Goal: Task Accomplishment & Management: Manage account settings

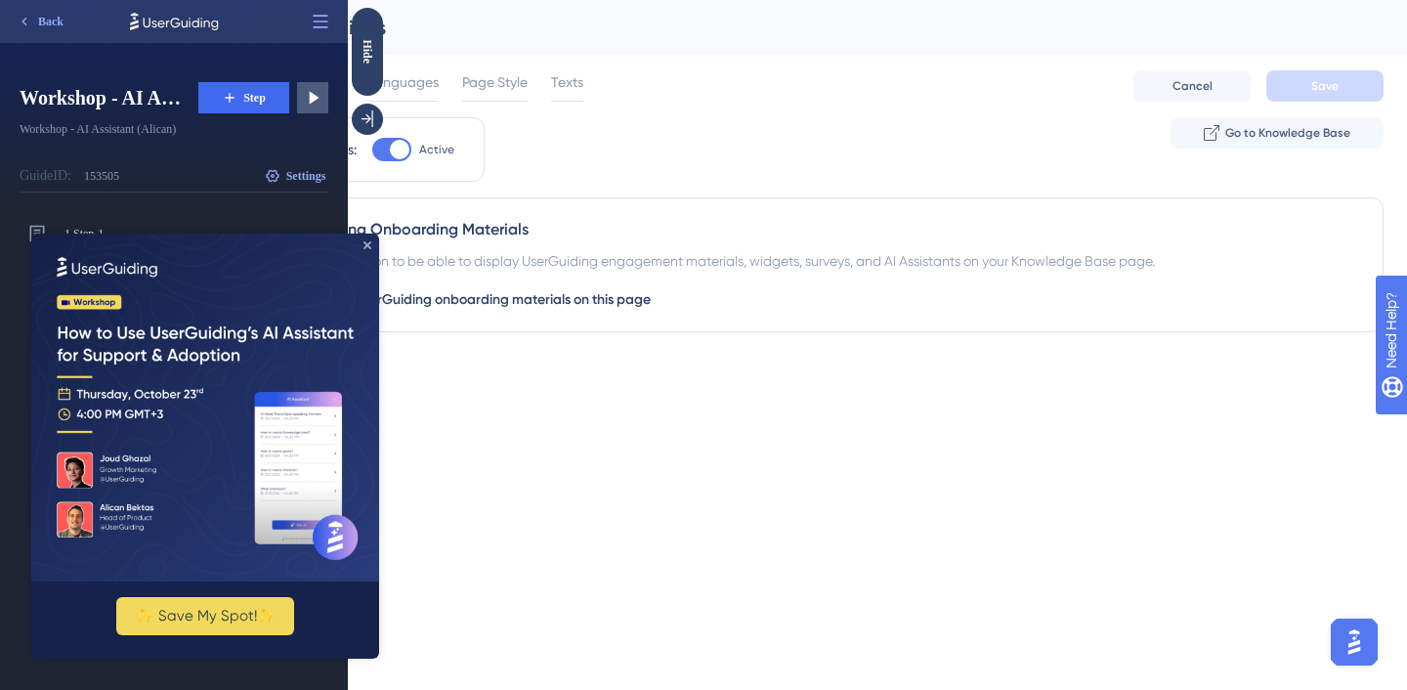
click at [367, 246] on icon "Close Preview" at bounding box center [368, 245] width 8 height 8
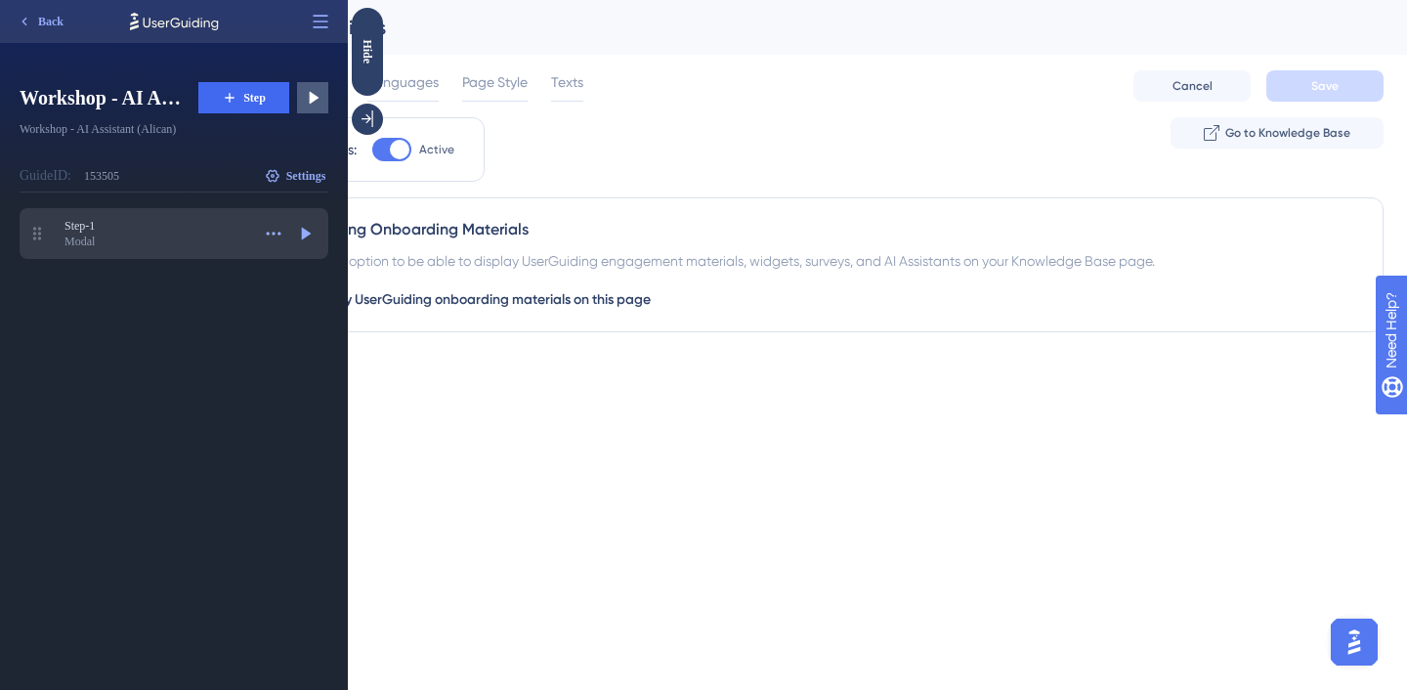
click at [156, 240] on div "Modal" at bounding box center [157, 242] width 186 height 16
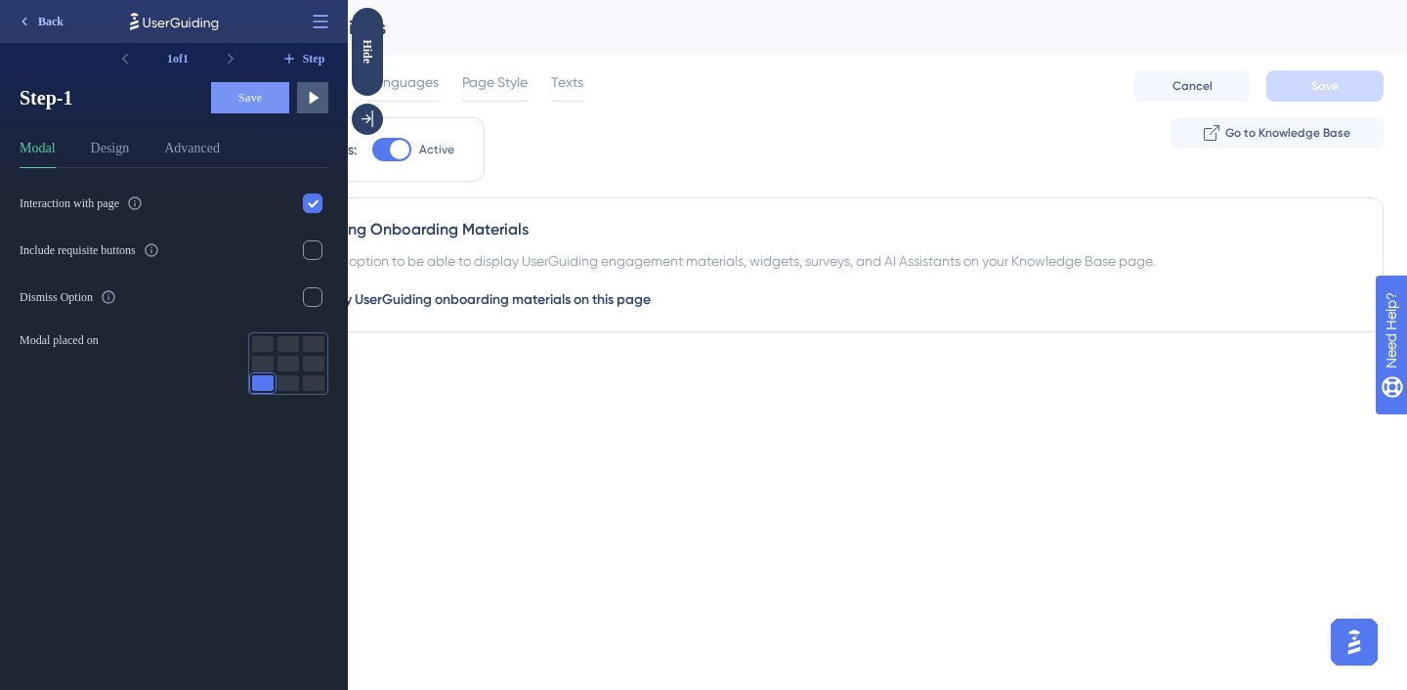
click at [50, 11] on button "Back" at bounding box center [40, 21] width 64 height 31
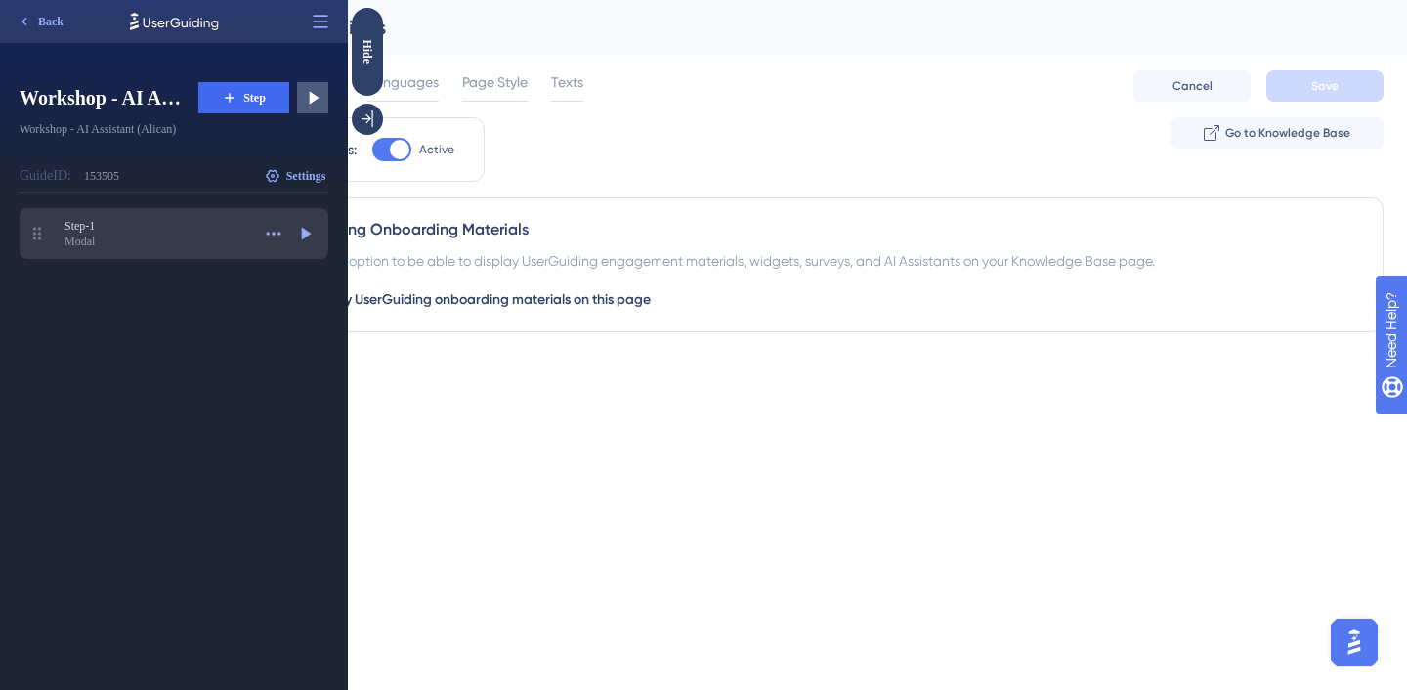
click at [203, 234] on div "Modal" at bounding box center [157, 242] width 186 height 16
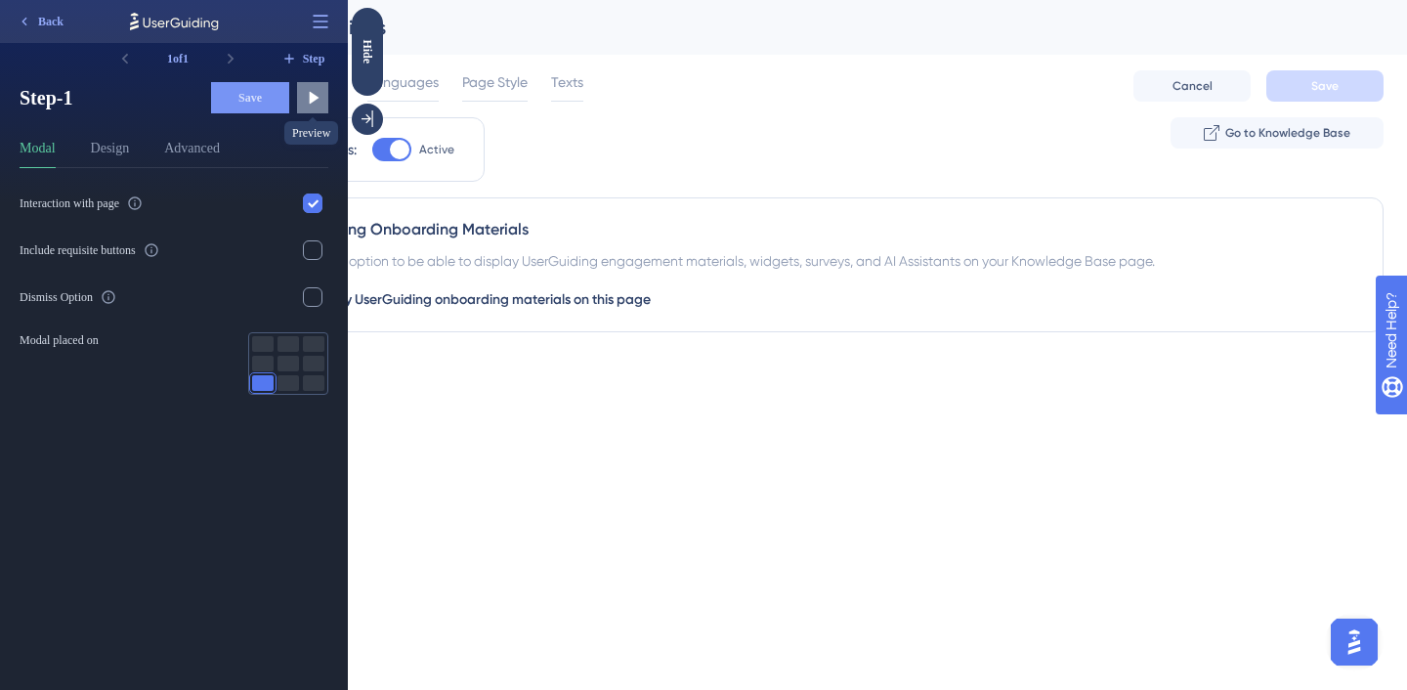
click at [316, 107] on icon at bounding box center [313, 98] width 20 height 20
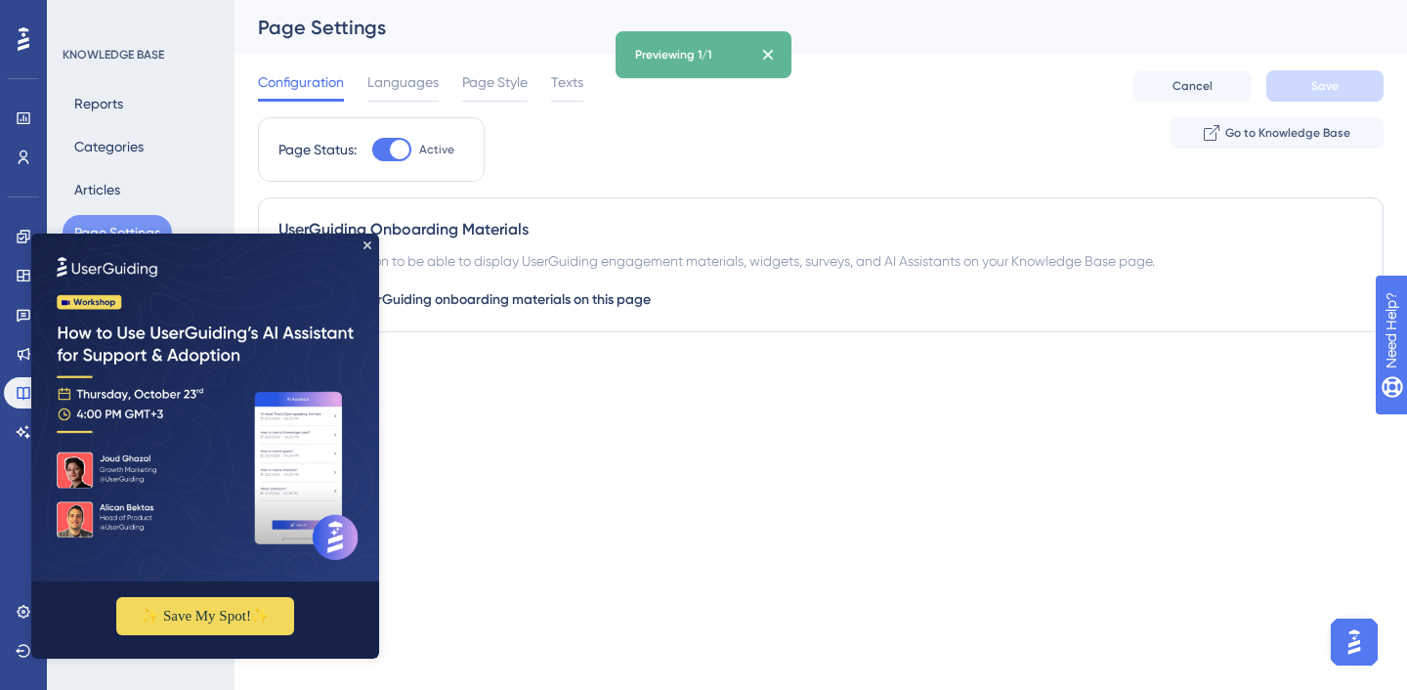
click at [363, 244] on img at bounding box center [205, 408] width 348 height 348
click at [365, 243] on icon "Close Preview" at bounding box center [368, 245] width 8 height 8
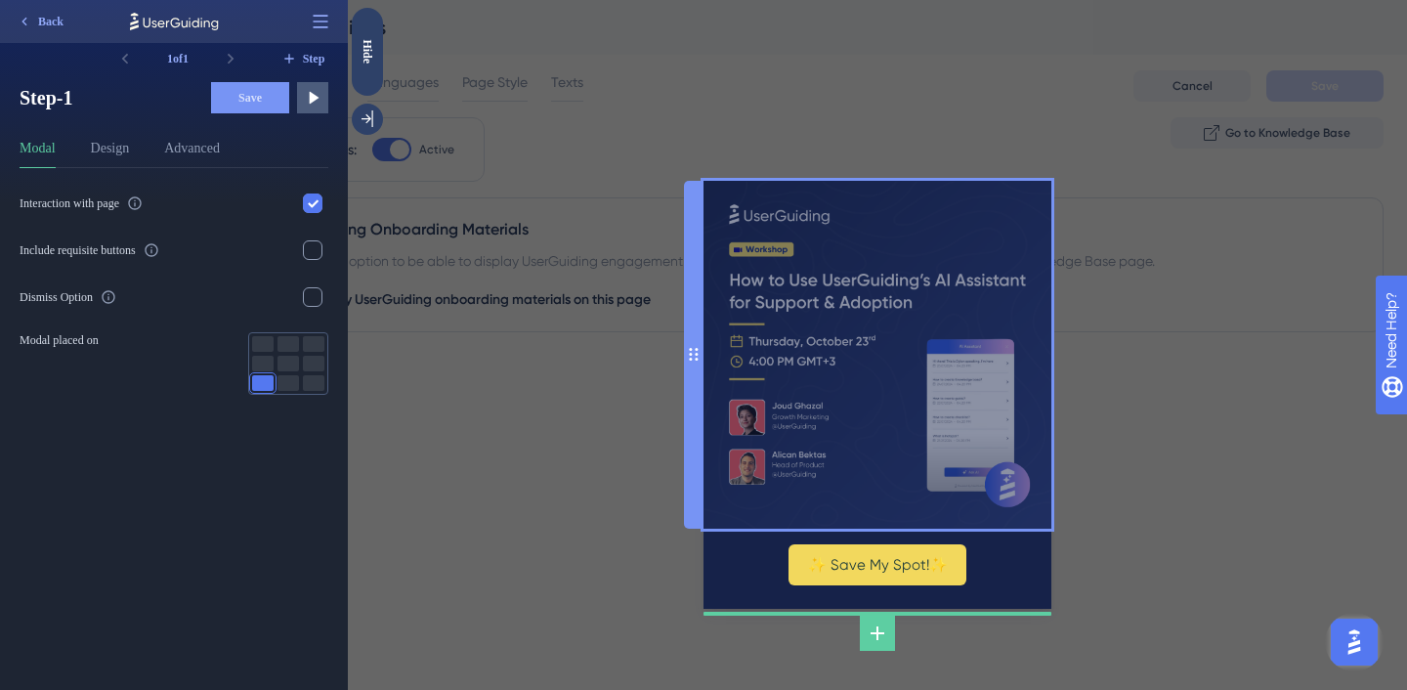
click at [963, 323] on img at bounding box center [878, 355] width 348 height 348
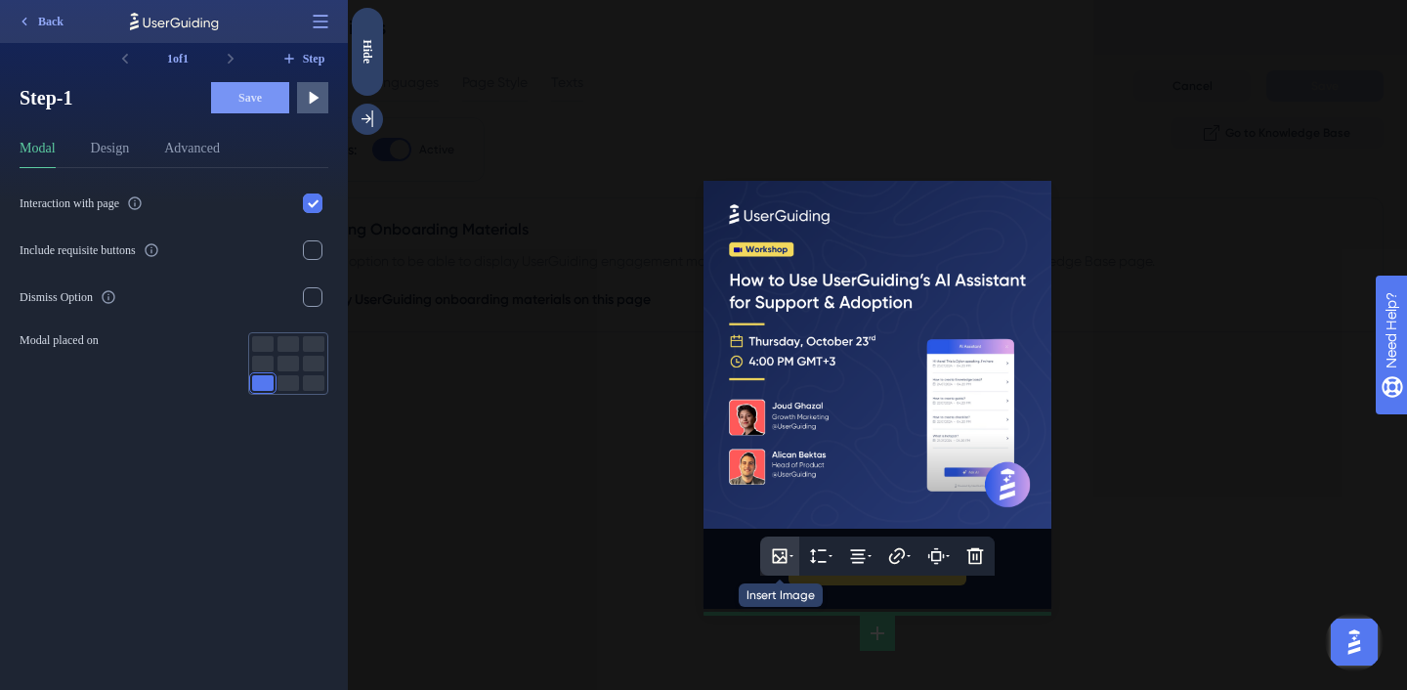
click at [770, 556] on icon at bounding box center [780, 556] width 20 height 20
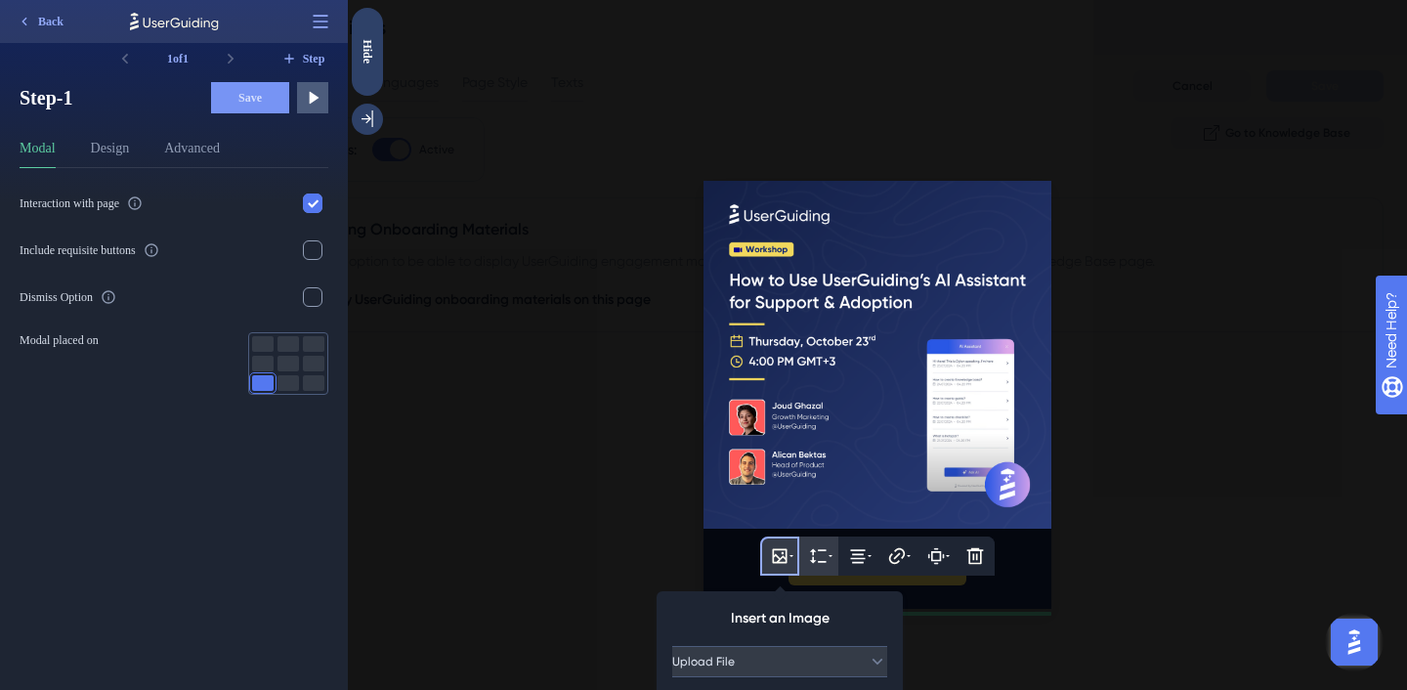
scroll to position [135, 0]
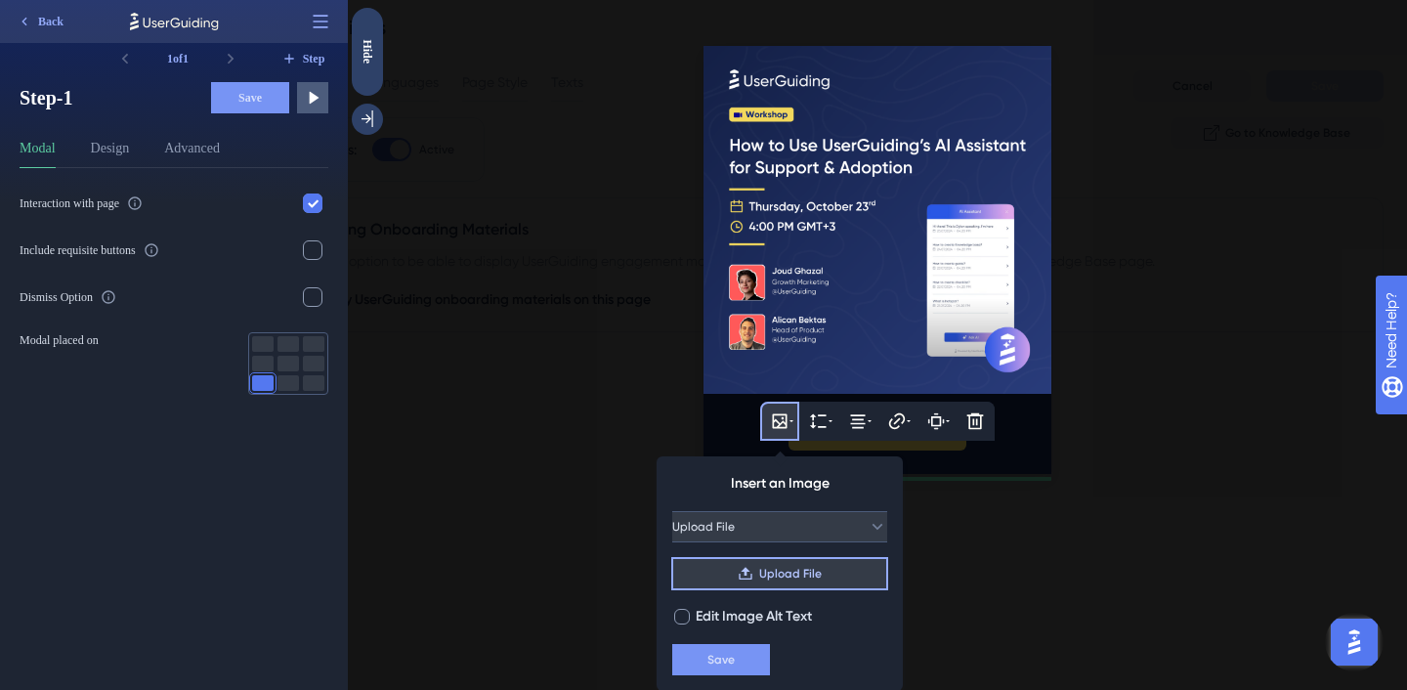
click at [743, 576] on icon at bounding box center [746, 574] width 16 height 16
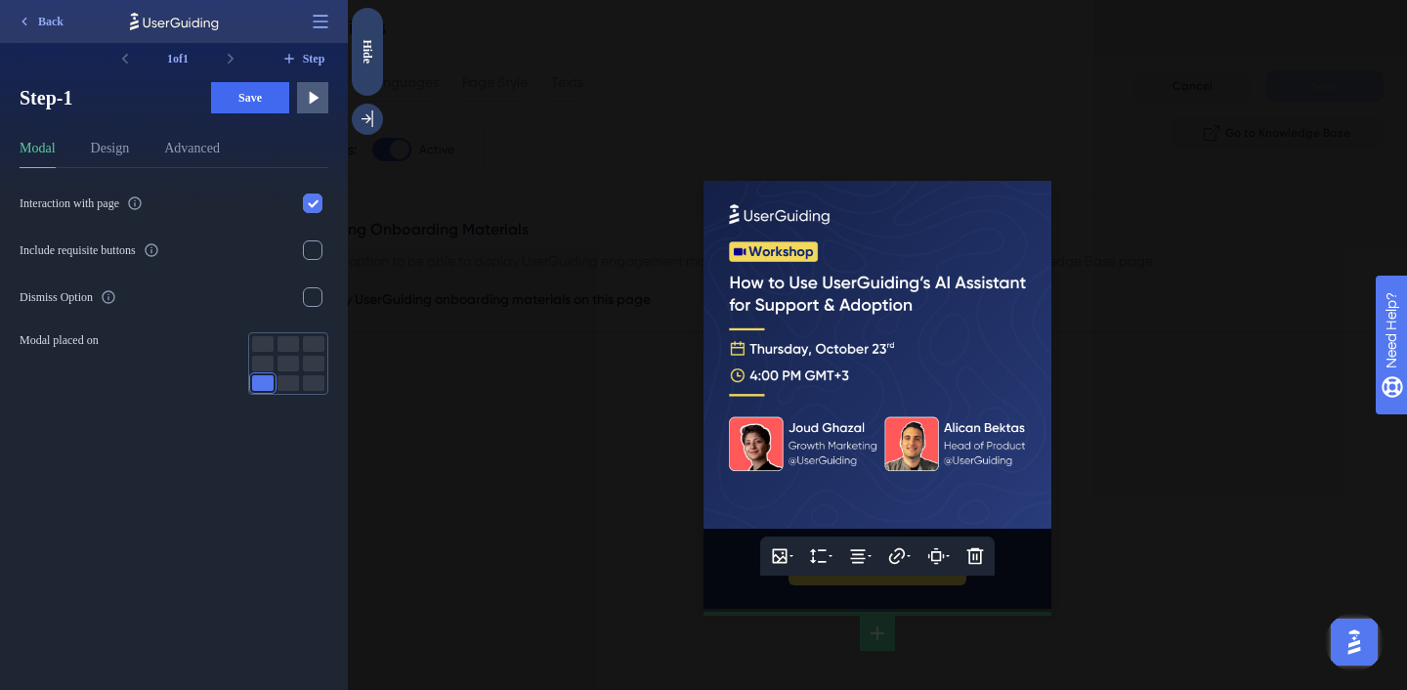
click at [1210, 327] on div at bounding box center [877, 345] width 1059 height 690
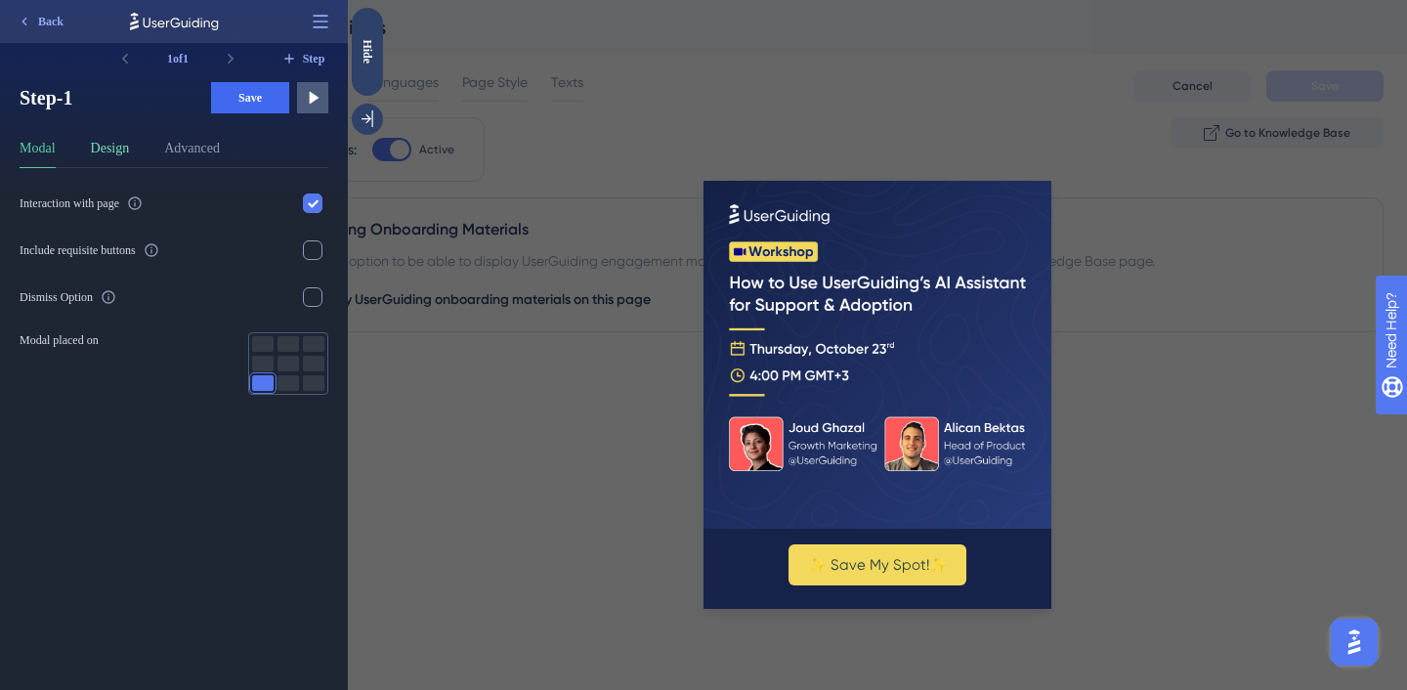
click at [127, 157] on button "Design" at bounding box center [110, 152] width 39 height 31
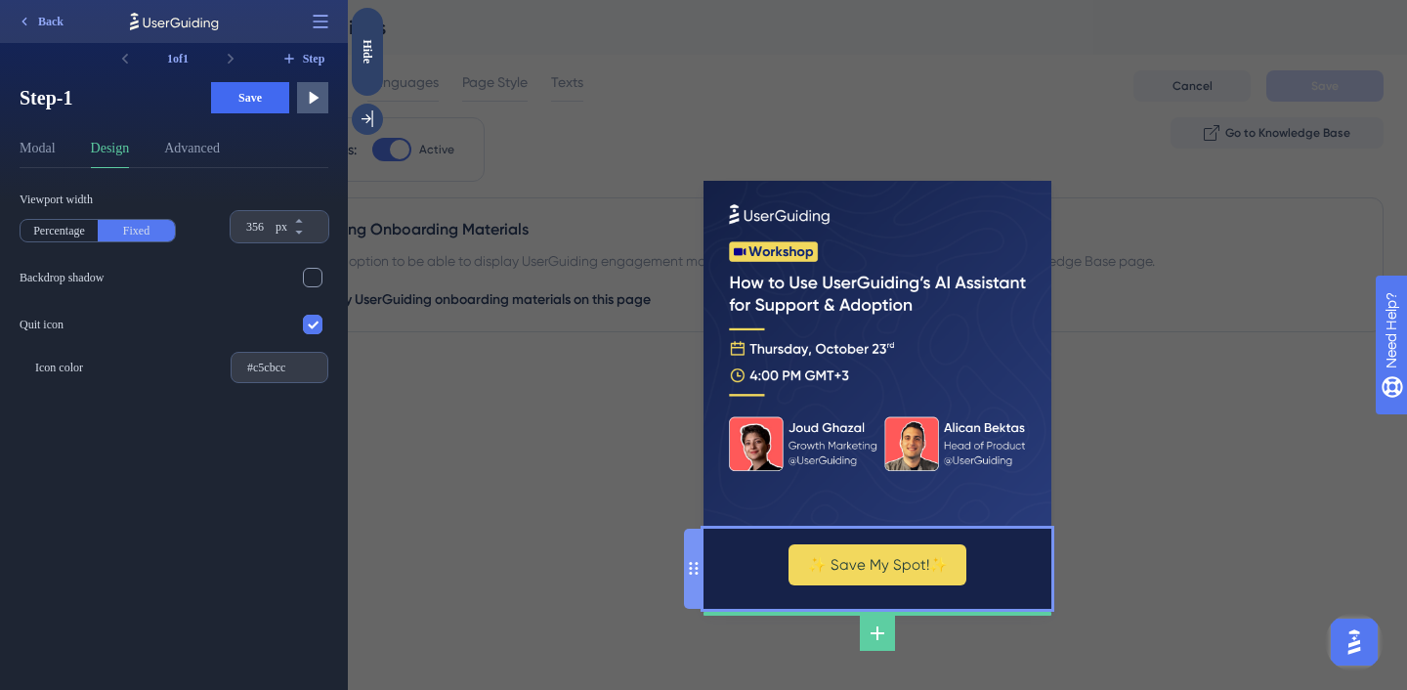
click at [746, 560] on div "✨ Save My Spot!✨" at bounding box center [878, 569] width 348 height 80
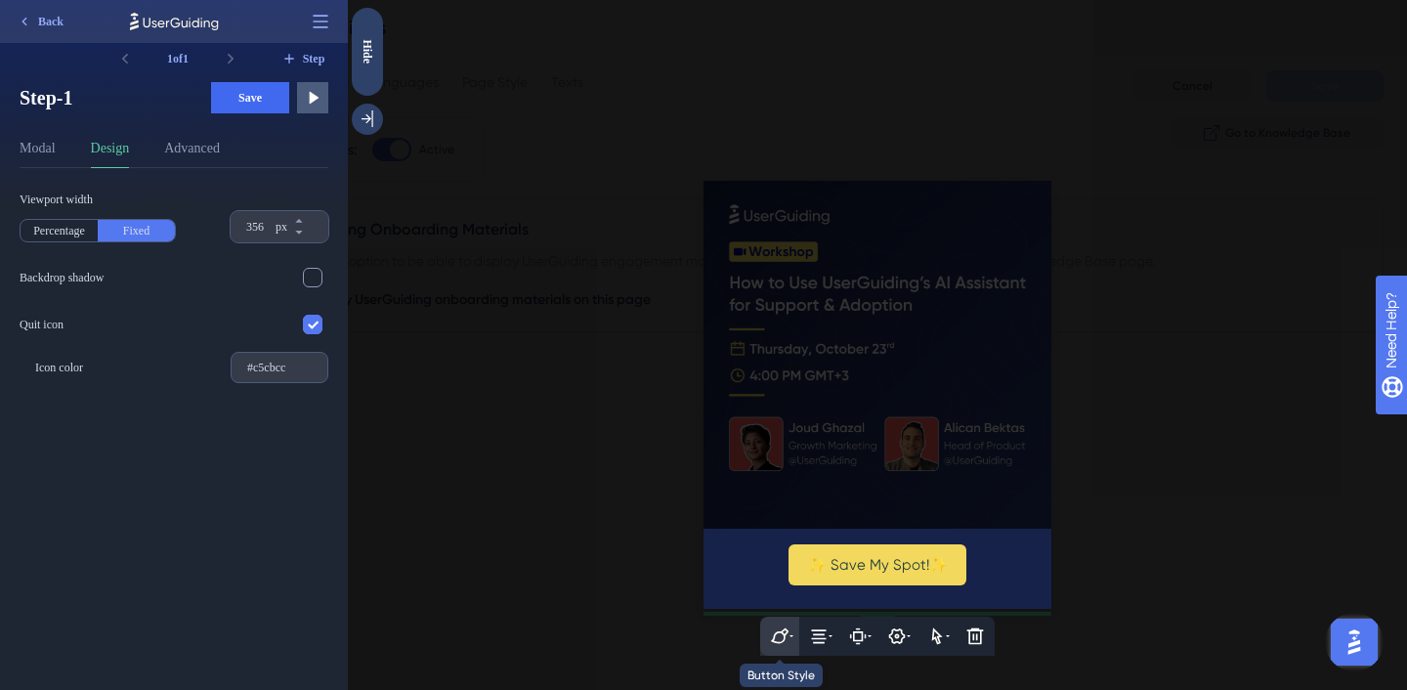
click at [776, 627] on icon at bounding box center [780, 636] width 20 height 20
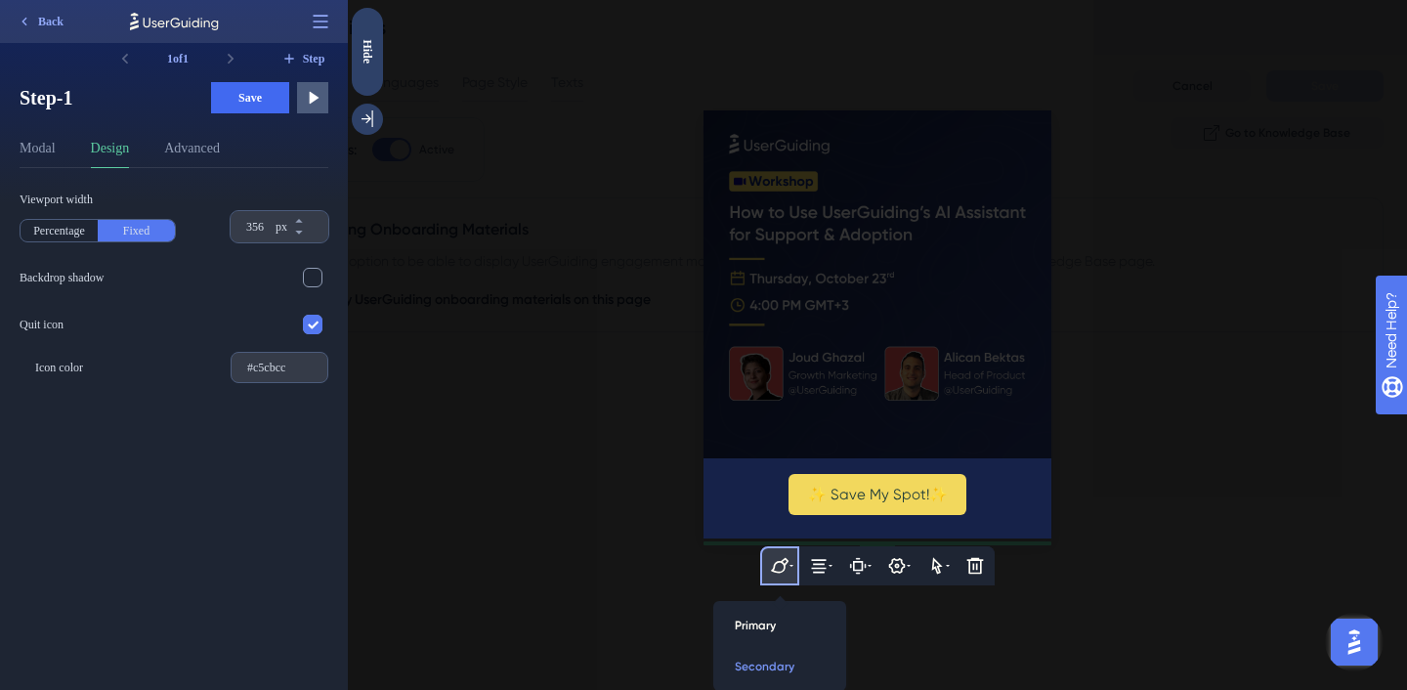
click at [1002, 502] on div "✨ Save My Spot!✨" at bounding box center [878, 498] width 348 height 80
click at [773, 436] on div at bounding box center [877, 345] width 1059 height 690
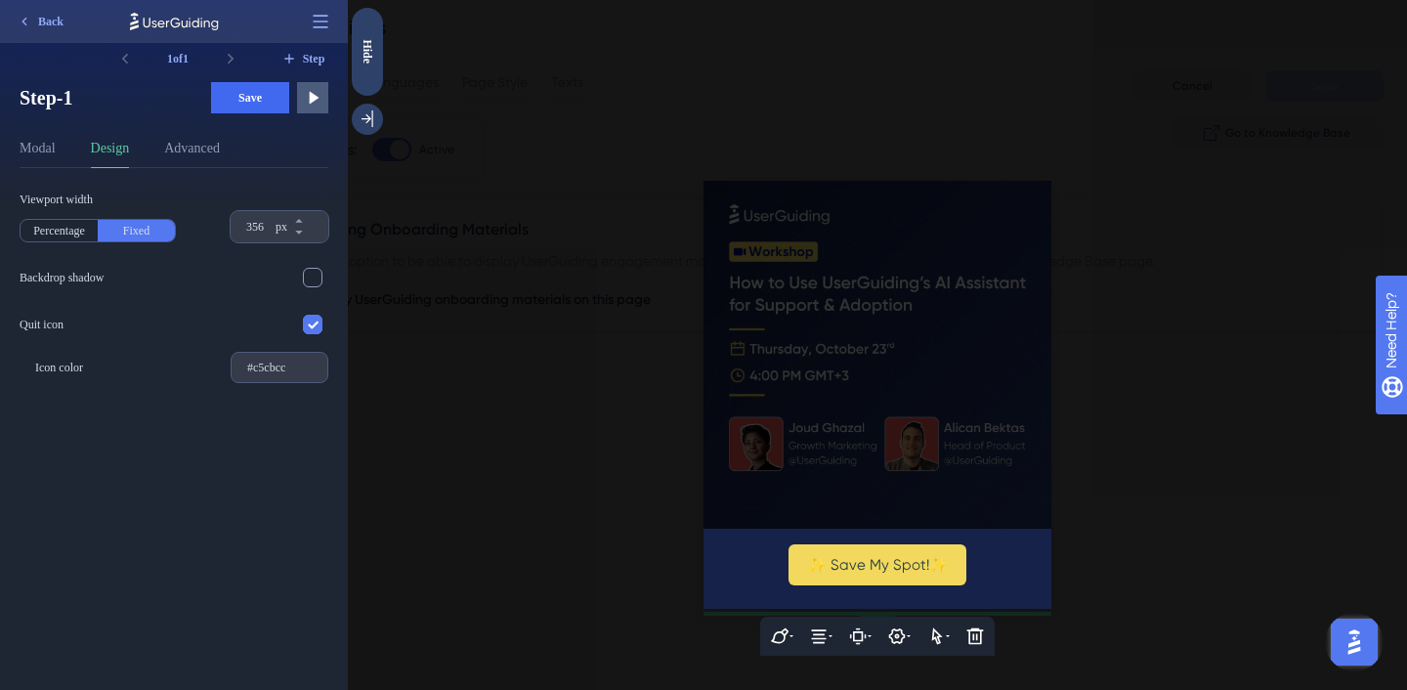
scroll to position [0, 0]
click at [676, 422] on div at bounding box center [877, 345] width 1059 height 690
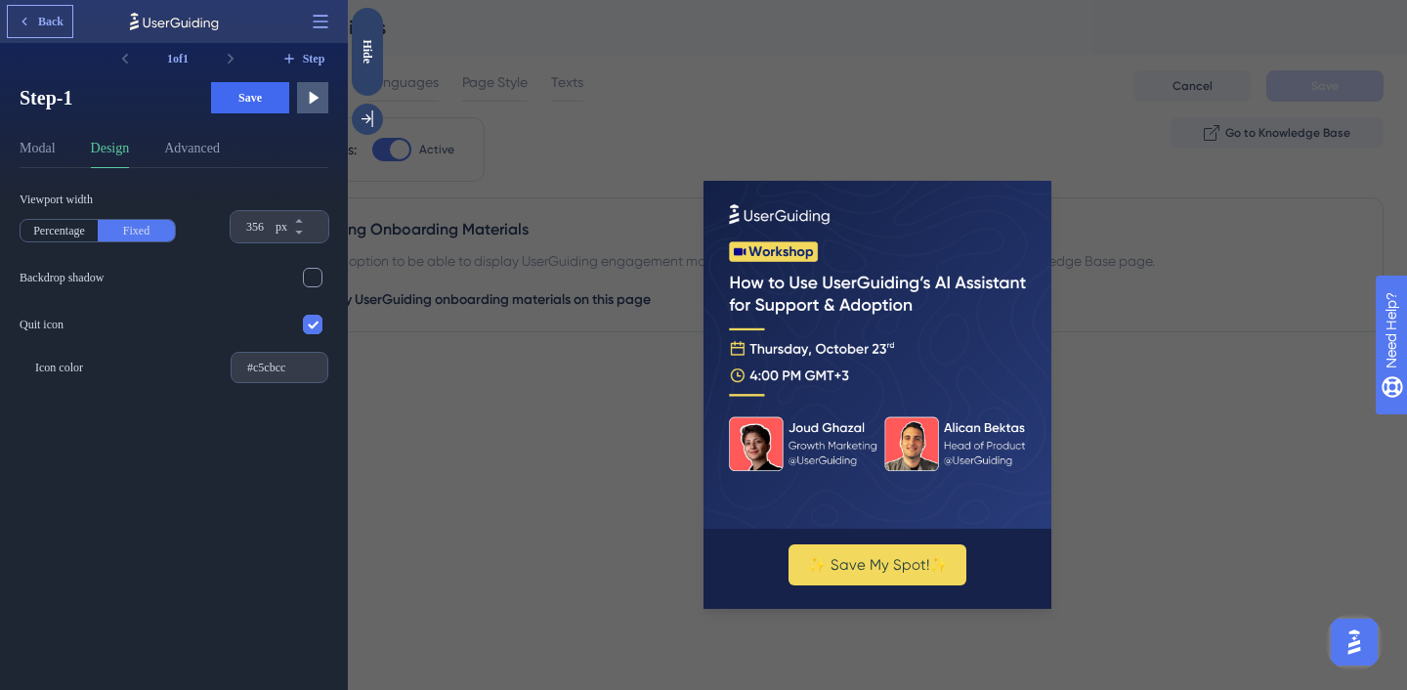
click at [50, 28] on span "Back" at bounding box center [50, 22] width 25 height 16
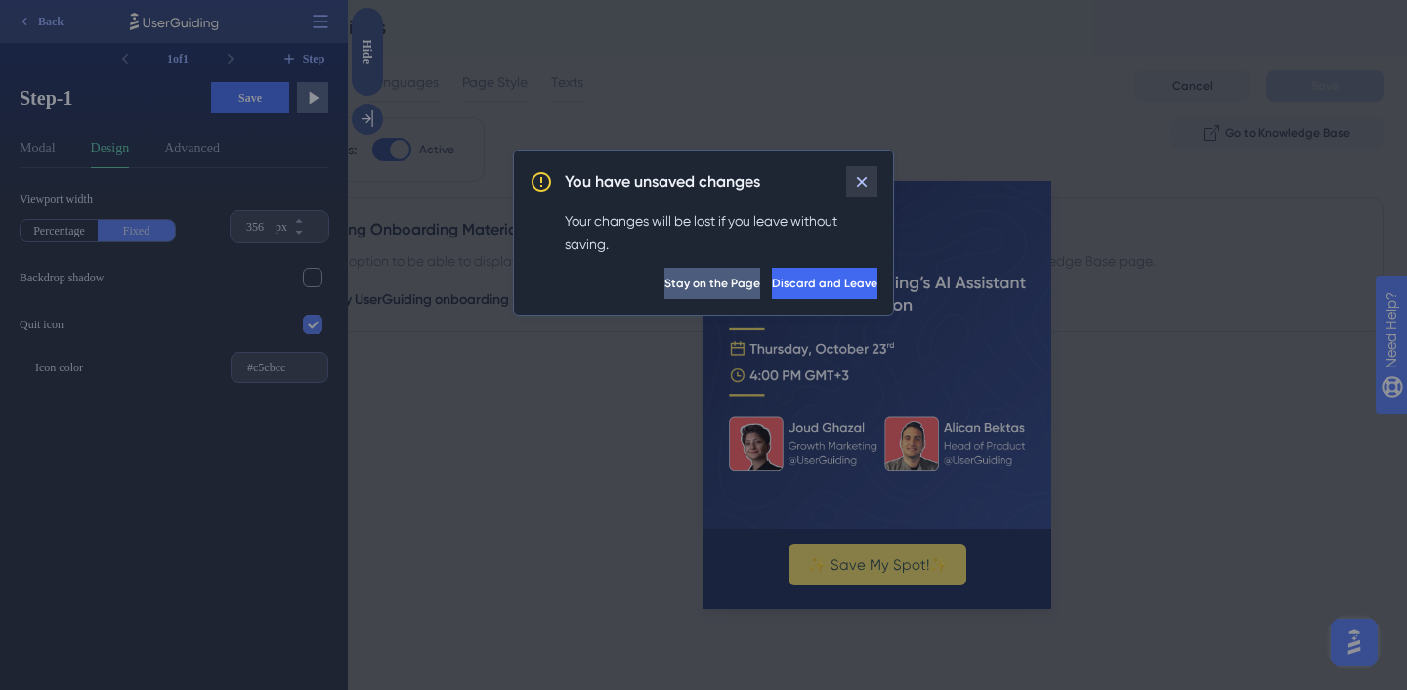
click at [866, 174] on icon at bounding box center [862, 182] width 20 height 20
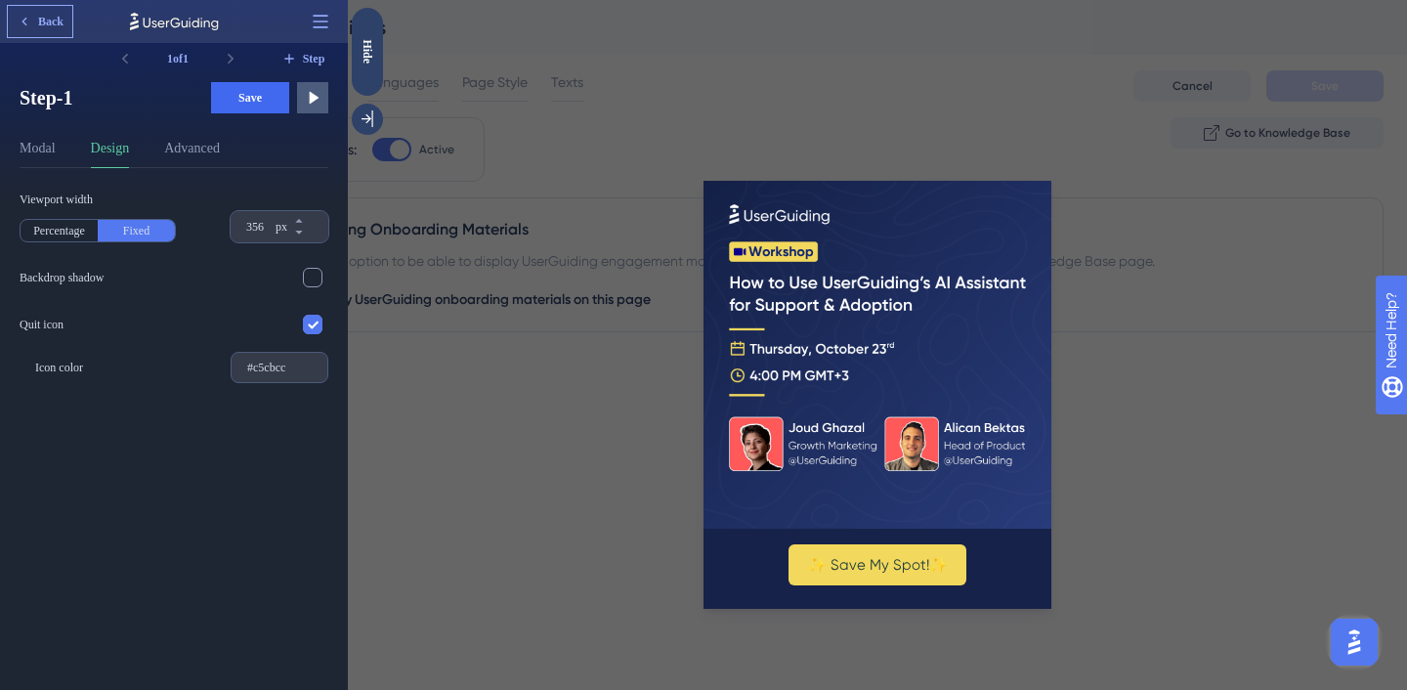
click at [38, 21] on span "Back" at bounding box center [50, 22] width 25 height 16
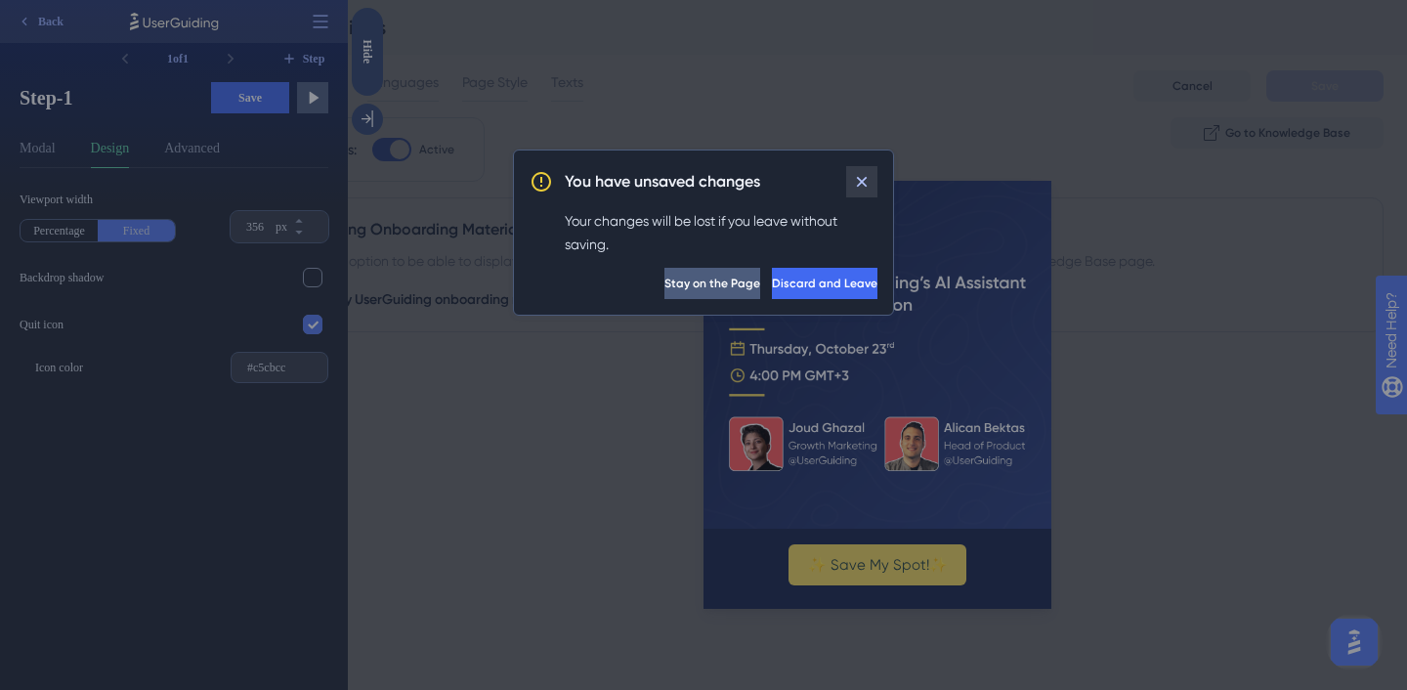
click at [870, 182] on icon at bounding box center [862, 182] width 20 height 20
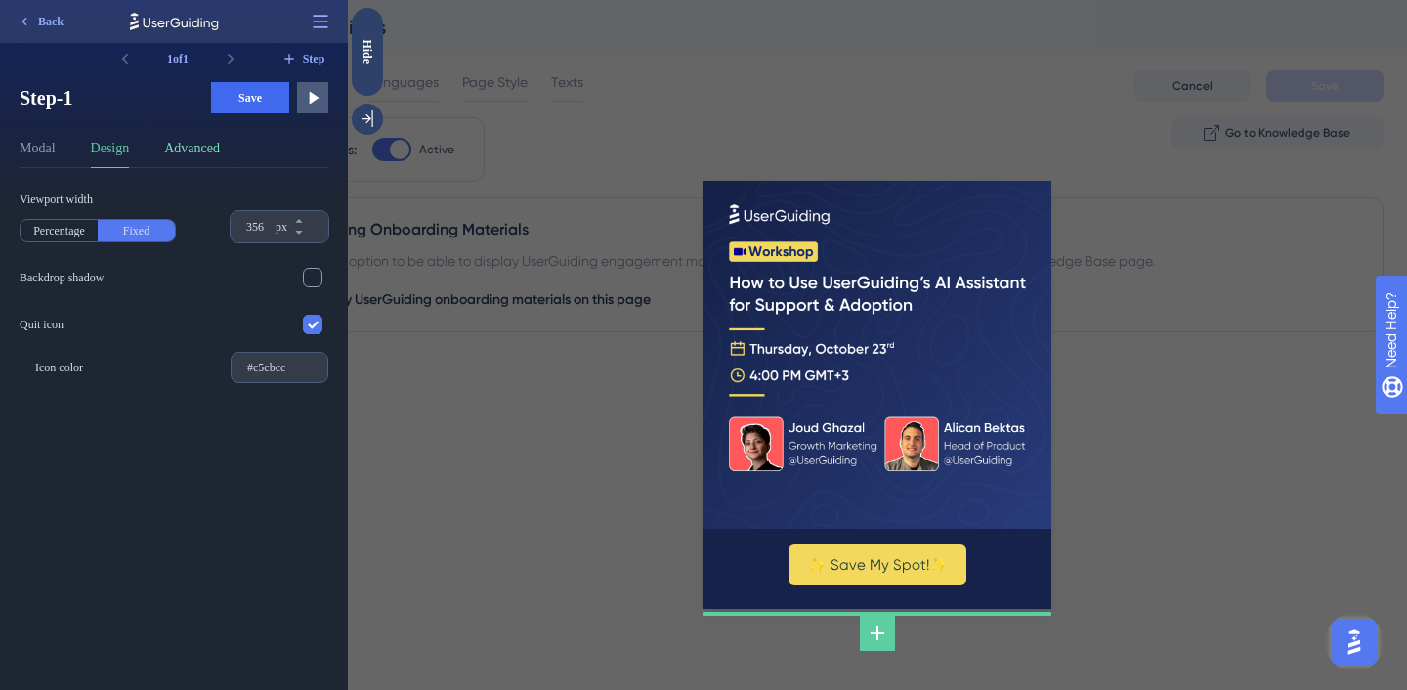
click at [211, 154] on button "Advanced" at bounding box center [192, 152] width 56 height 31
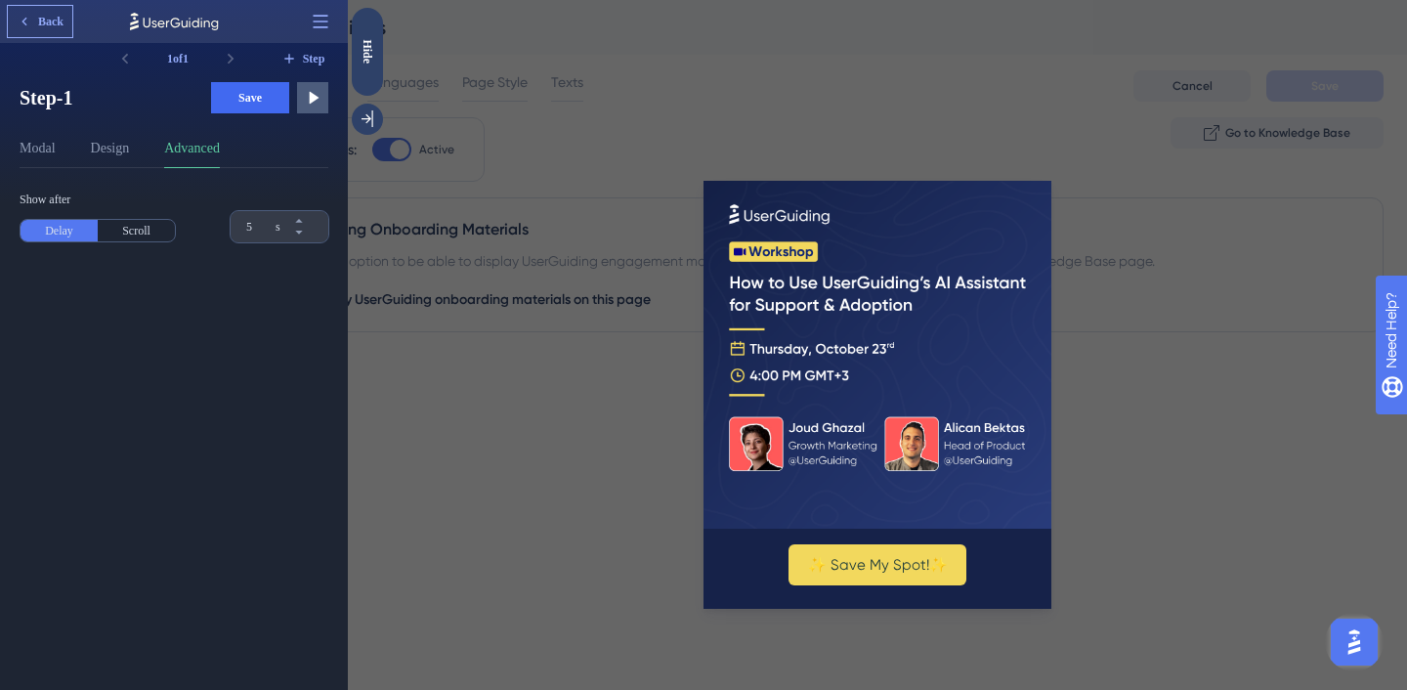
click at [34, 25] on button "Back" at bounding box center [40, 21] width 64 height 31
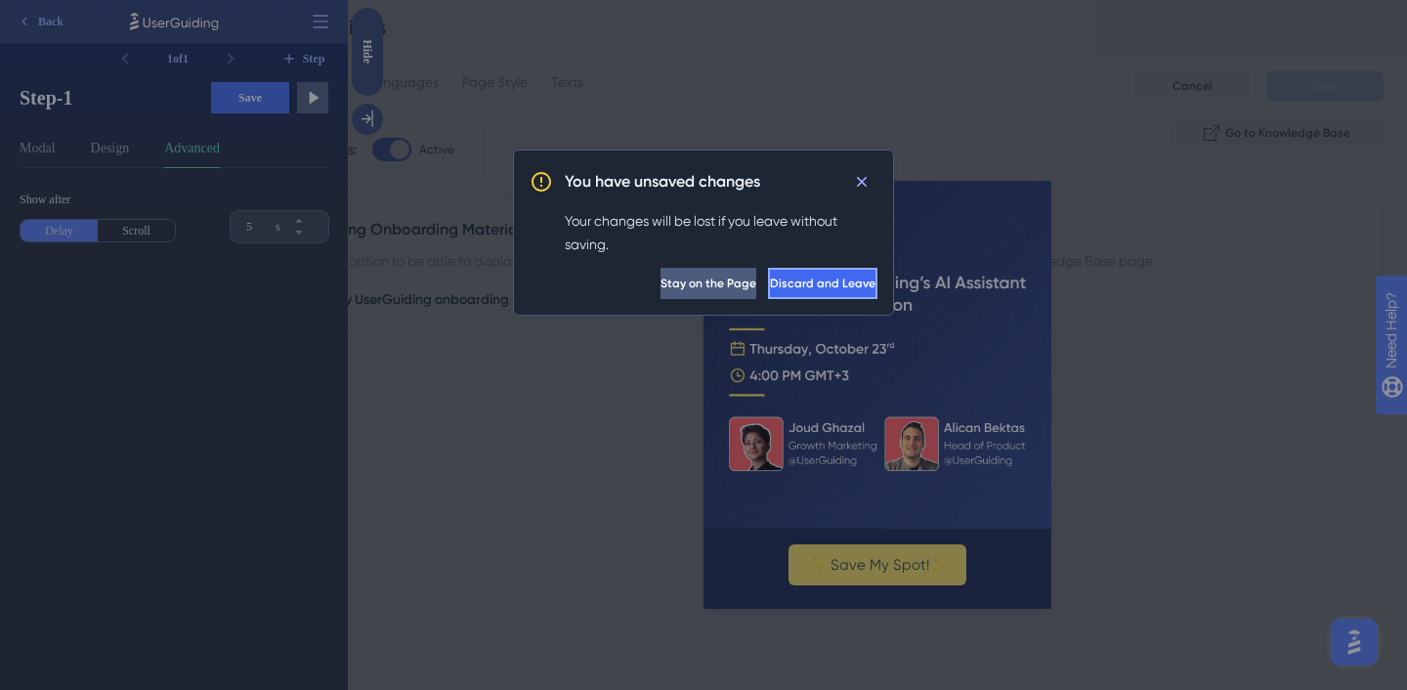
click at [775, 287] on span "Discard and Leave" at bounding box center [823, 284] width 106 height 16
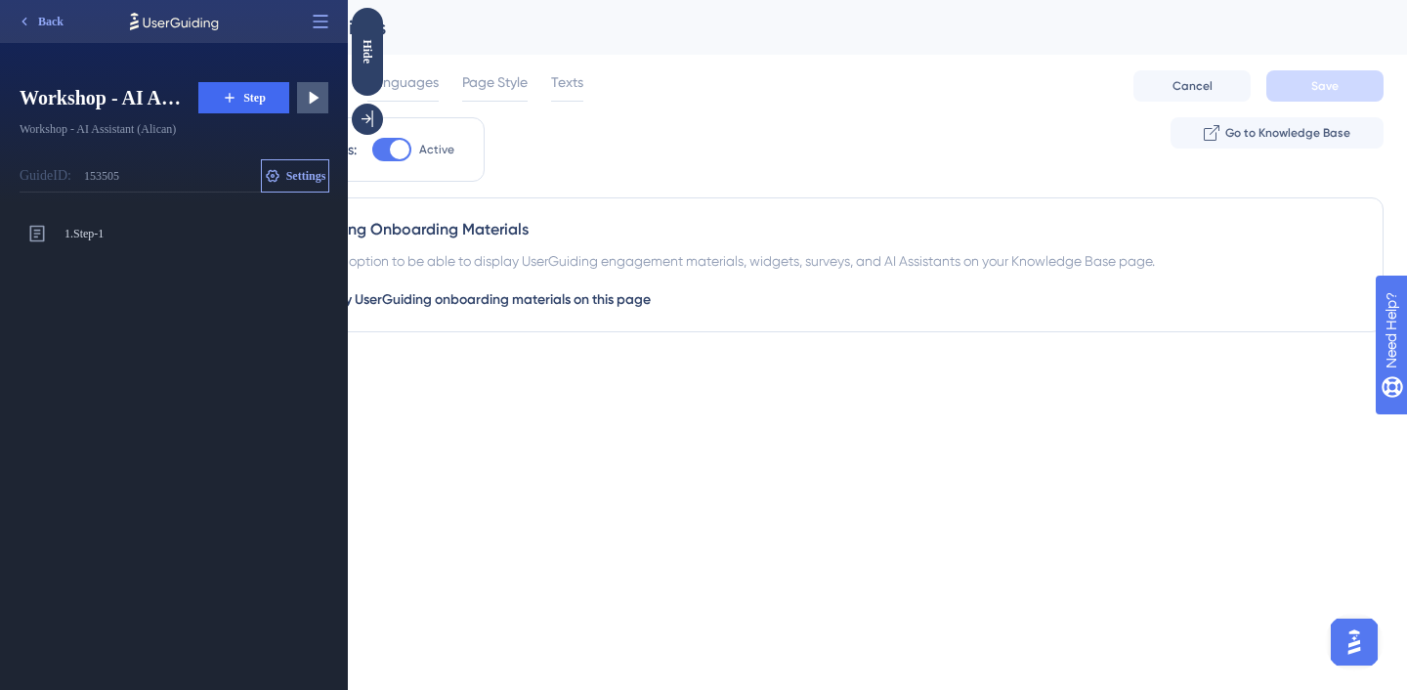
click at [310, 187] on button "Settings" at bounding box center [295, 175] width 66 height 31
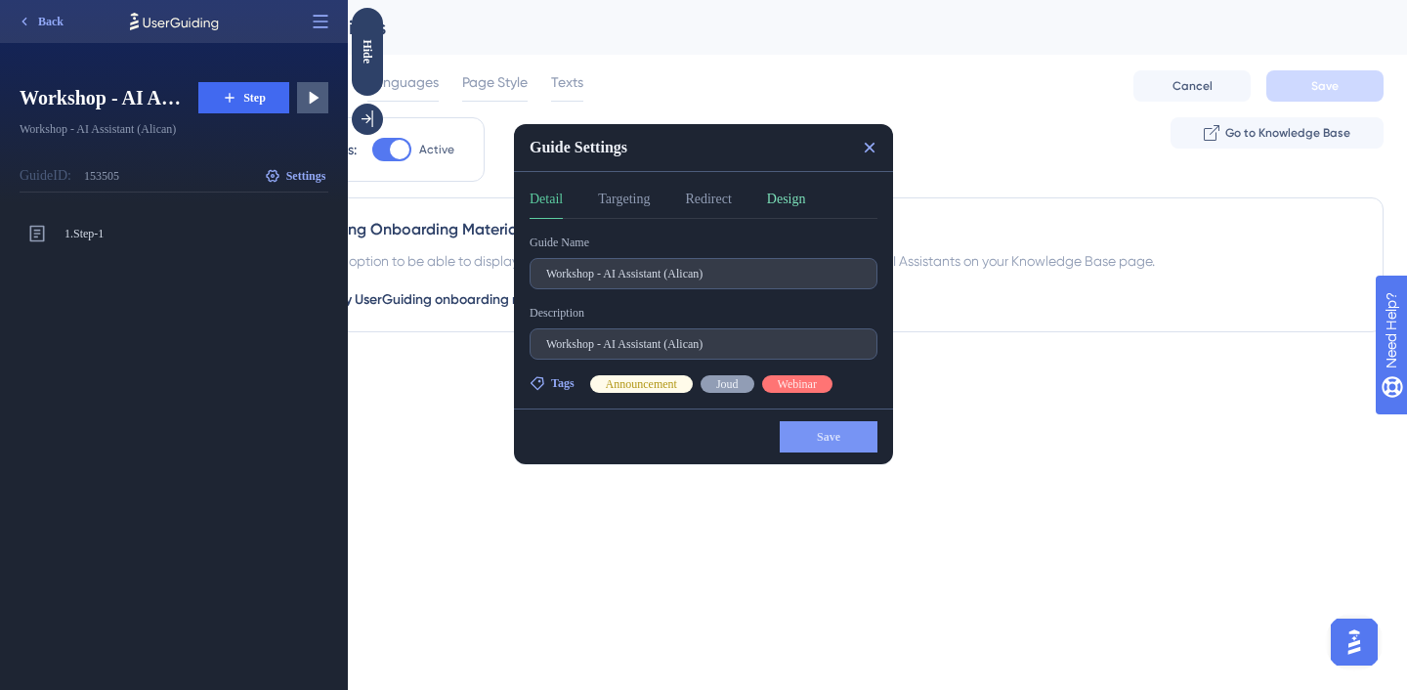
click at [796, 207] on button "Design" at bounding box center [786, 203] width 39 height 31
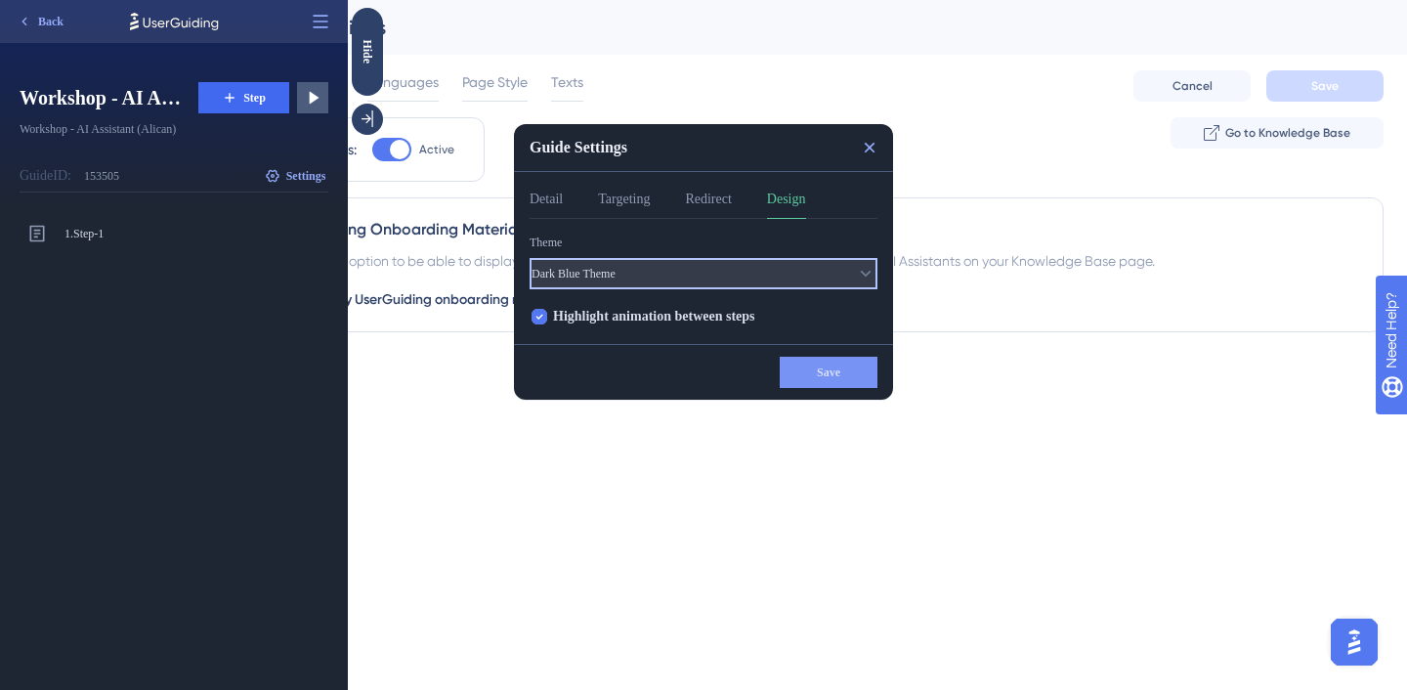
click at [759, 273] on button "Dark Blue Theme" at bounding box center [704, 273] width 348 height 31
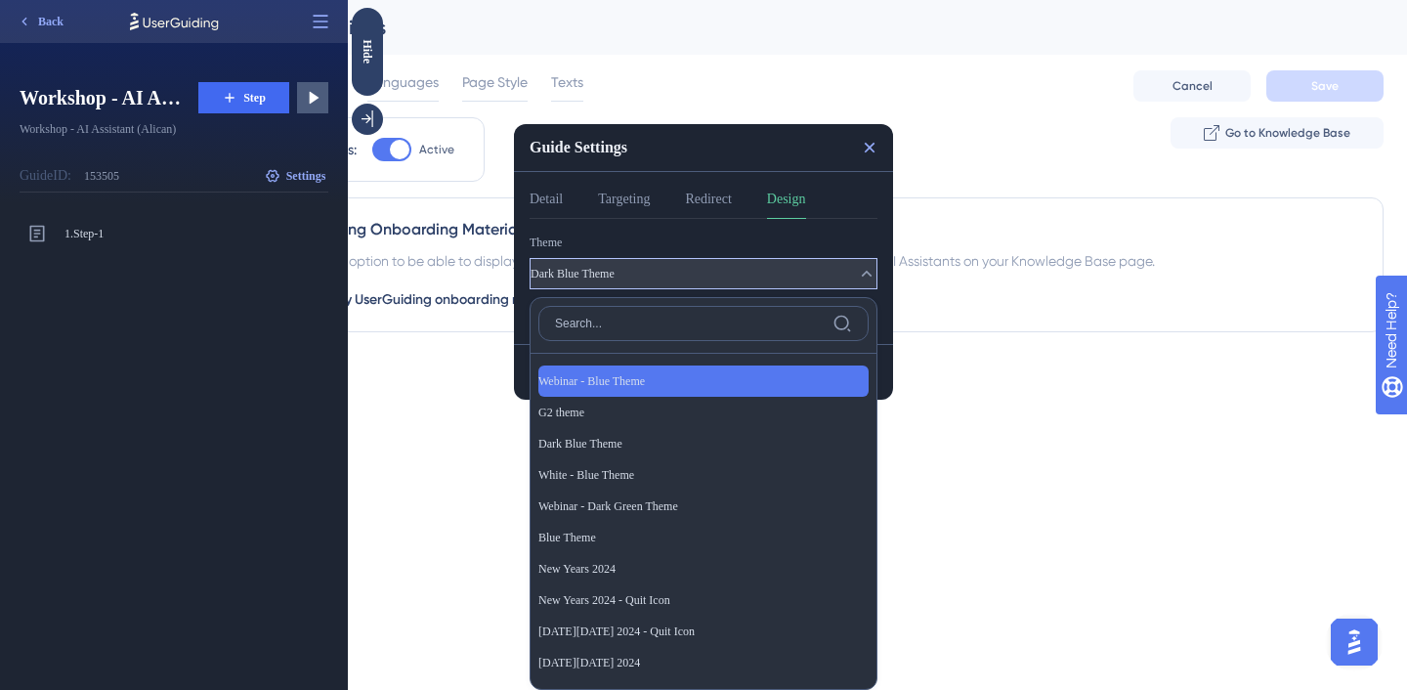
click at [721, 370] on div "Webinar - Blue Theme Webinar - Blue Theme" at bounding box center [703, 380] width 330 height 31
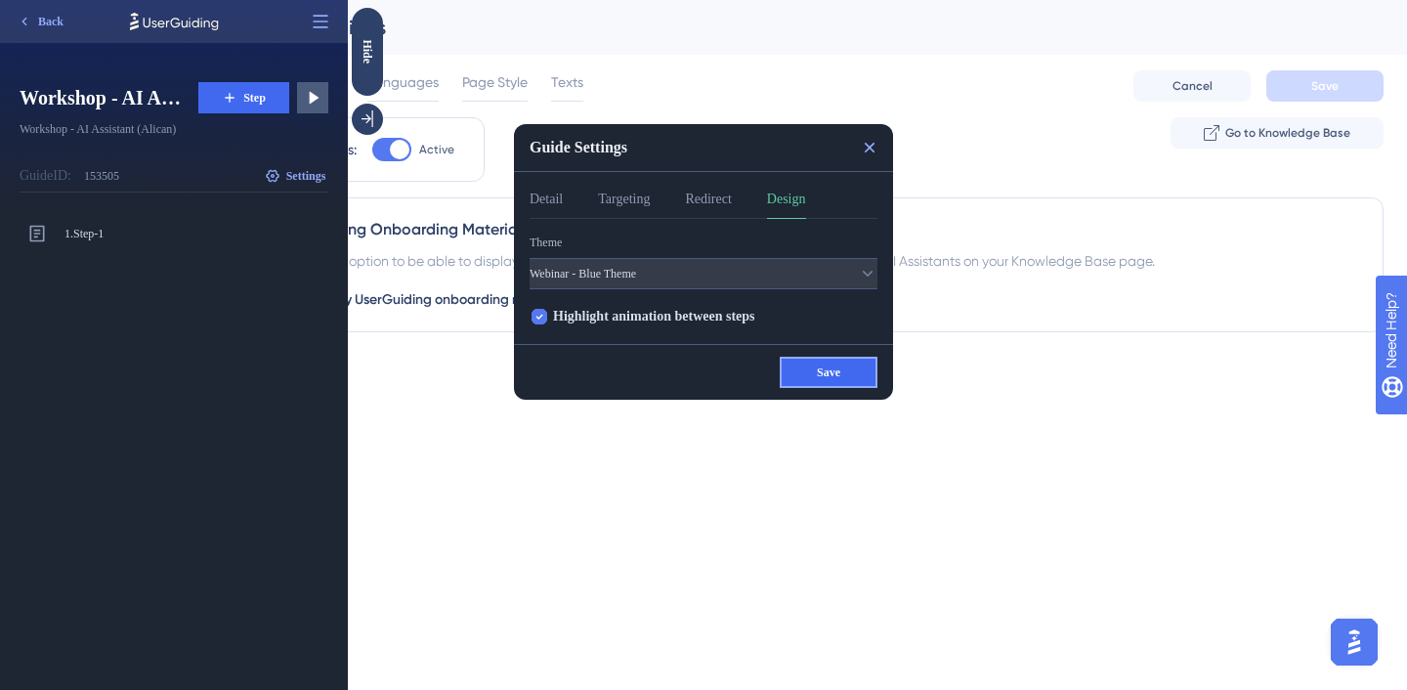
click at [837, 369] on span "Save" at bounding box center [828, 372] width 23 height 16
click at [301, 93] on button at bounding box center [312, 97] width 31 height 31
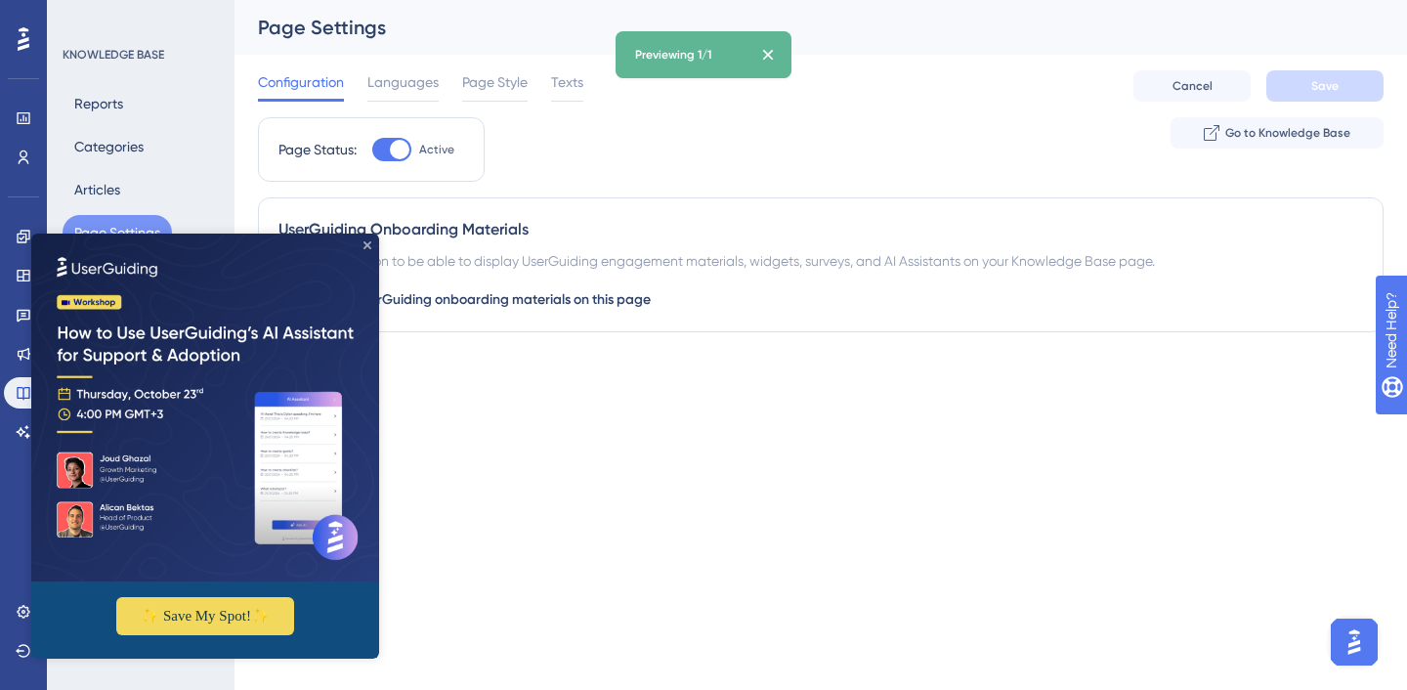
click at [366, 248] on icon "Close Preview" at bounding box center [368, 245] width 8 height 8
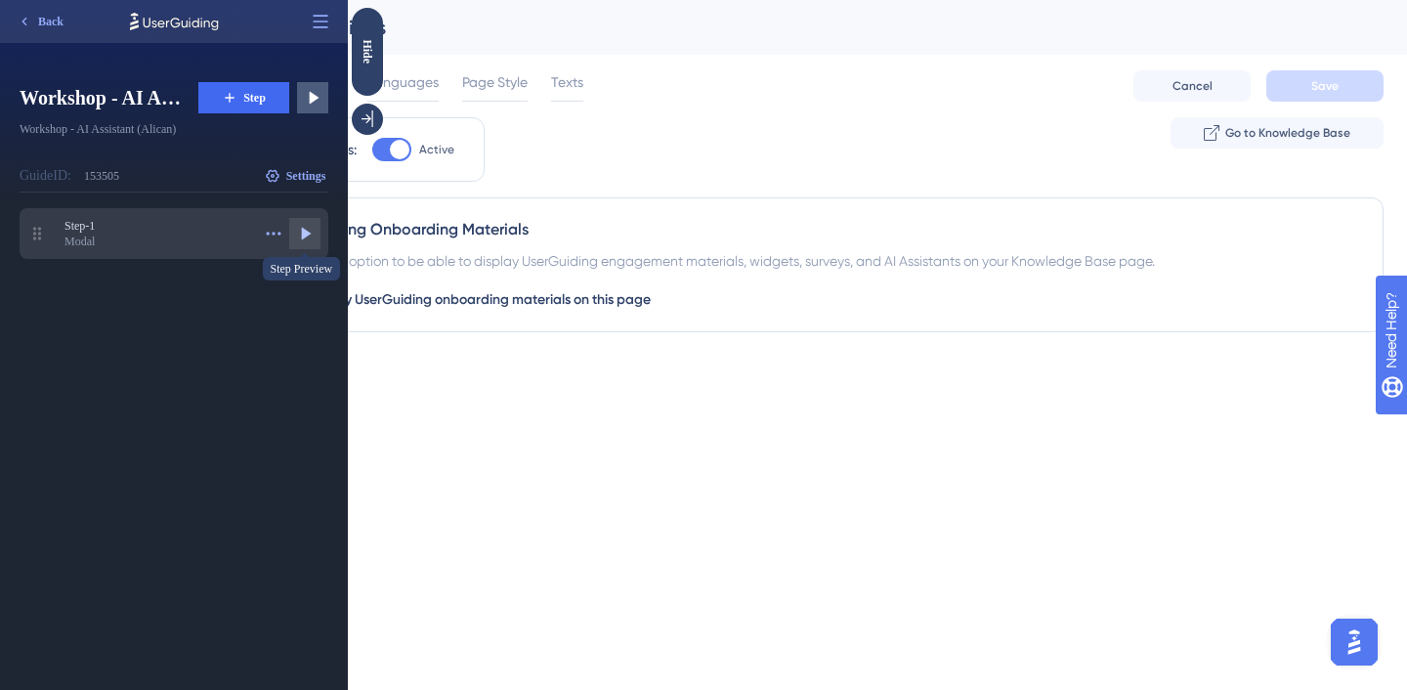
click at [308, 235] on icon at bounding box center [307, 234] width 10 height 13
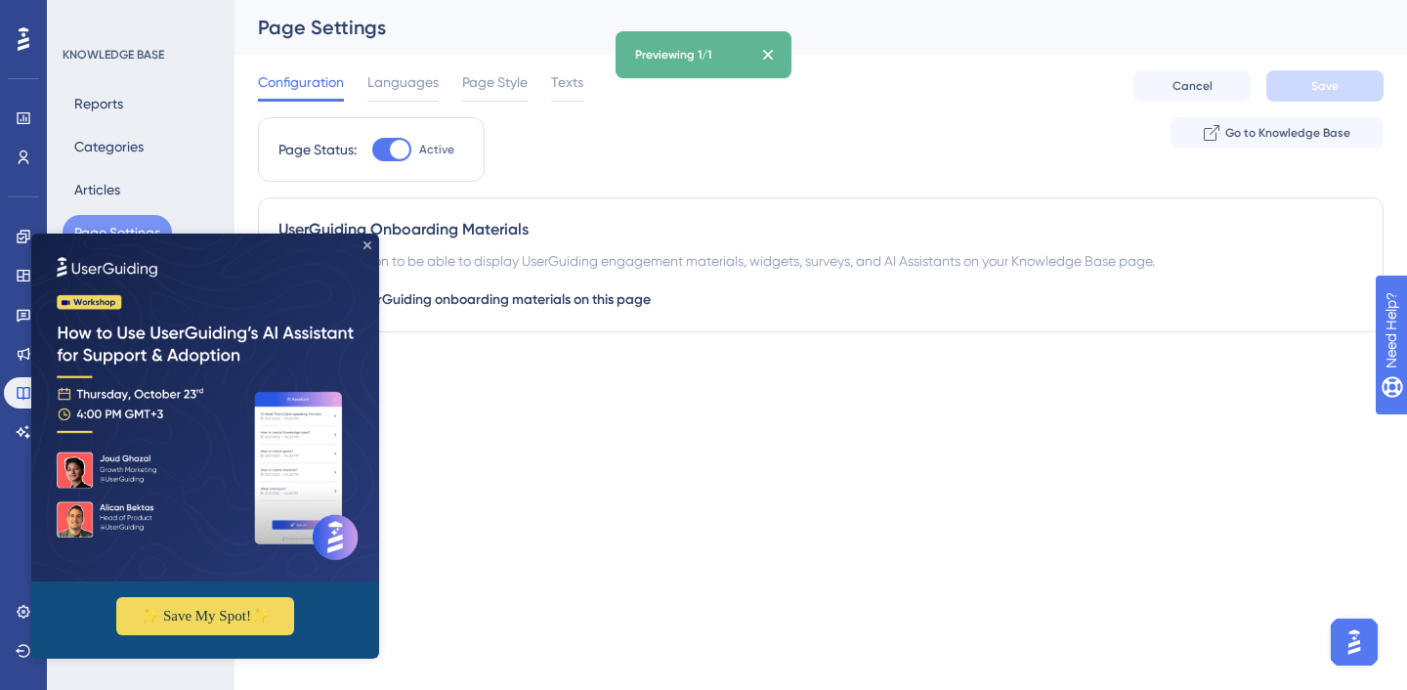
click at [367, 242] on icon "Close Preview" at bounding box center [368, 245] width 8 height 8
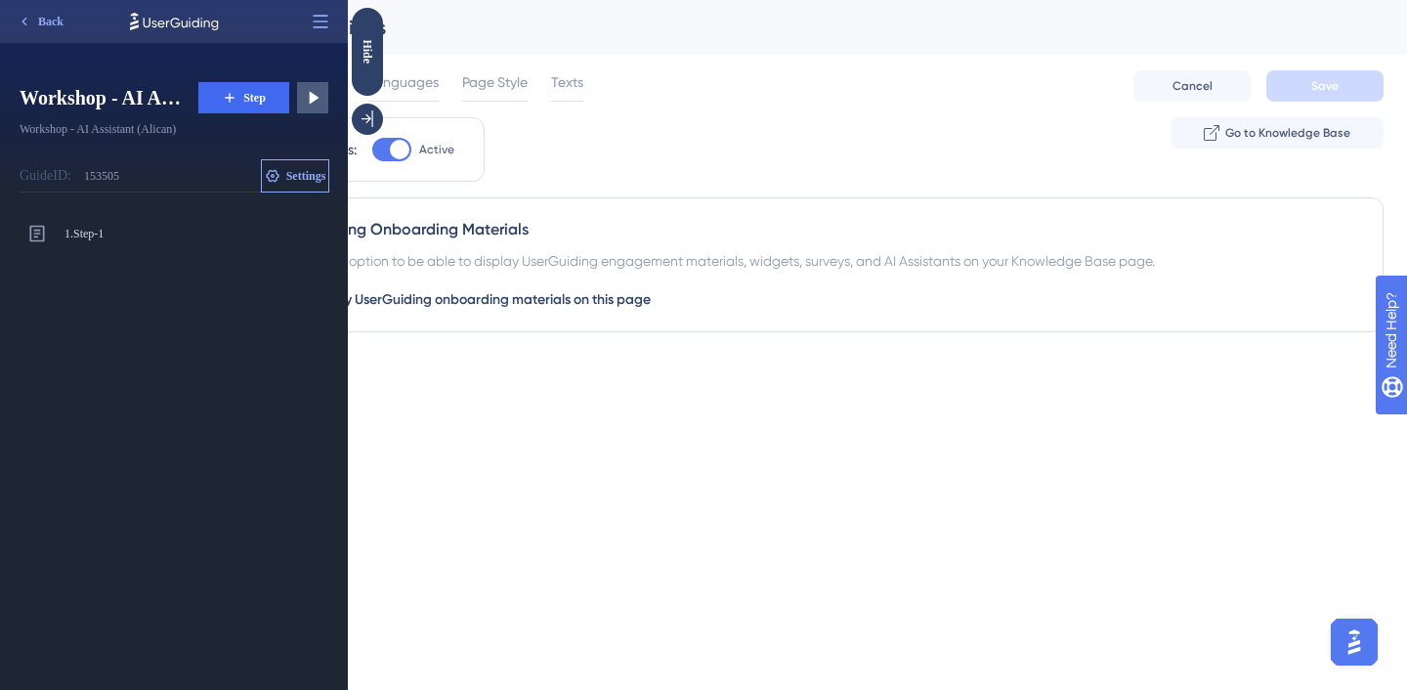
click at [310, 178] on span "Settings" at bounding box center [306, 176] width 40 height 16
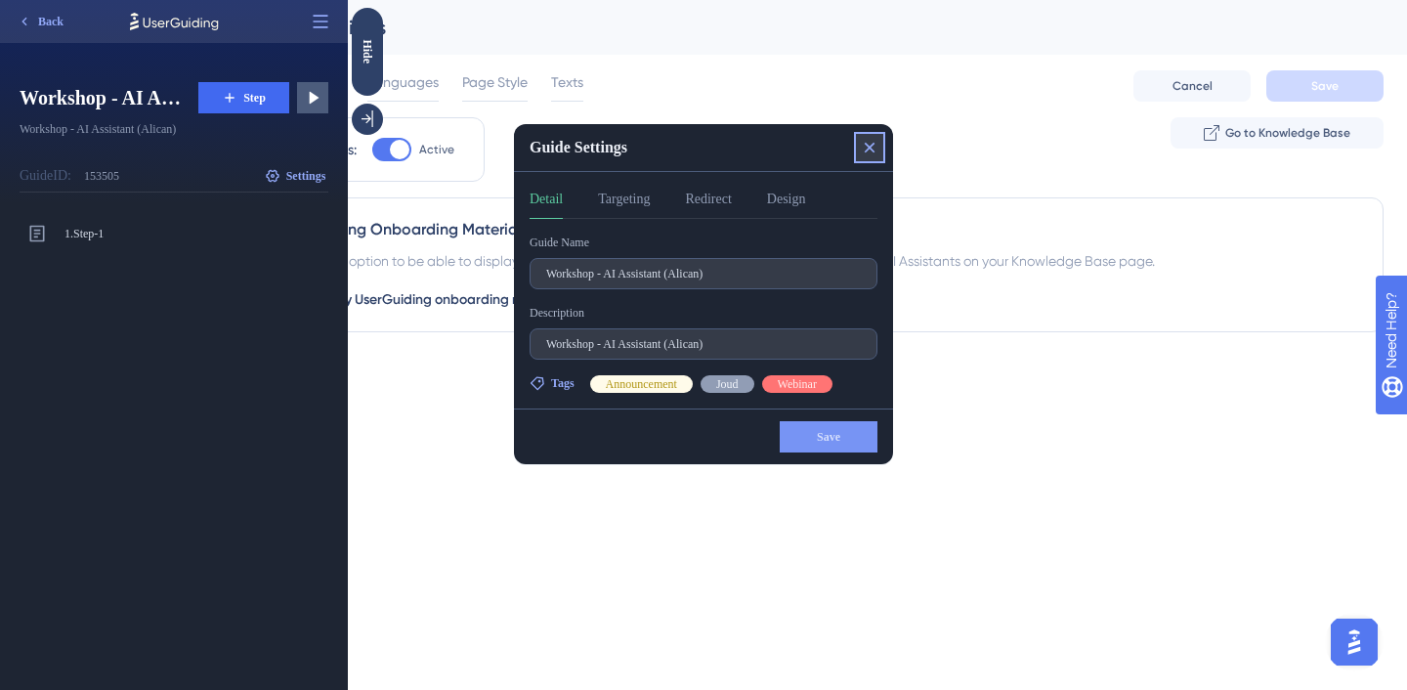
click at [869, 150] on icon at bounding box center [870, 148] width 11 height 11
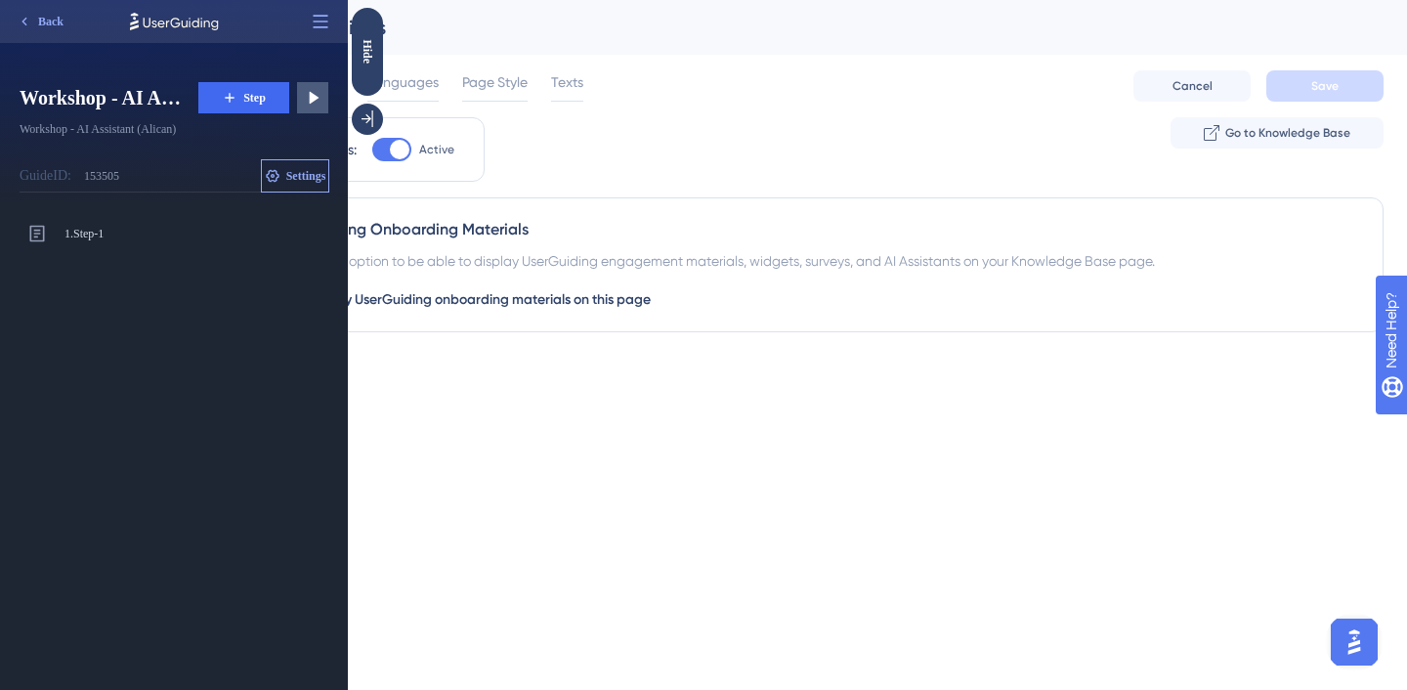
click at [292, 174] on span "Settings" at bounding box center [306, 176] width 40 height 16
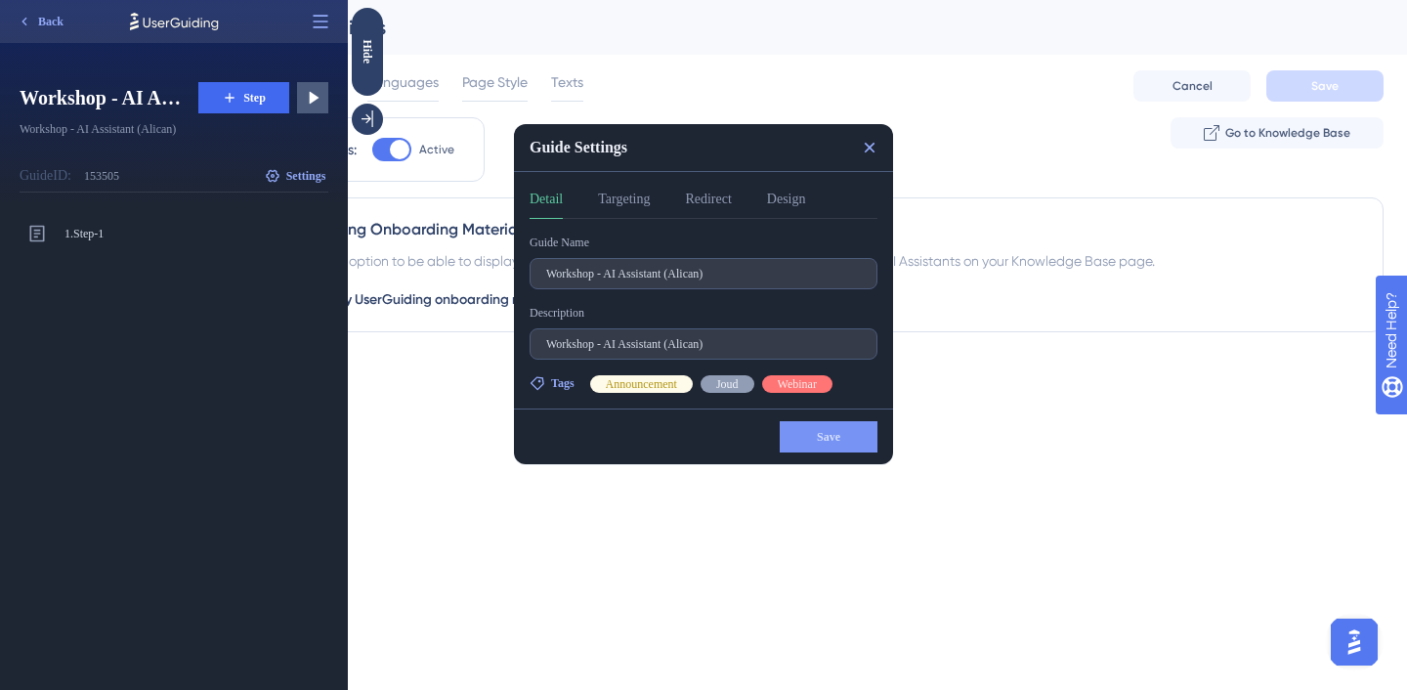
click at [765, 194] on div "Detail Targeting Redirect Design" at bounding box center [704, 203] width 348 height 31
click at [785, 194] on button "Design" at bounding box center [786, 203] width 39 height 31
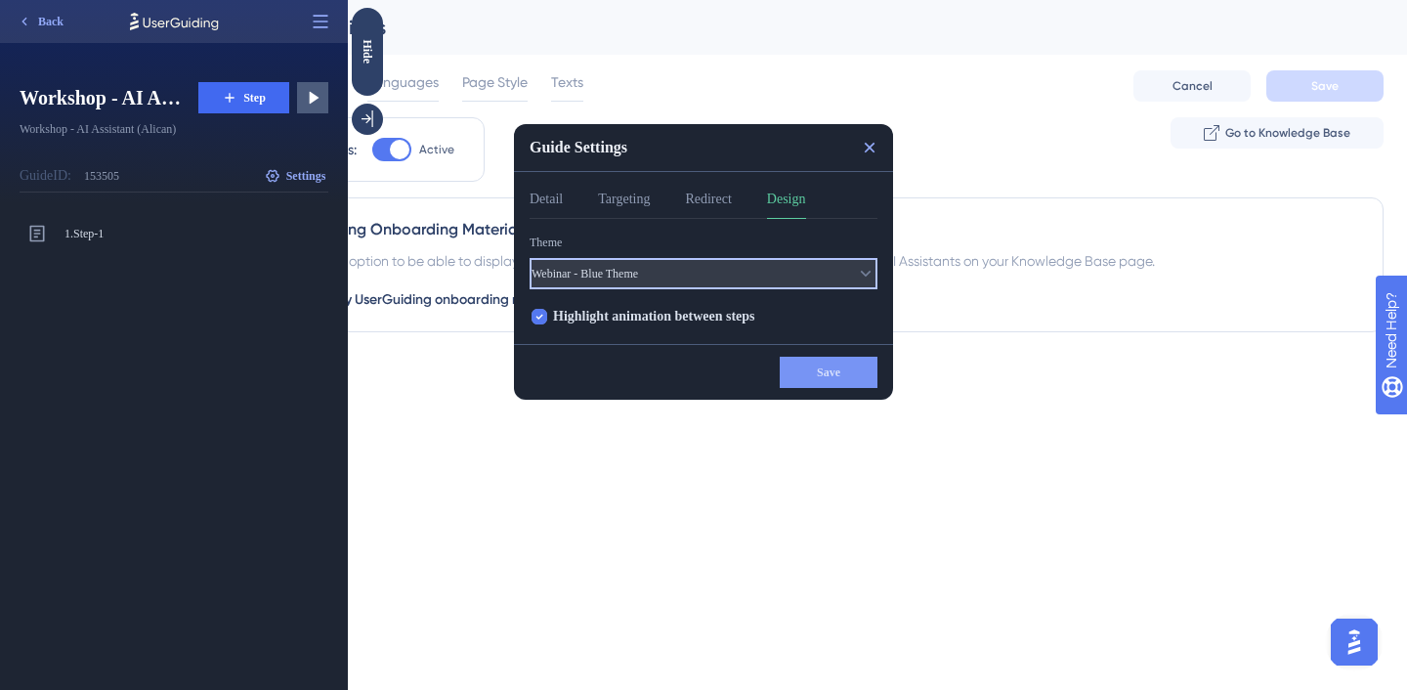
click at [774, 258] on button "Webinar - Blue Theme" at bounding box center [704, 273] width 348 height 31
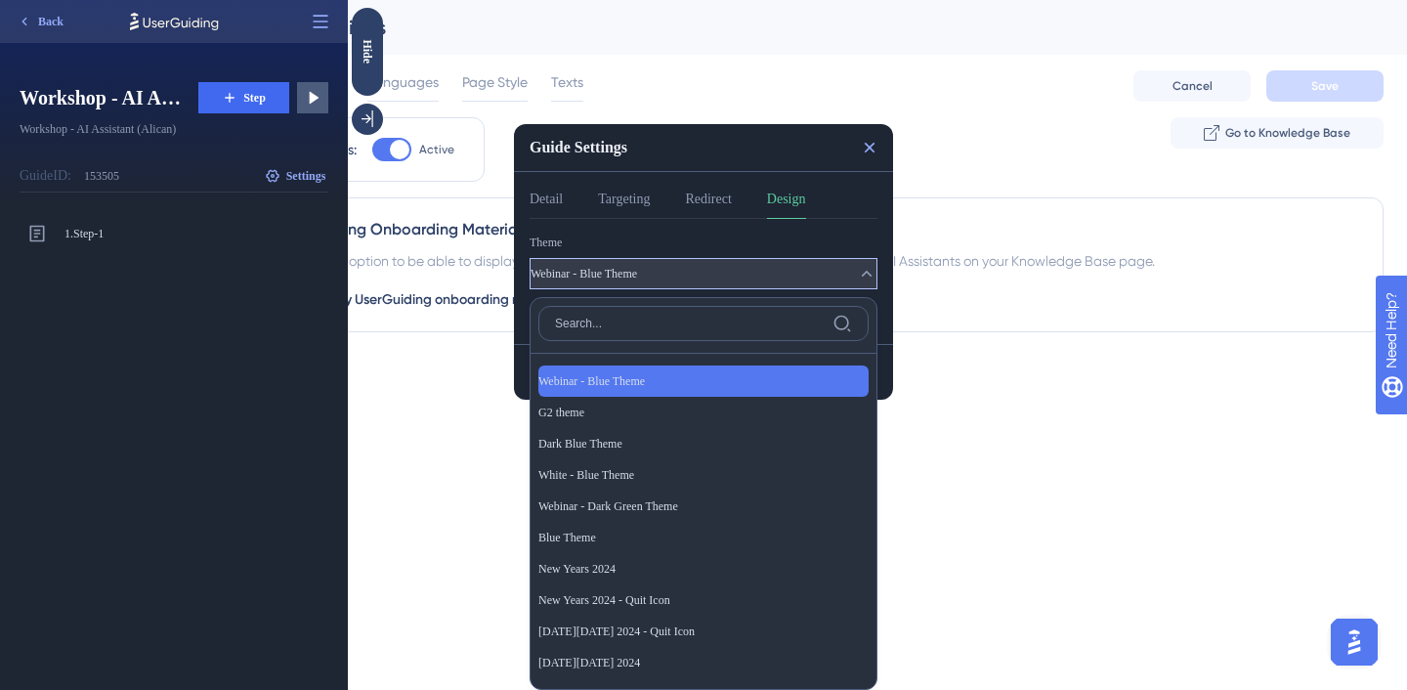
click at [726, 377] on div "Webinar - Blue Theme Webinar - Blue Theme" at bounding box center [703, 380] width 330 height 31
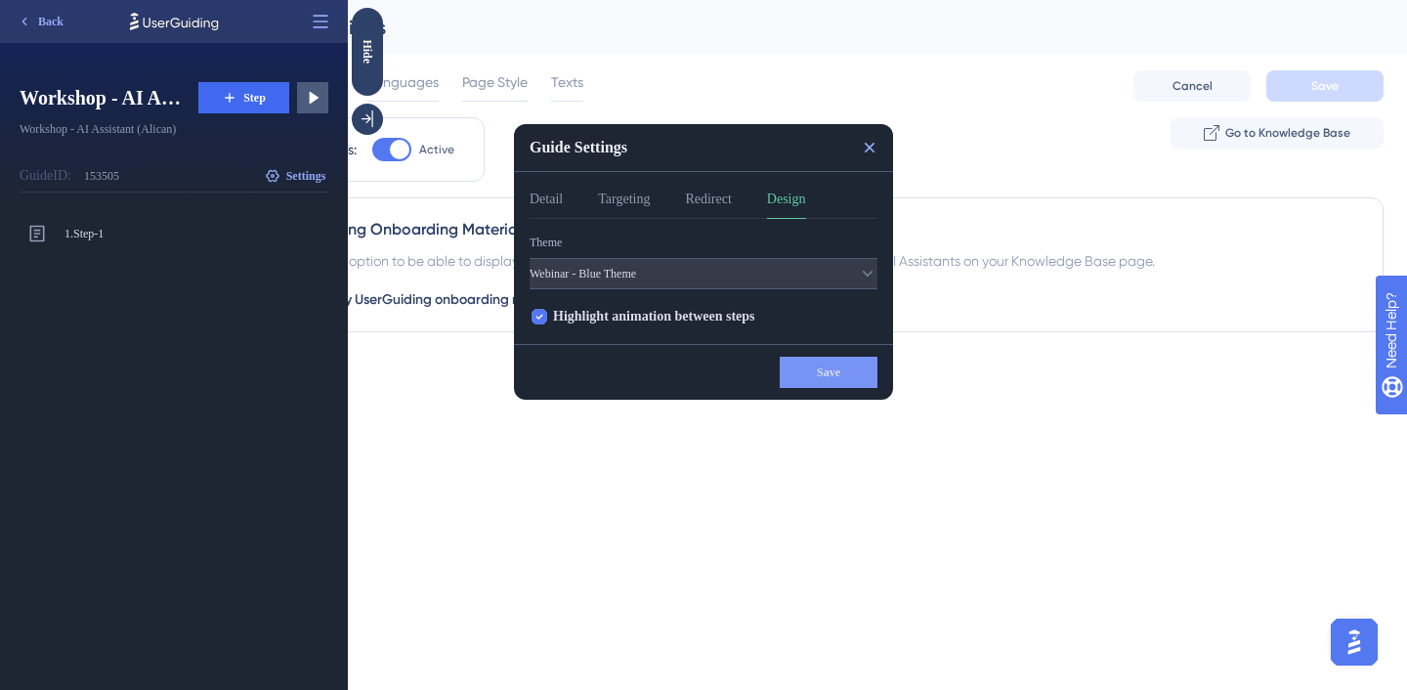
click at [190, 326] on div "1. Step-1 Step-1 Modal" at bounding box center [182, 449] width 324 height 482
click at [870, 146] on icon at bounding box center [870, 148] width 11 height 11
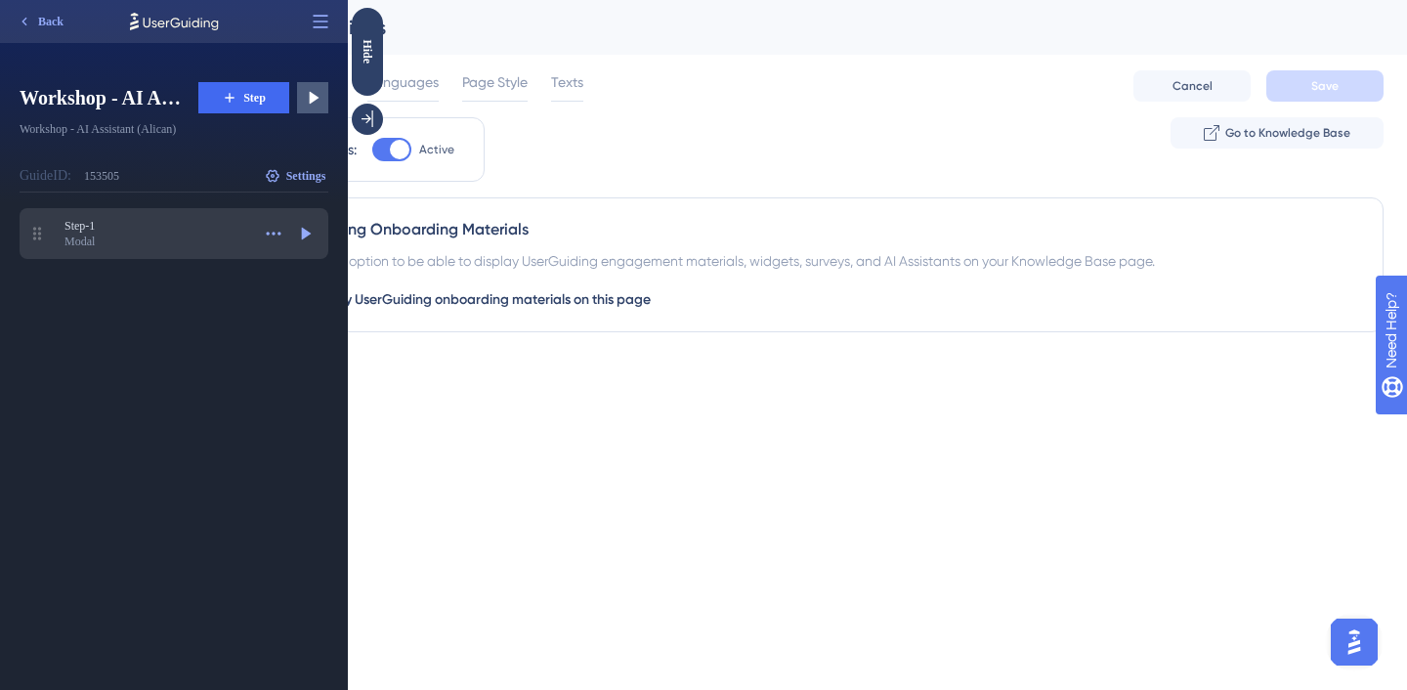
click at [141, 235] on div "Modal" at bounding box center [157, 242] width 186 height 16
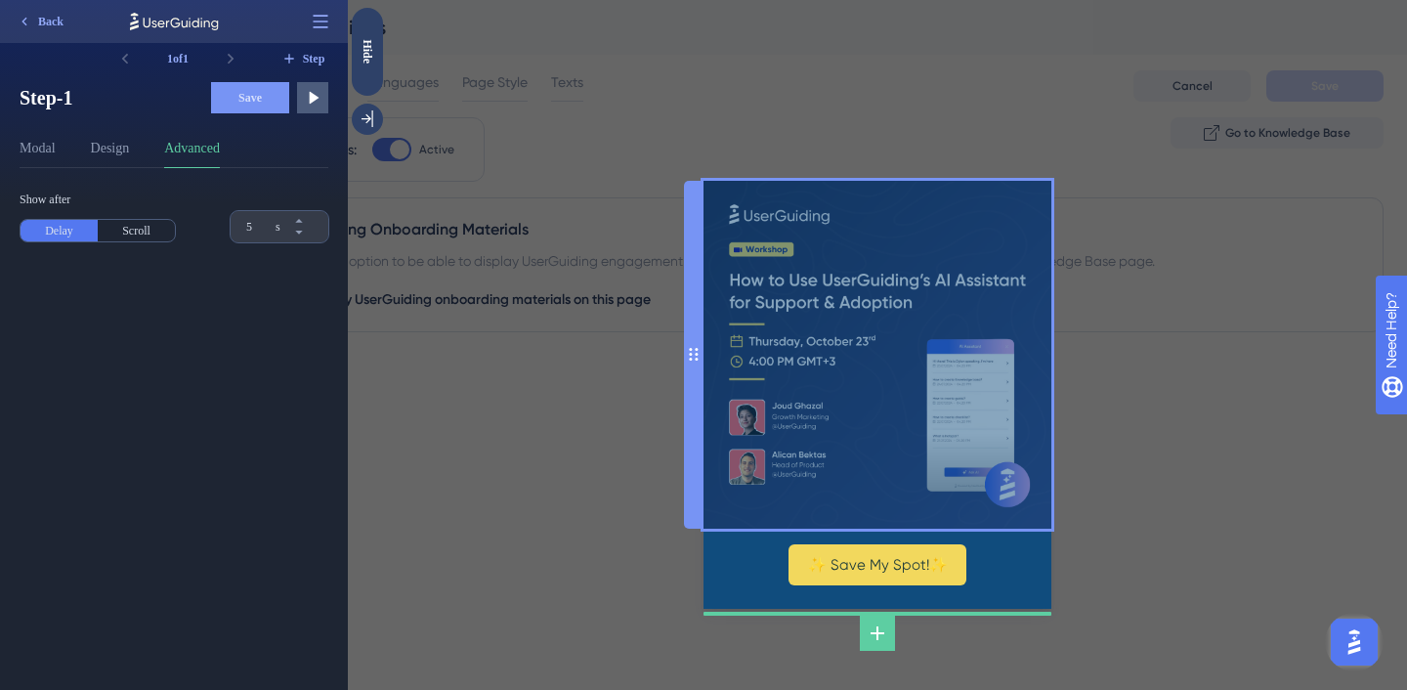
click at [858, 502] on img at bounding box center [878, 355] width 348 height 348
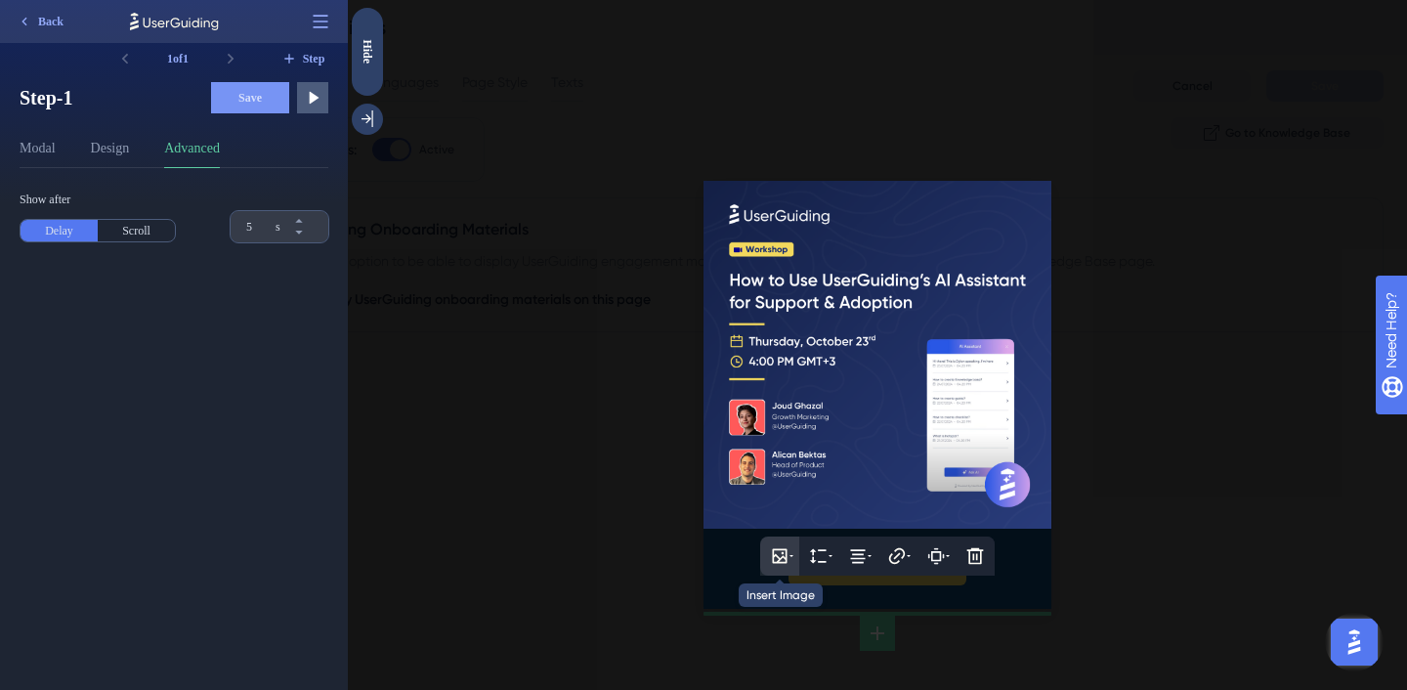
click at [777, 548] on icon at bounding box center [780, 555] width 15 height 15
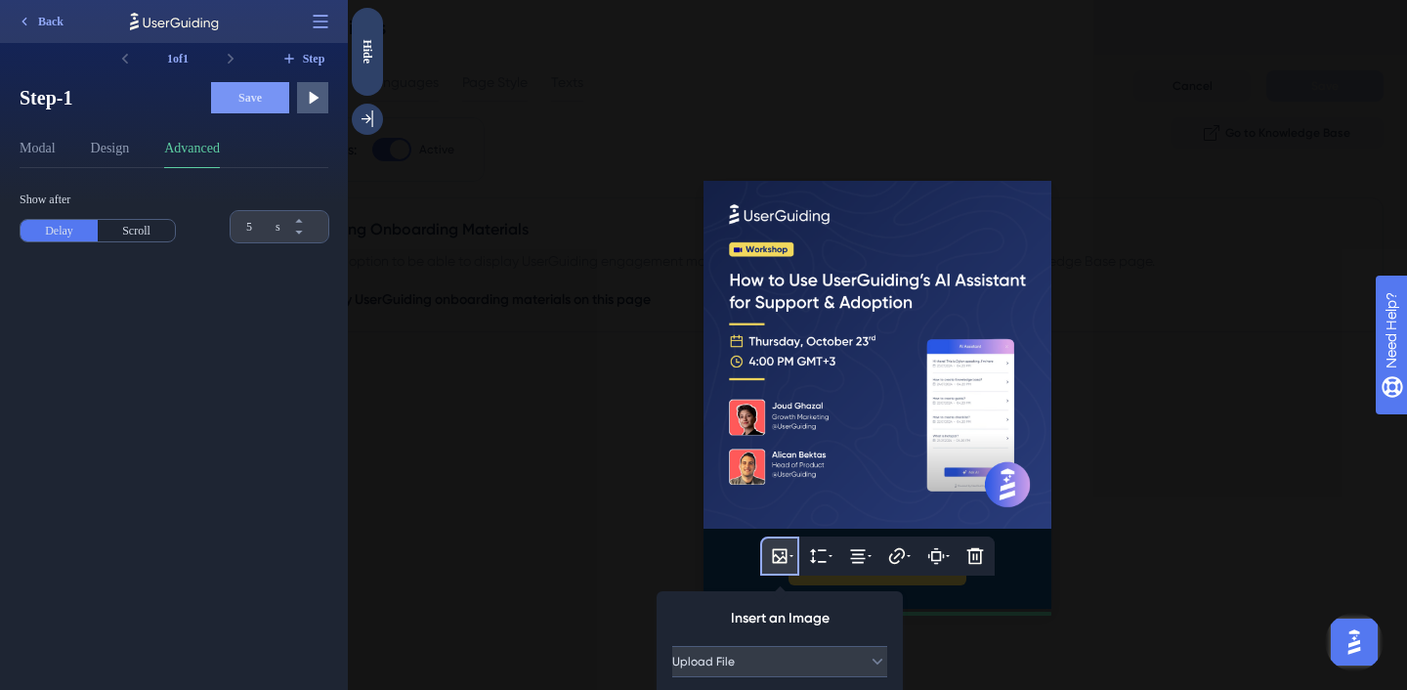
scroll to position [135, 0]
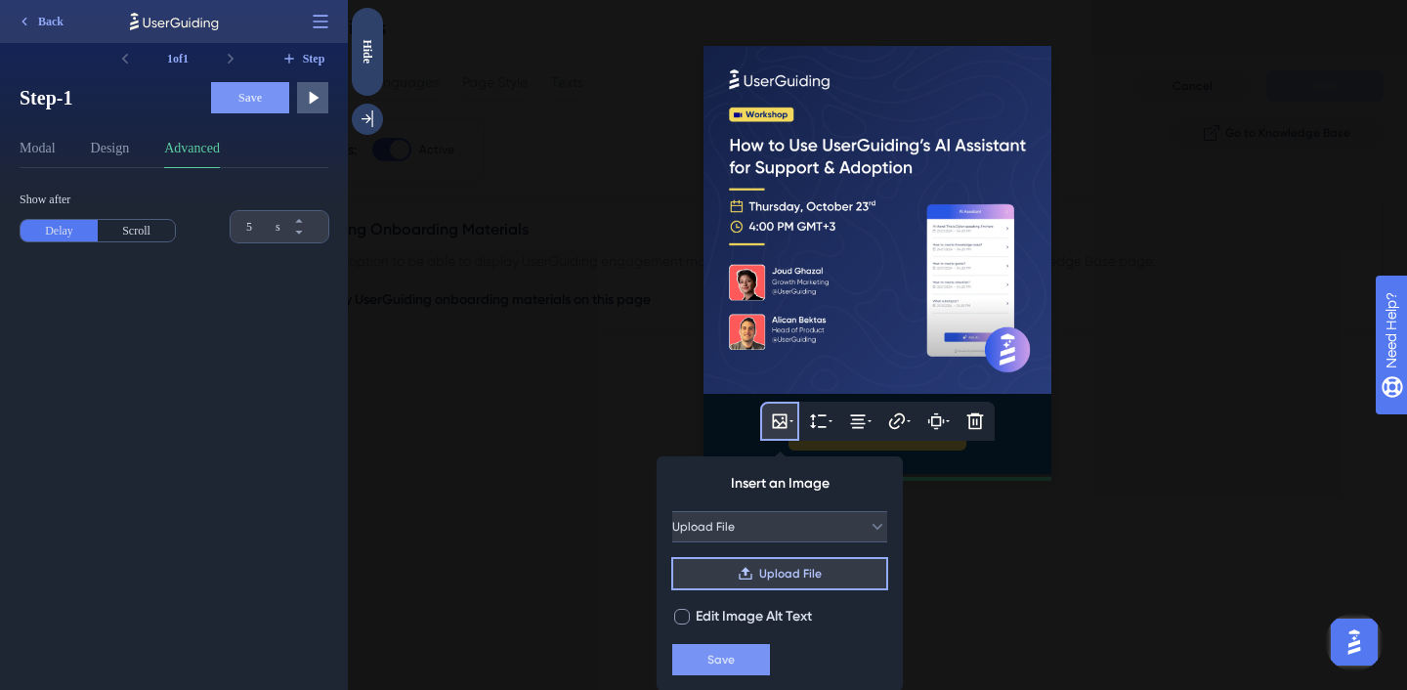
click at [784, 576] on span "Upload File" at bounding box center [790, 574] width 63 height 16
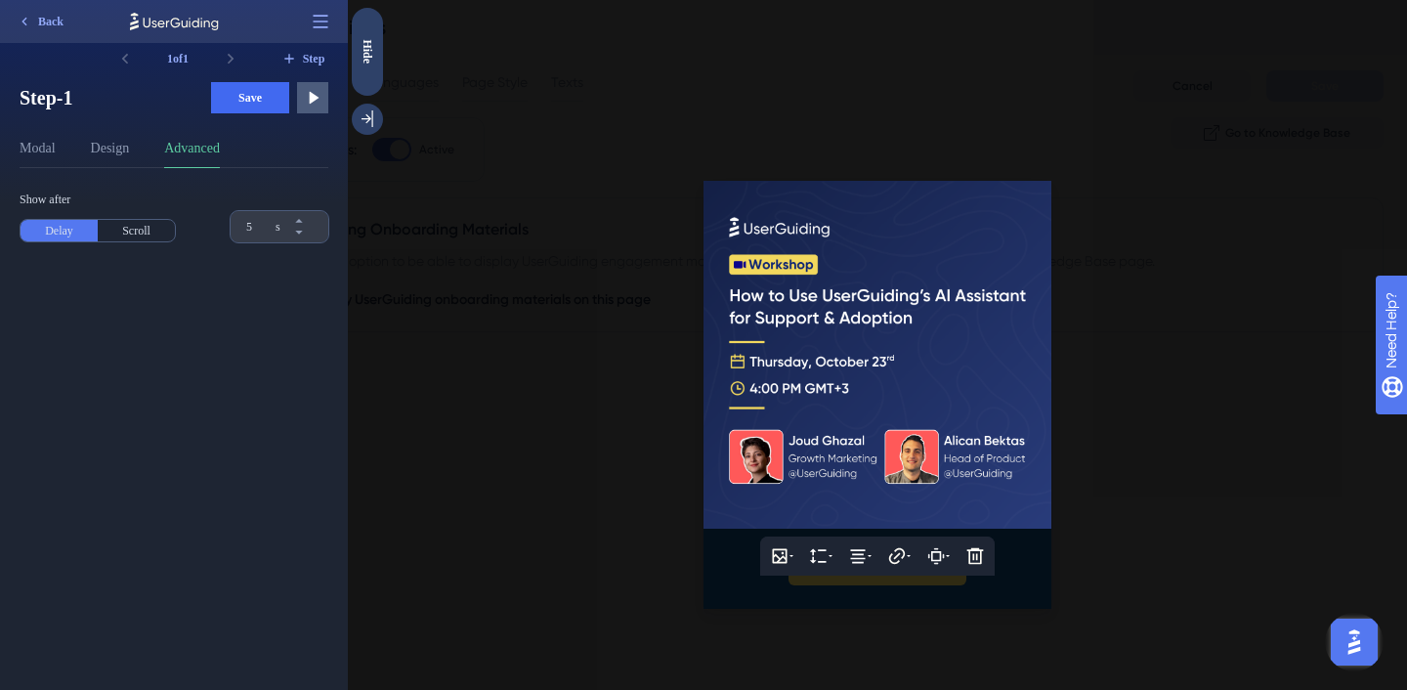
click at [1102, 327] on div at bounding box center [877, 345] width 1059 height 690
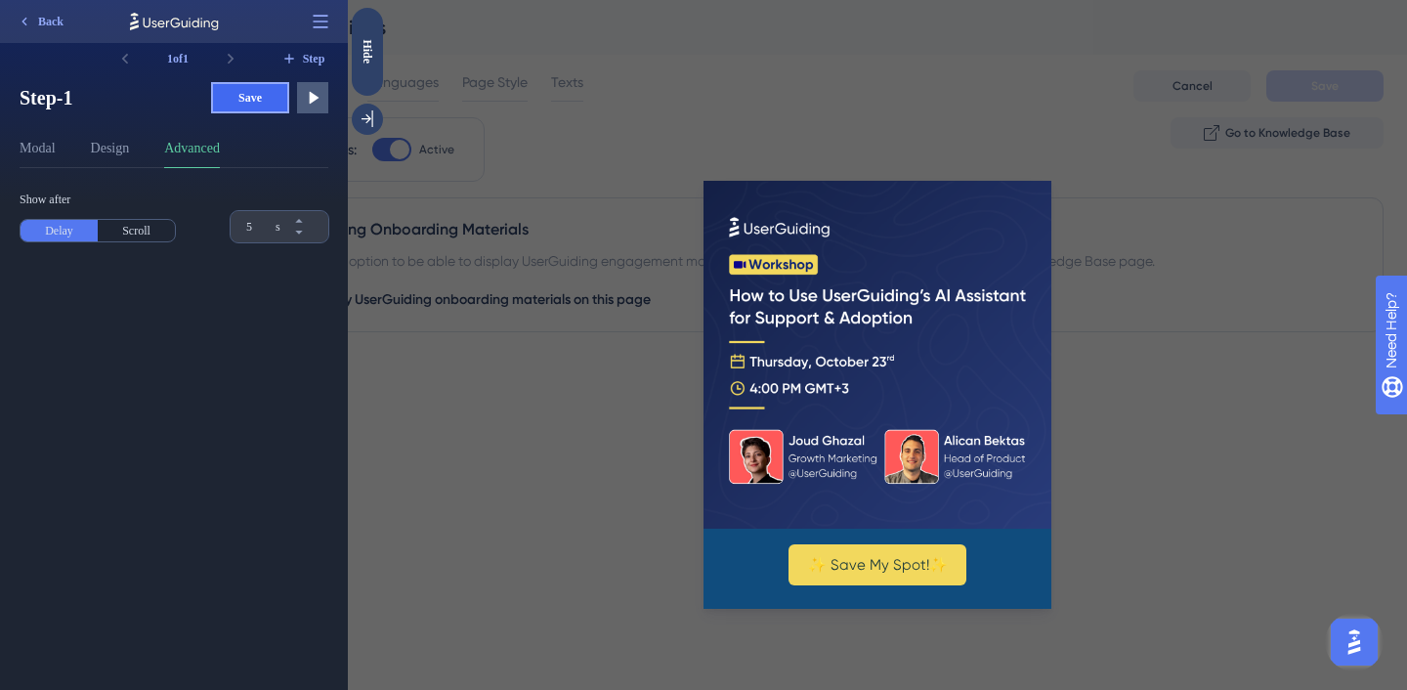
click at [266, 102] on button "Save" at bounding box center [250, 97] width 78 height 31
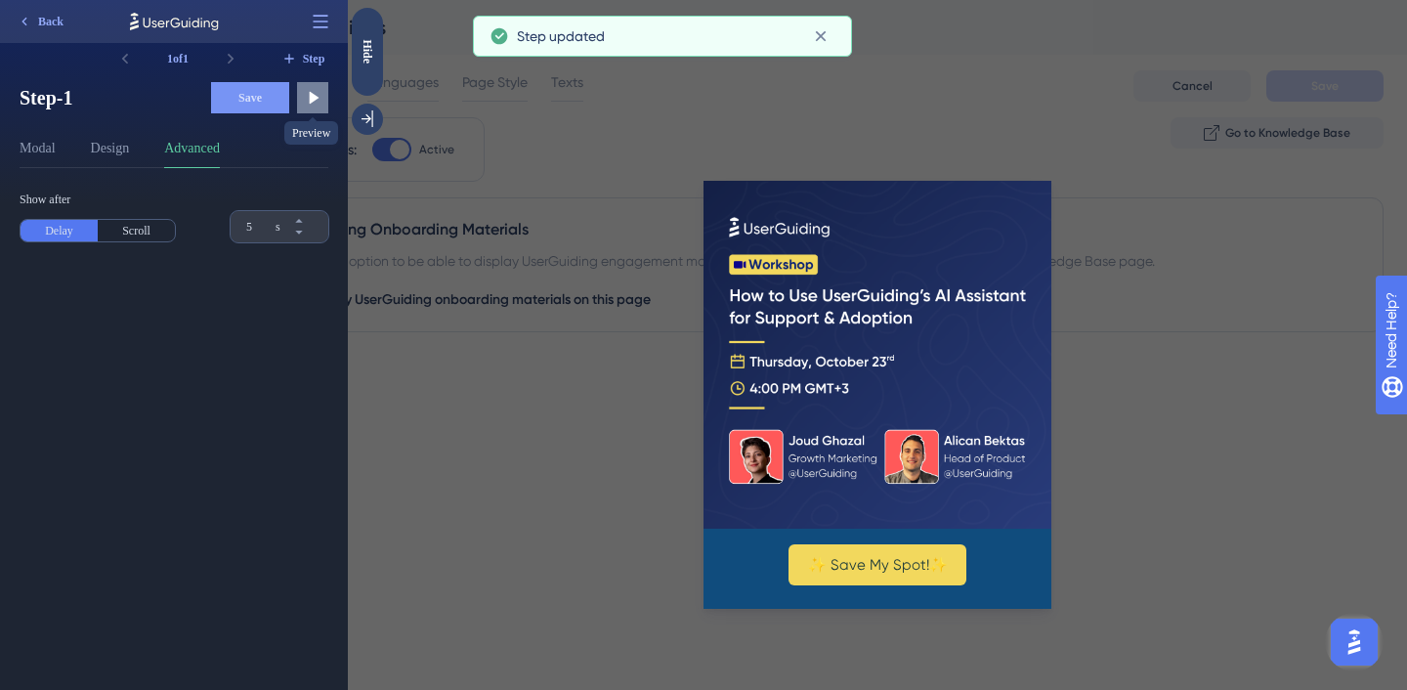
click at [316, 107] on icon at bounding box center [313, 98] width 20 height 20
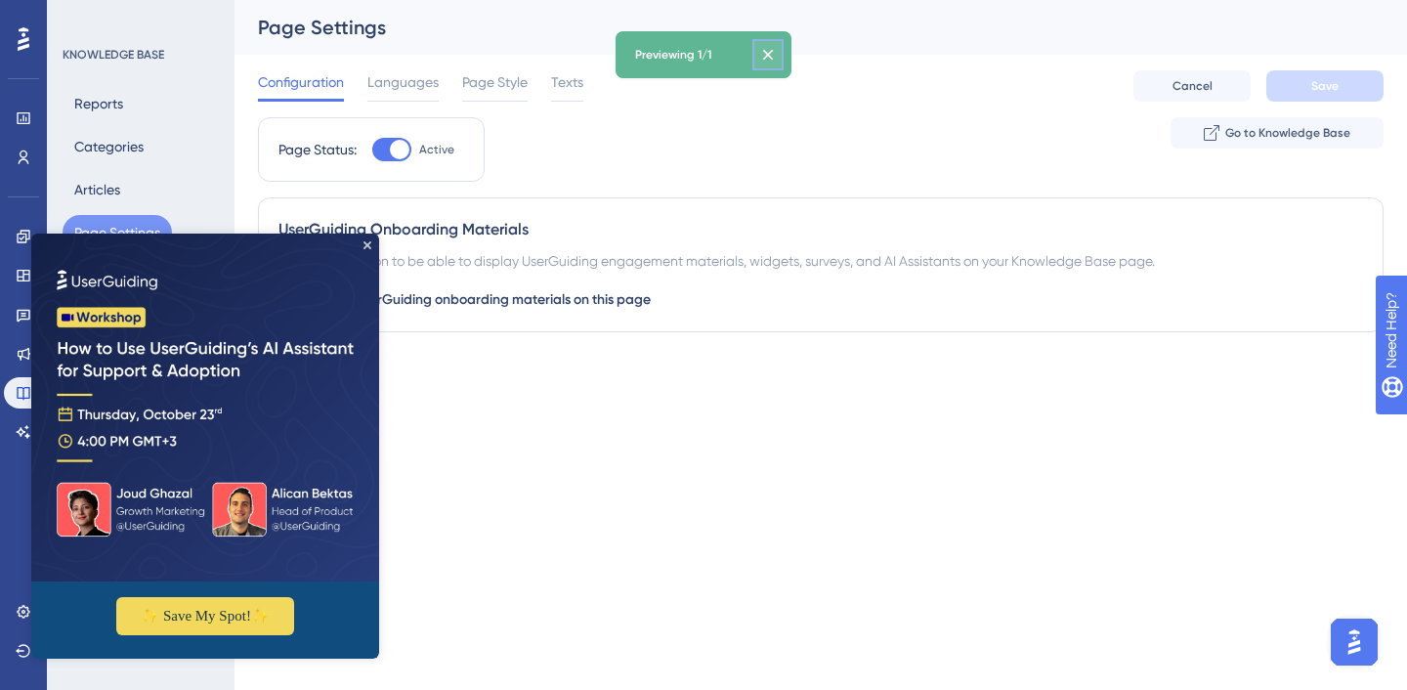
click at [771, 52] on icon at bounding box center [768, 55] width 20 height 20
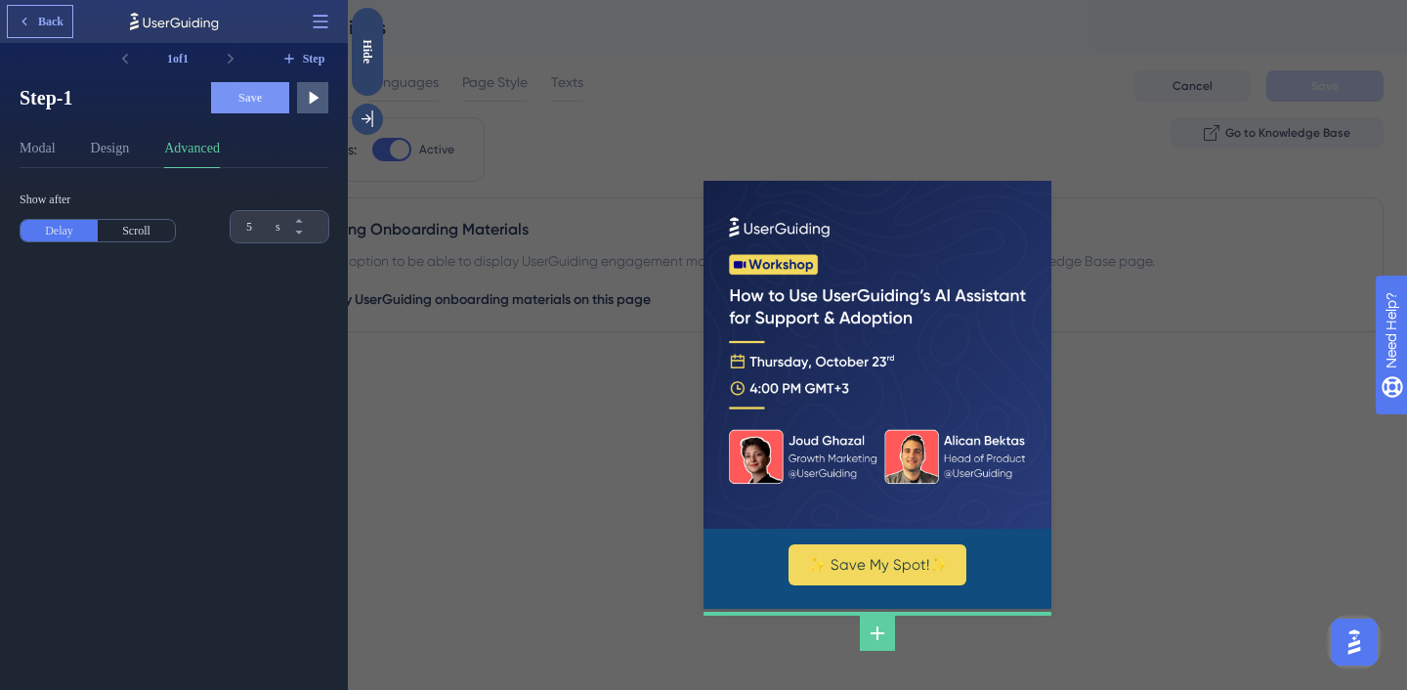
click at [32, 21] on button "Back" at bounding box center [40, 21] width 64 height 31
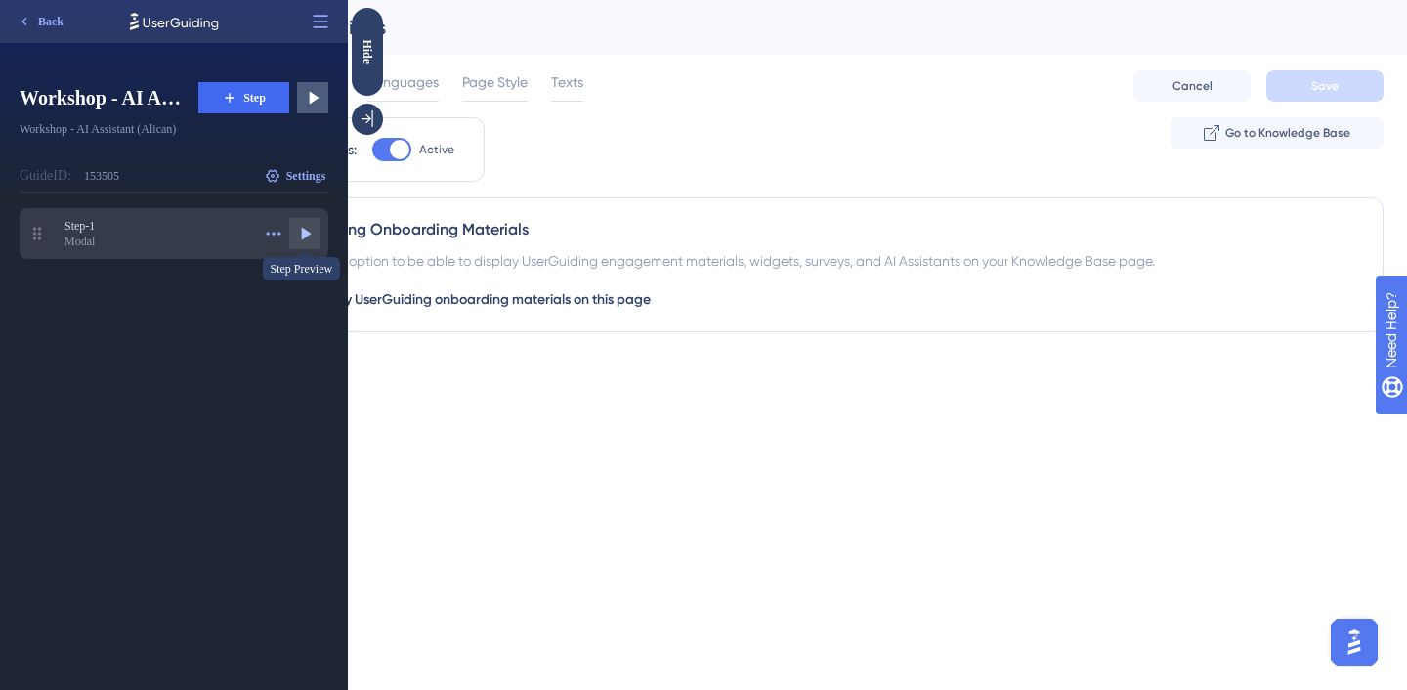
click at [304, 229] on icon at bounding box center [307, 234] width 10 height 13
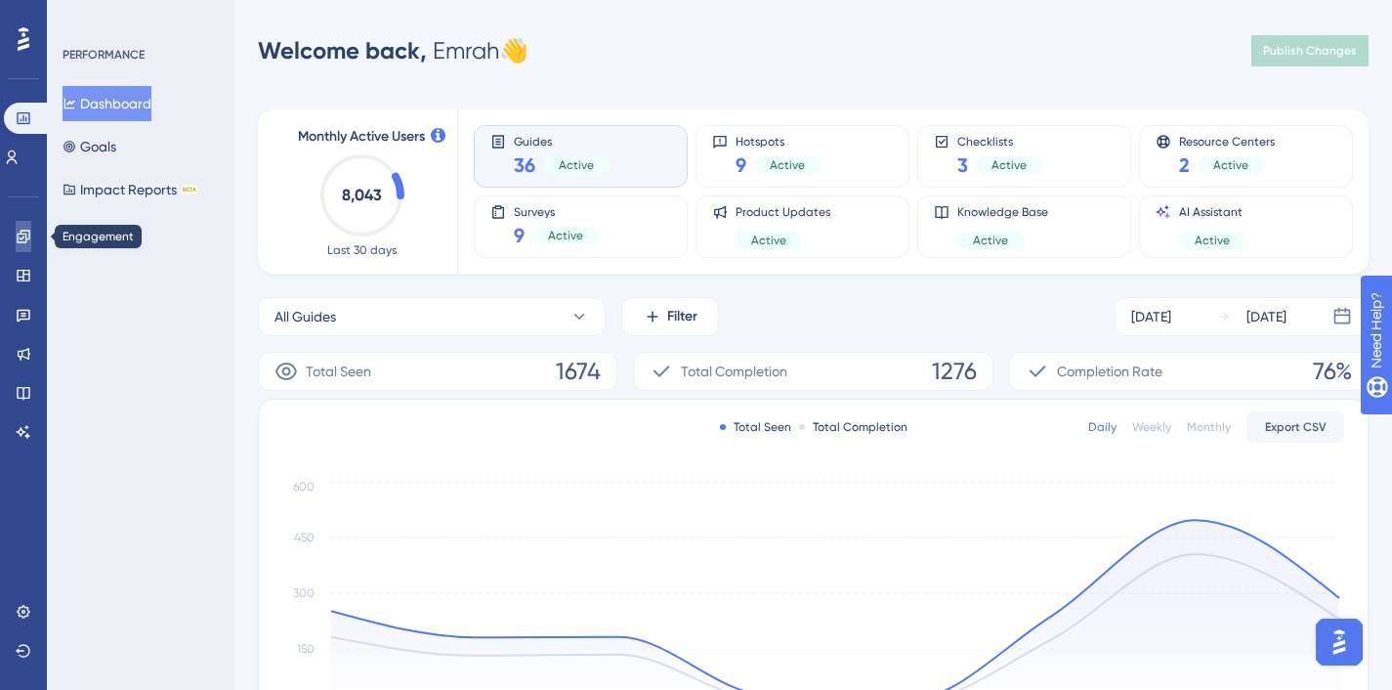
click at [21, 233] on icon at bounding box center [23, 236] width 13 height 13
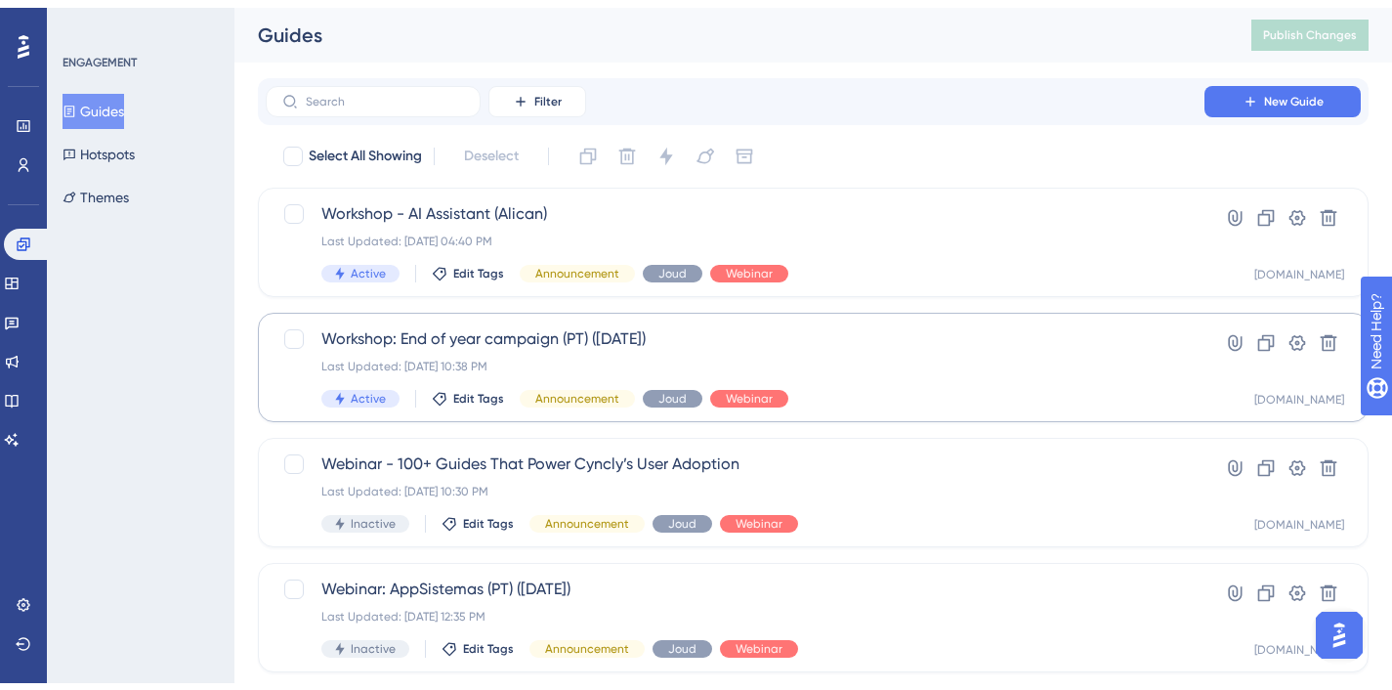
scroll to position [61, 0]
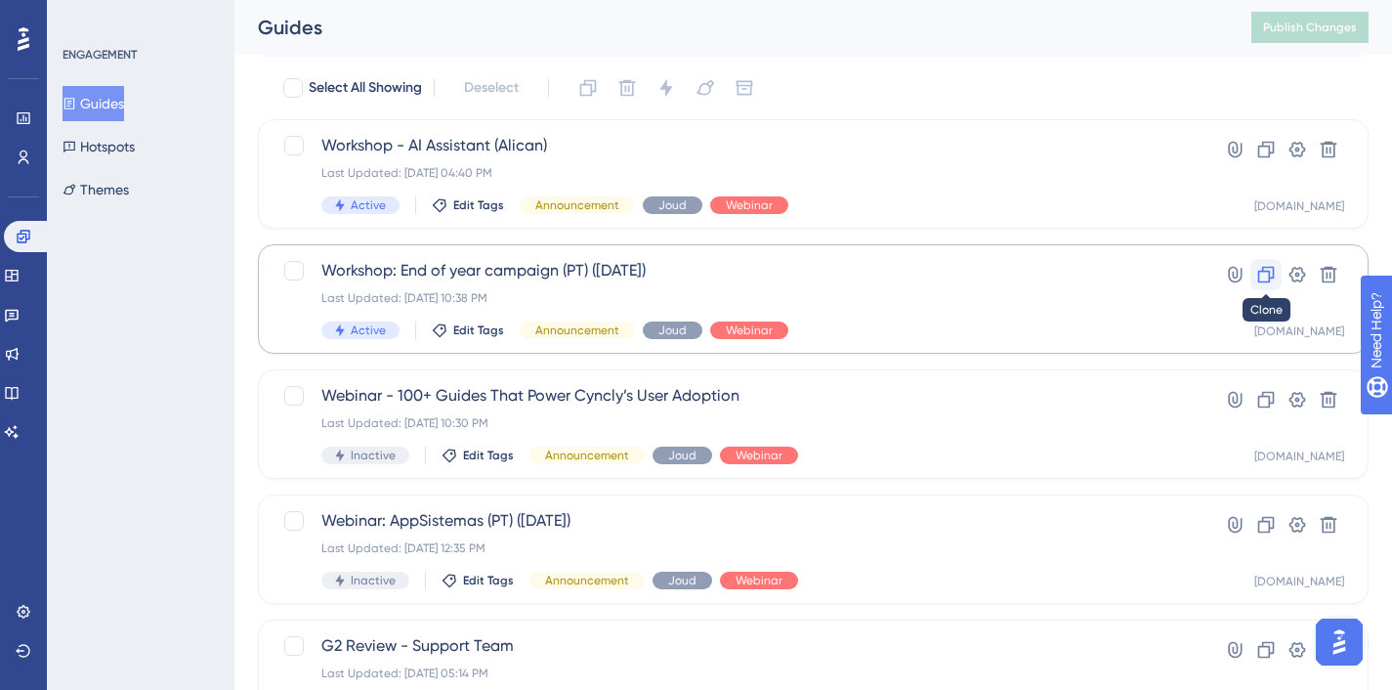
click at [1266, 279] on icon at bounding box center [1267, 275] width 20 height 20
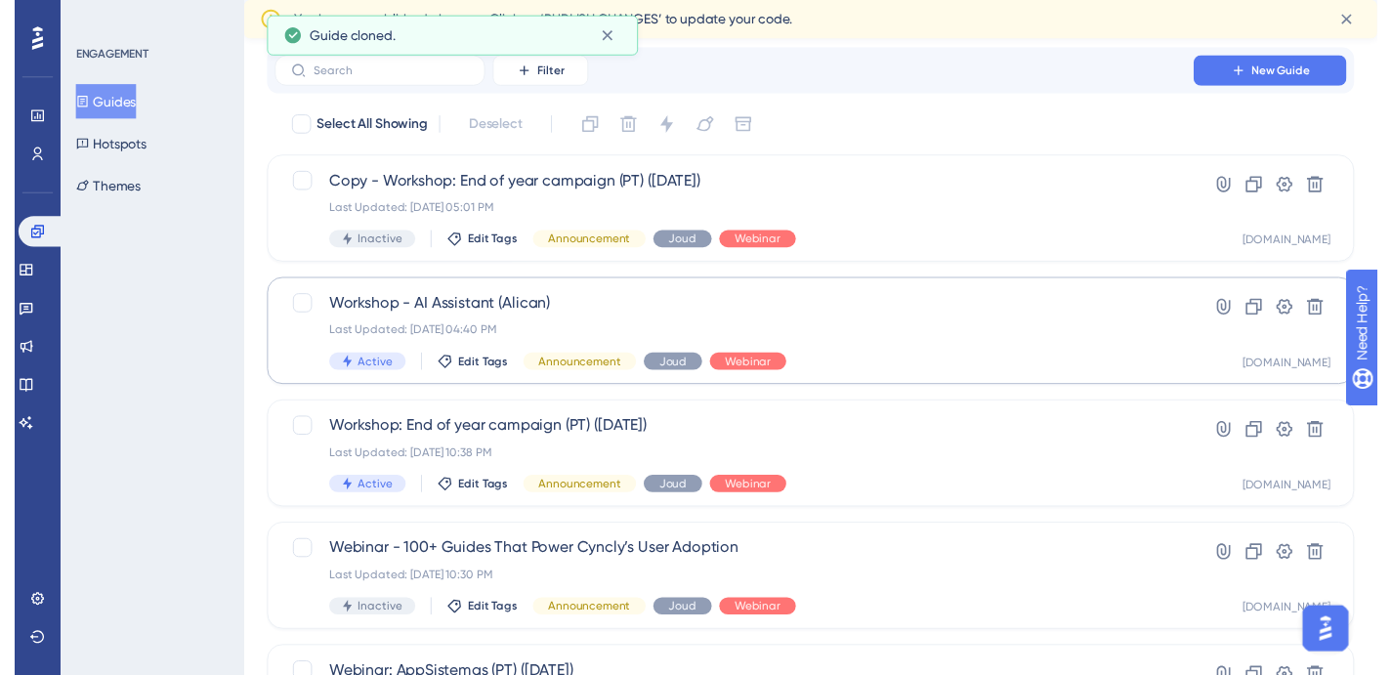
scroll to position [6, 0]
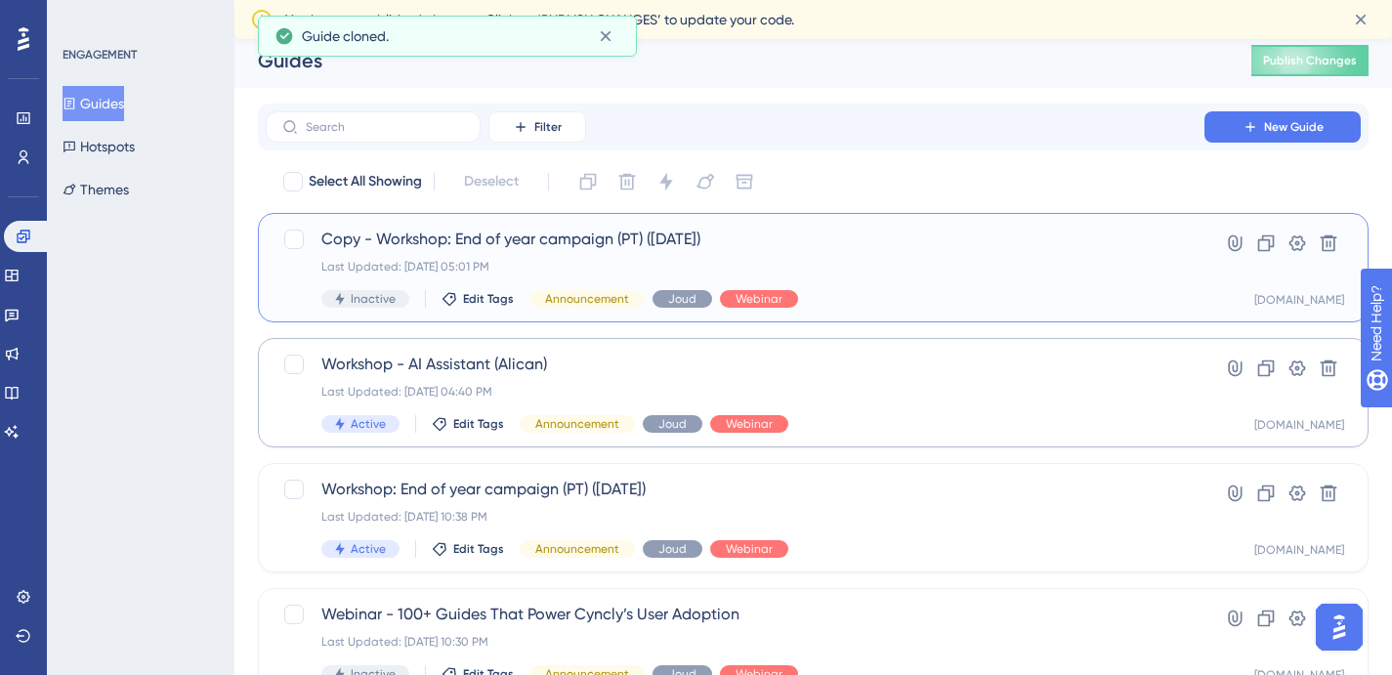
click at [921, 251] on div "Copy - Workshop: End of year campaign (PT) (Oct 15 2025) Last Updated: Oct 08 2…" at bounding box center [735, 268] width 828 height 80
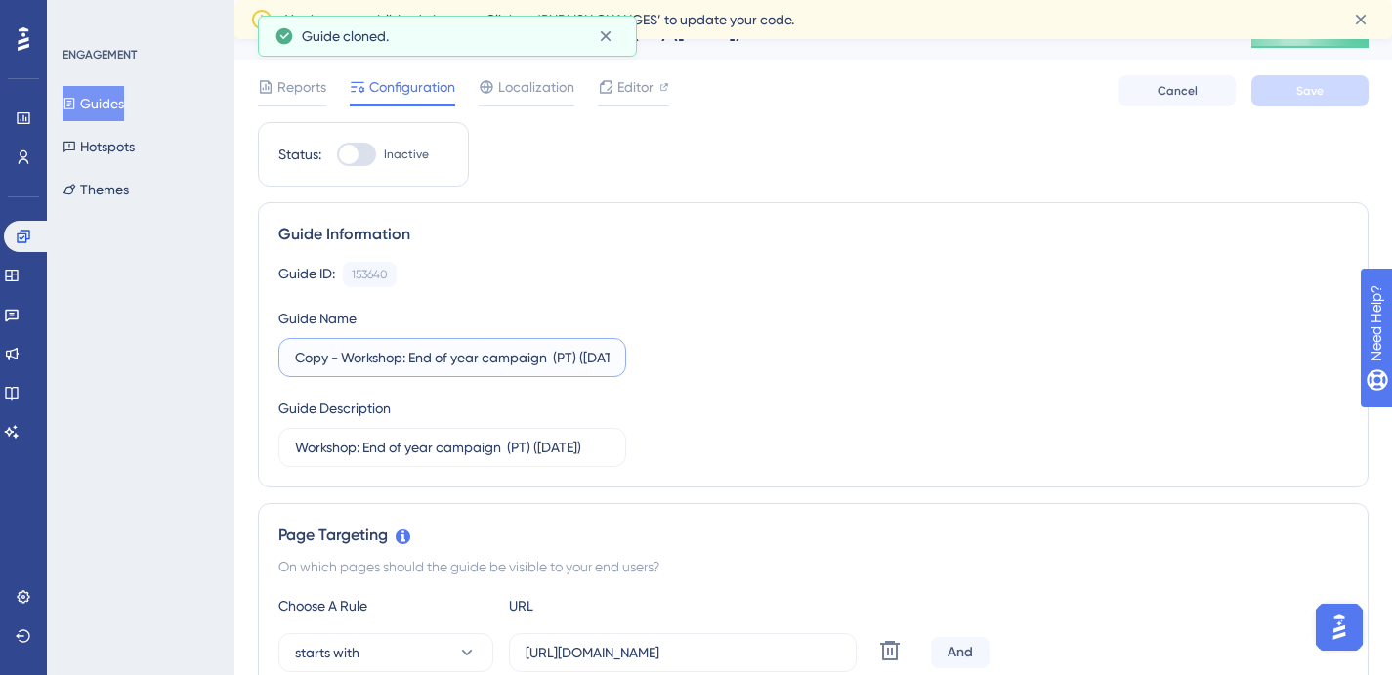
scroll to position [0, 54]
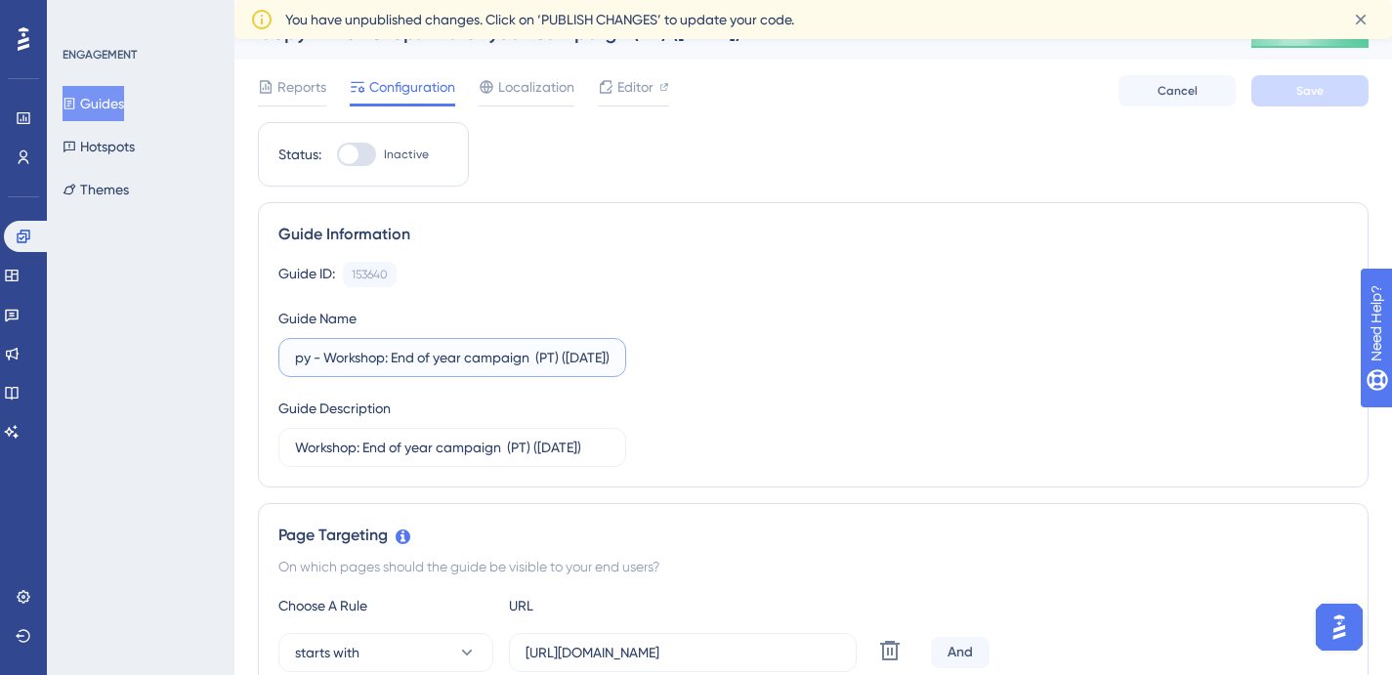
drag, startPoint x: 583, startPoint y: 353, endPoint x: 742, endPoint y: 353, distance: 158.3
click at [742, 353] on div "Guide ID: 153640 Copy Guide Name Copy - Workshop: End of year campaign (PT) (Oc…" at bounding box center [813, 364] width 1070 height 205
click at [556, 359] on input "Copy - Workshop: End of year campaign (PT)" at bounding box center [452, 357] width 315 height 21
drag, startPoint x: 403, startPoint y: 360, endPoint x: 278, endPoint y: 360, distance: 124.1
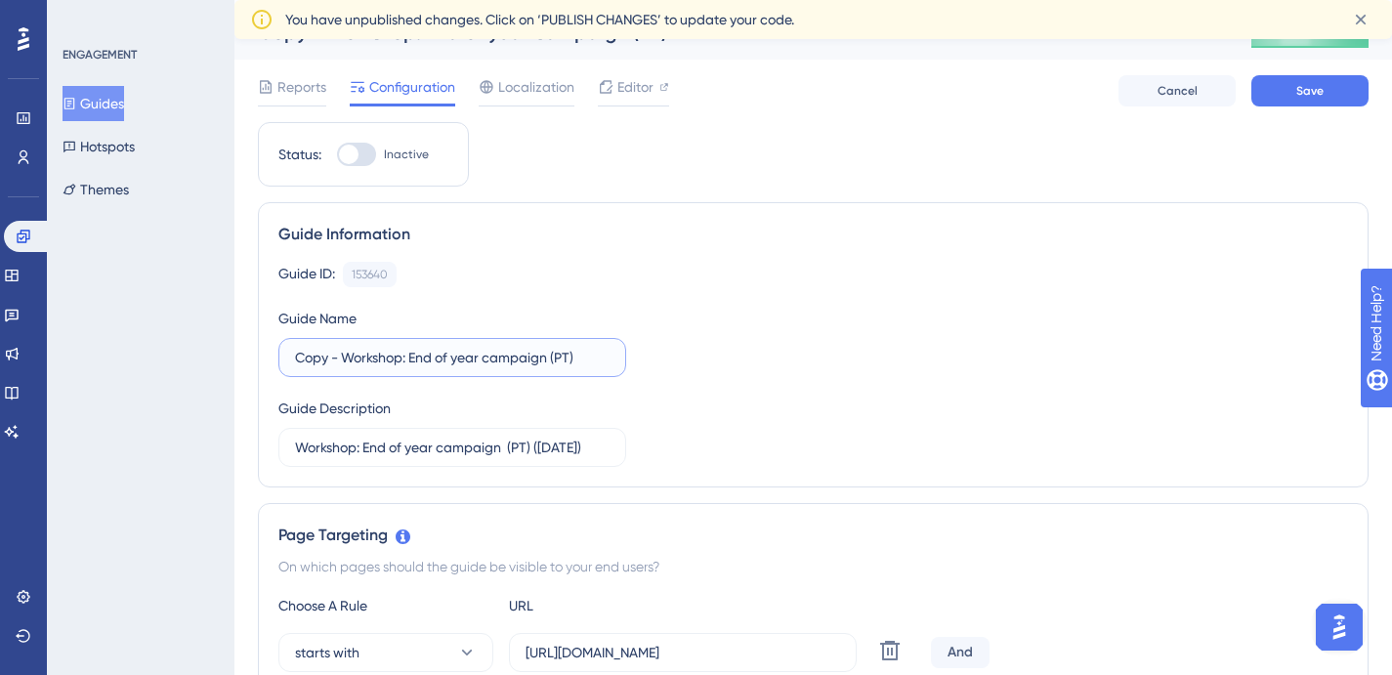
click at [278, 360] on label "Copy - Workshop: End of year campaign (PT)" at bounding box center [452, 357] width 348 height 39
drag, startPoint x: 339, startPoint y: 356, endPoint x: 478, endPoint y: 352, distance: 138.8
click at [478, 352] on input "PT-BR: End of year campaign (PT)" at bounding box center [452, 357] width 315 height 21
type input "PT-BR: Caju, Educank (PT)"
click at [505, 449] on input "Workshop: End of year campaign (PT) ([DATE])" at bounding box center [452, 447] width 315 height 21
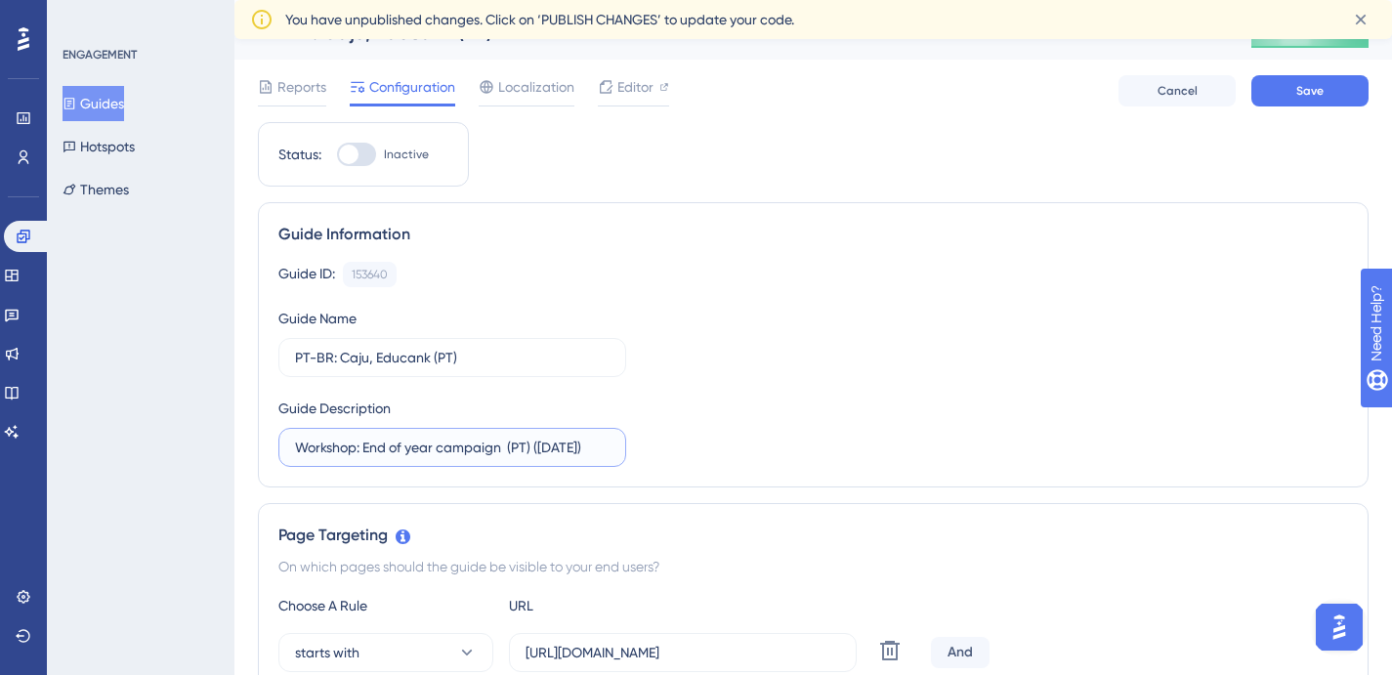
paste input "PT-BR: Caju, Educank (PT"
type input "PT-BR: Caju, Educank (PT)"
drag, startPoint x: 332, startPoint y: 355, endPoint x: 463, endPoint y: 355, distance: 130.9
click at [332, 355] on input "PT-BR: Caju, Educank (PT)" at bounding box center [452, 357] width 315 height 21
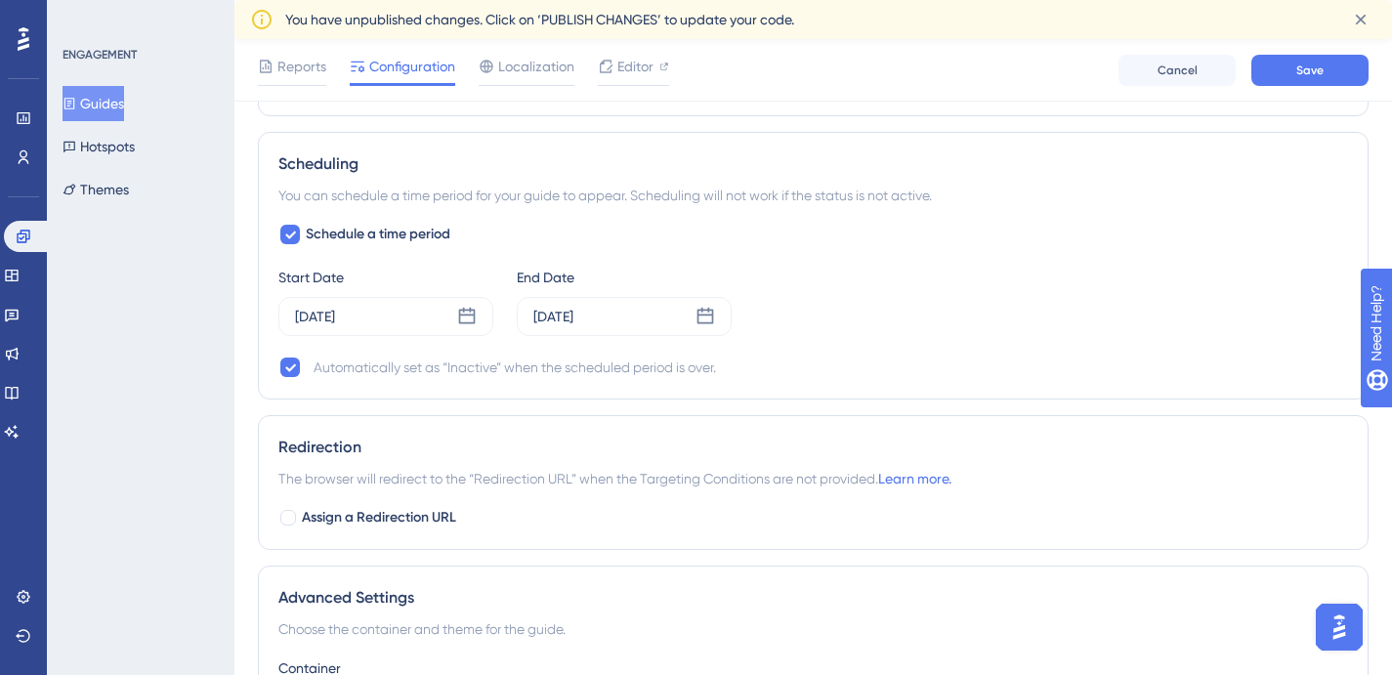
scroll to position [2096, 0]
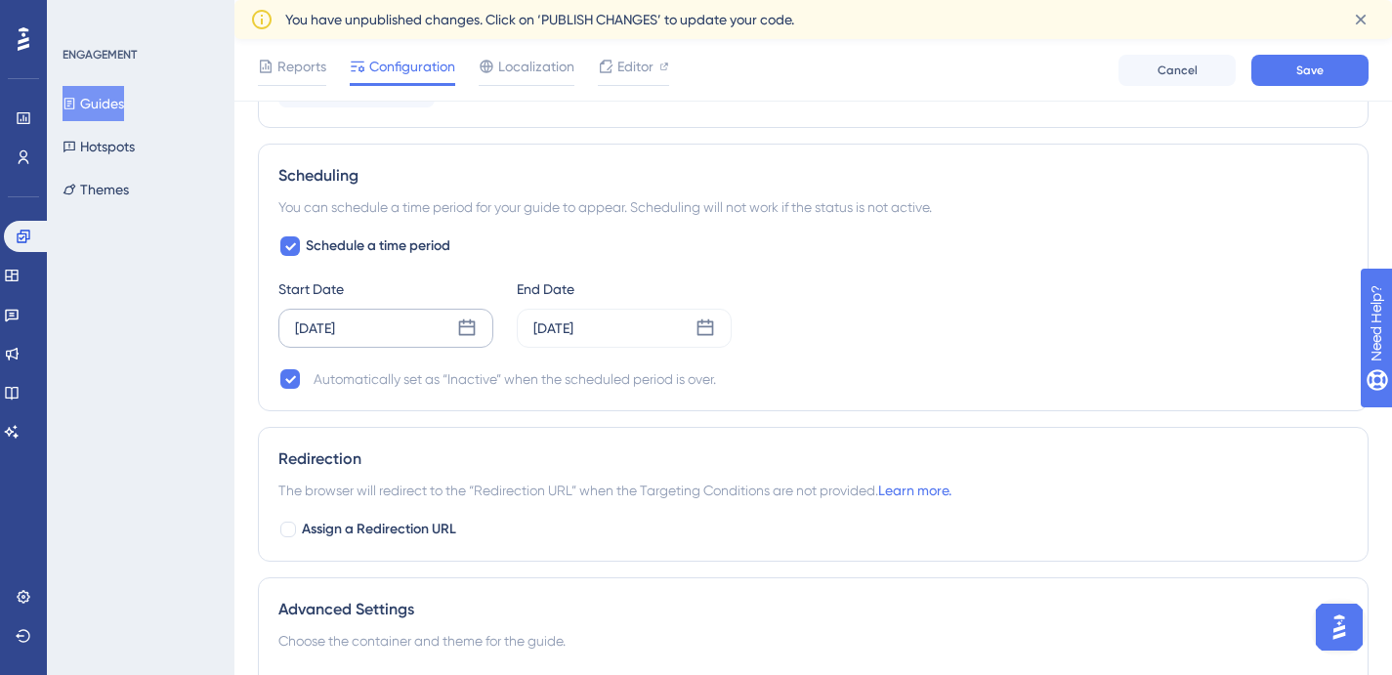
type input "PT-BR webinar: Caju, Educank (PT)"
click at [454, 324] on div "Sep 24 2025" at bounding box center [385, 328] width 215 height 39
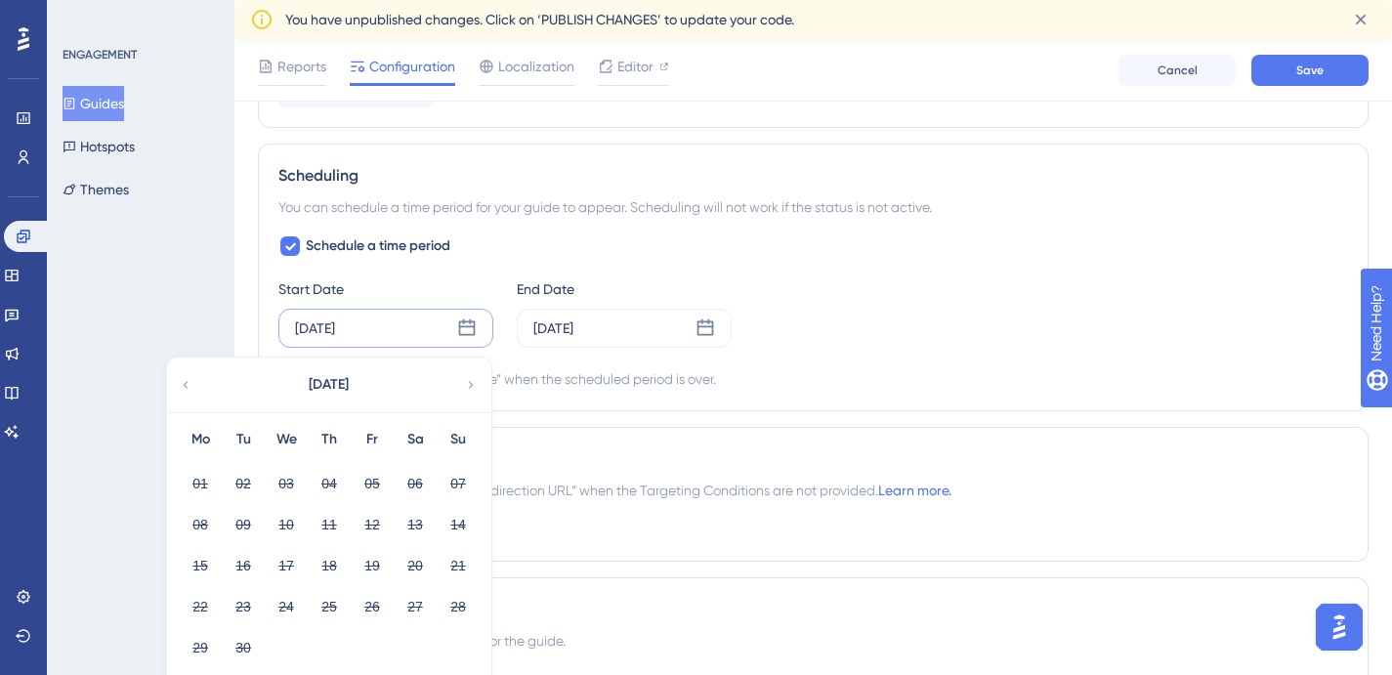
scroll to position [2323, 0]
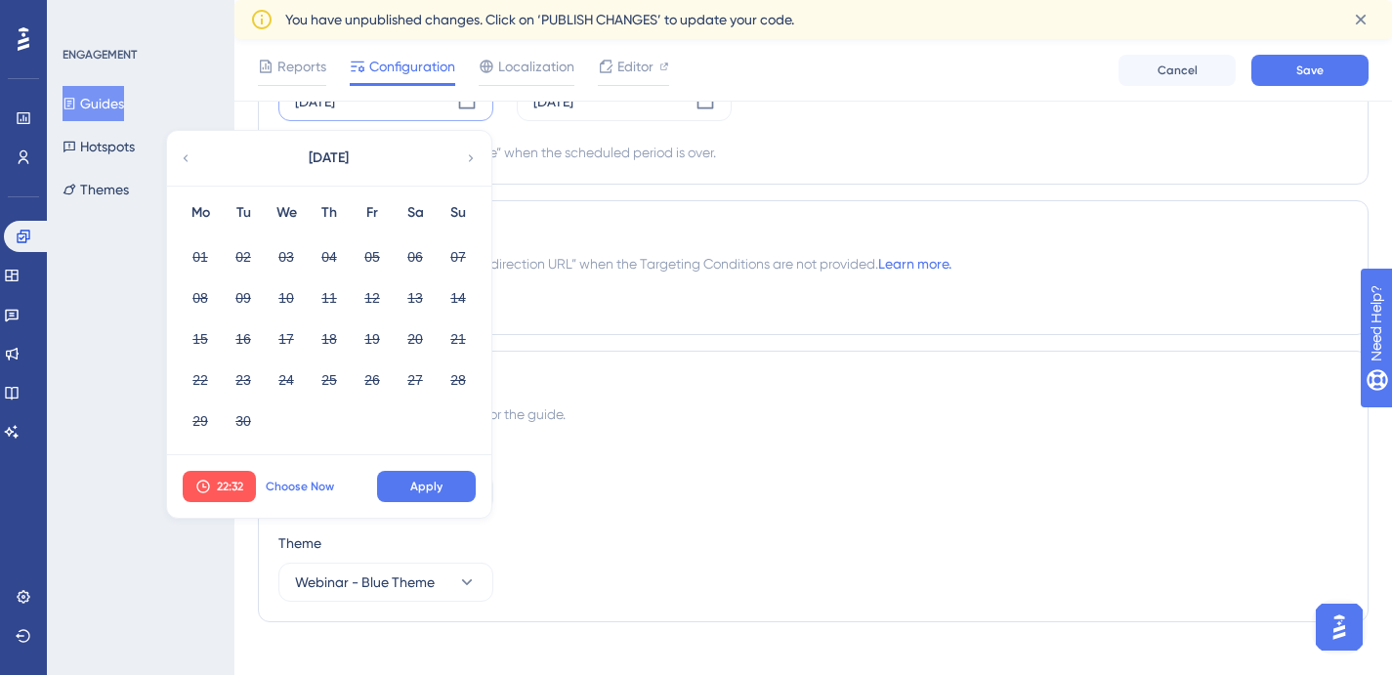
click at [322, 490] on span "Choose Now" at bounding box center [300, 487] width 68 height 16
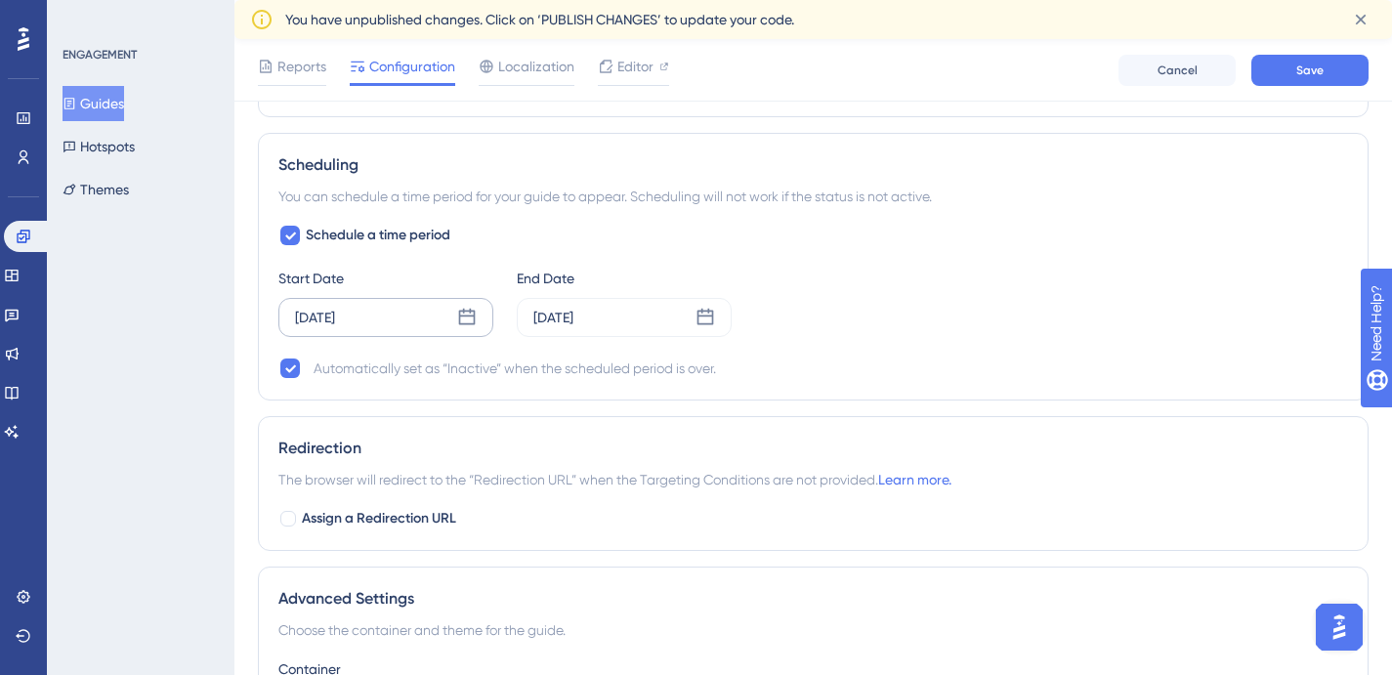
scroll to position [2100, 0]
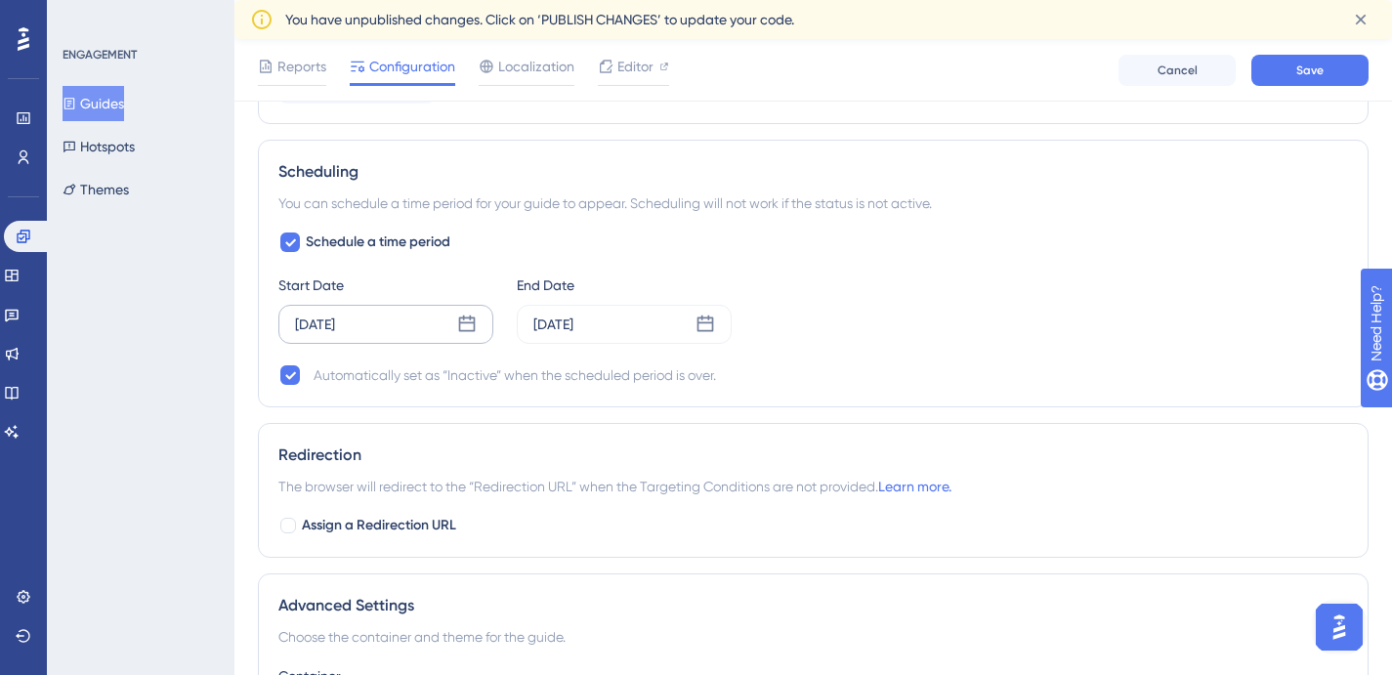
click at [438, 323] on div "Oct 08 2025" at bounding box center [385, 324] width 215 height 39
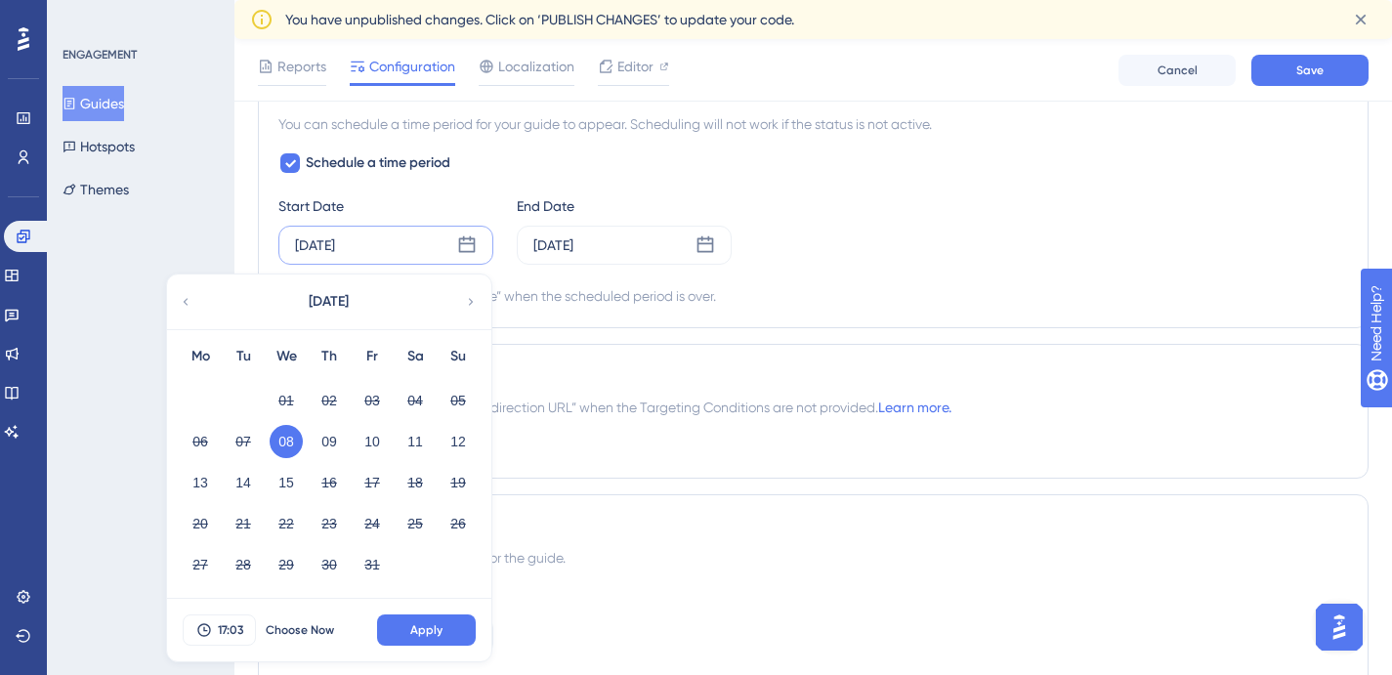
scroll to position [2184, 0]
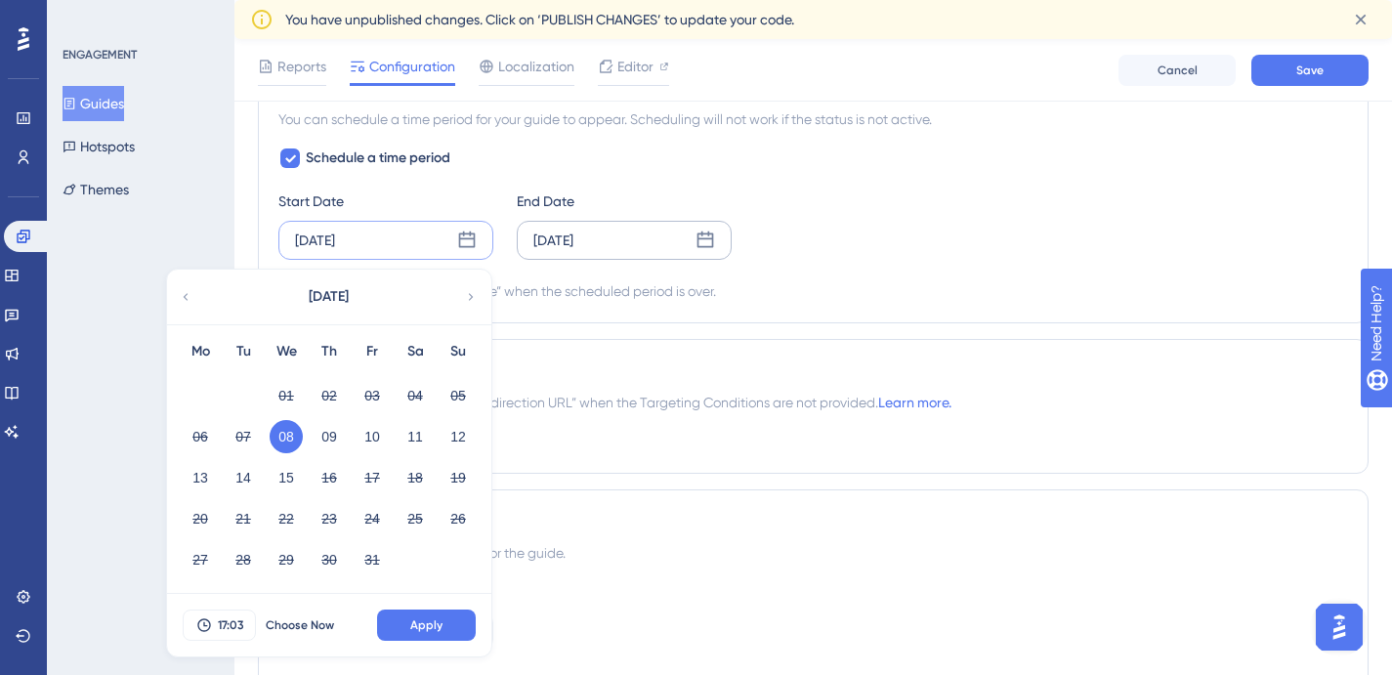
click at [586, 256] on div "Oct 15 2025" at bounding box center [624, 240] width 215 height 39
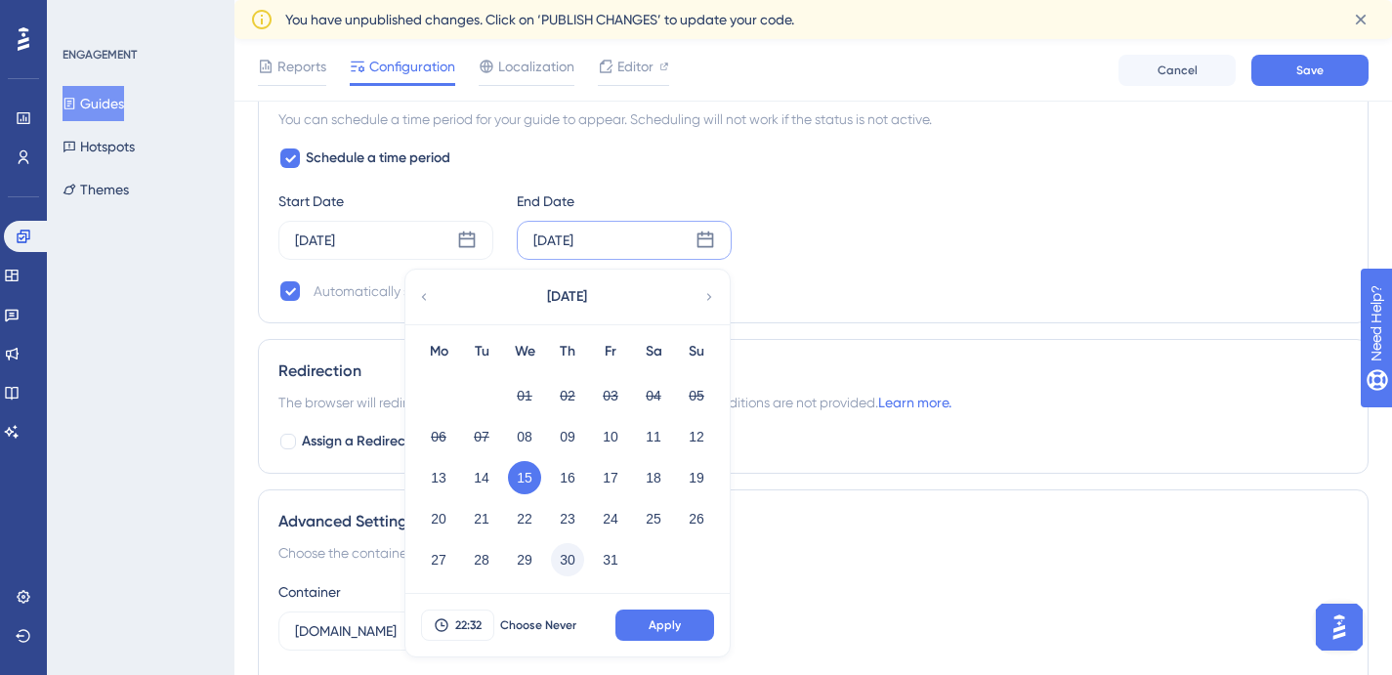
click at [553, 558] on button "30" at bounding box center [567, 559] width 33 height 33
click at [535, 553] on button "29" at bounding box center [524, 559] width 33 height 33
click at [647, 622] on button "Apply" at bounding box center [665, 625] width 99 height 31
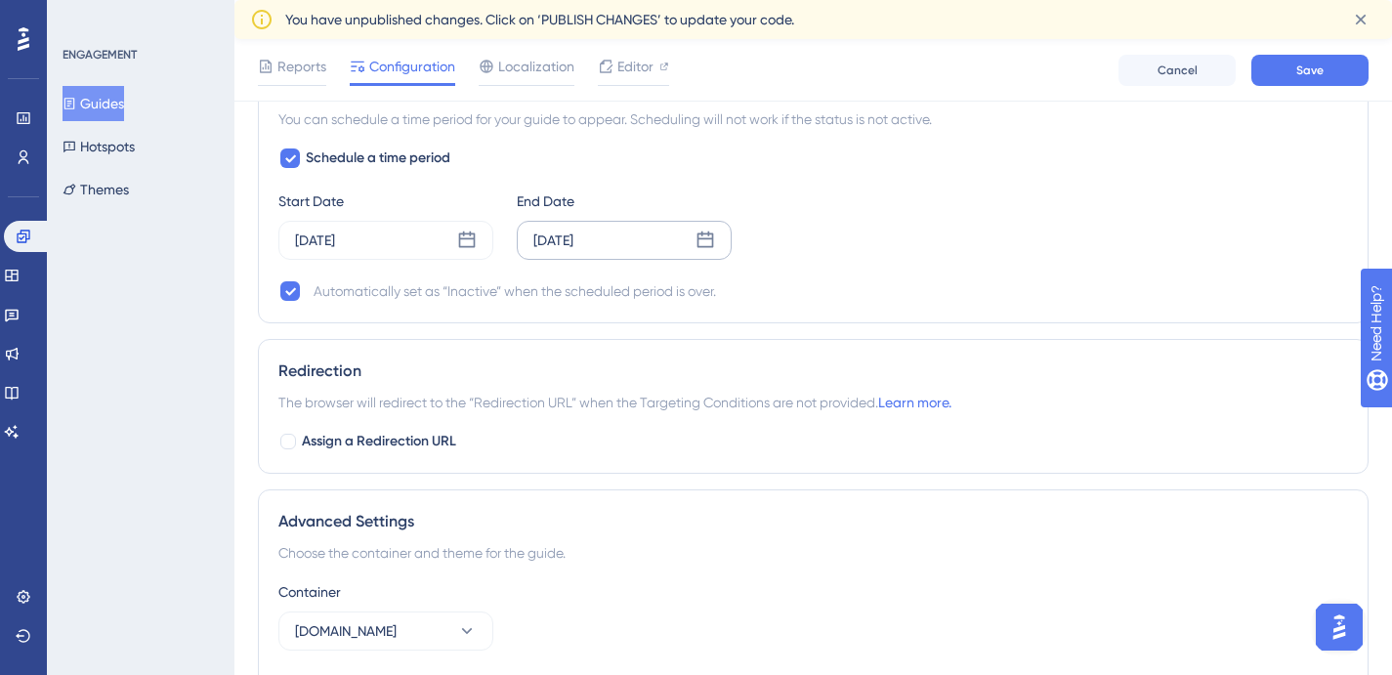
click at [405, 260] on div "Schedule a time period Start Date Oct 08 2025 End Date Oct 29 2025 Automaticall…" at bounding box center [813, 225] width 1070 height 156
click at [396, 238] on div "Oct 08 2025" at bounding box center [385, 240] width 215 height 39
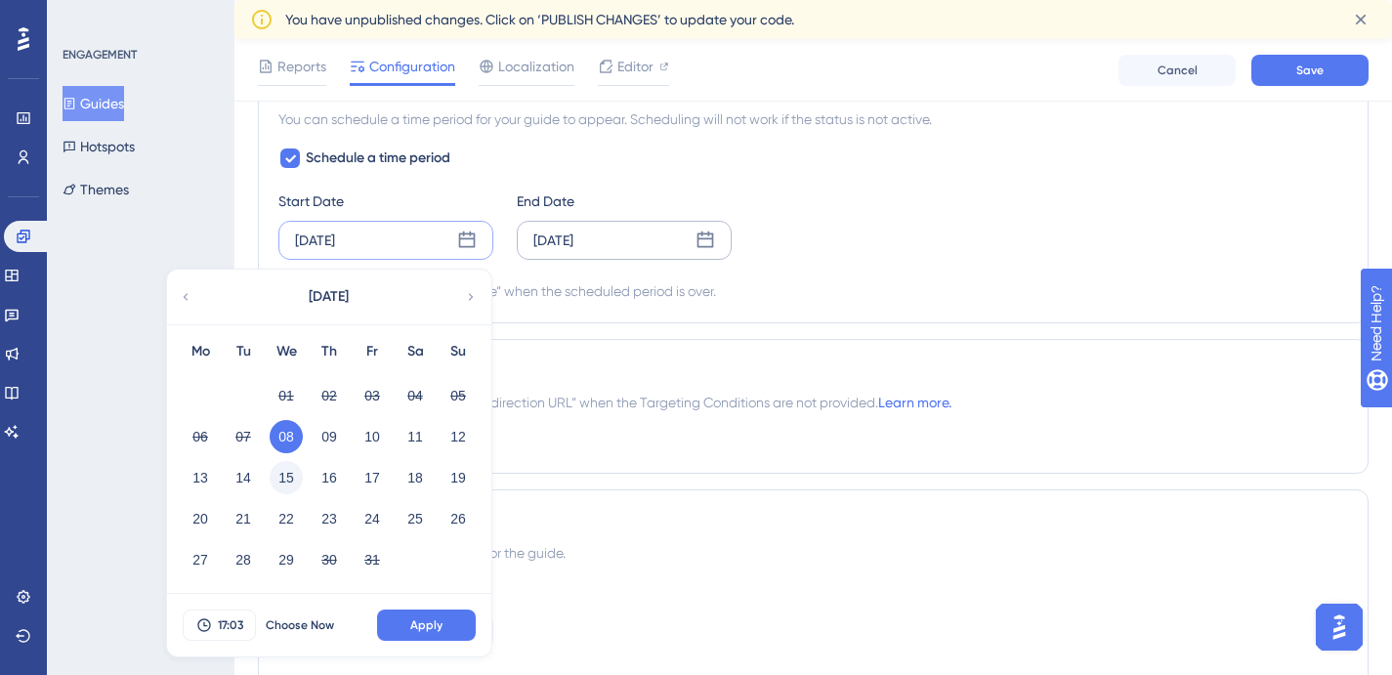
click at [292, 477] on button "15" at bounding box center [286, 477] width 33 height 33
click at [240, 625] on span "17:03" at bounding box center [230, 626] width 25 height 16
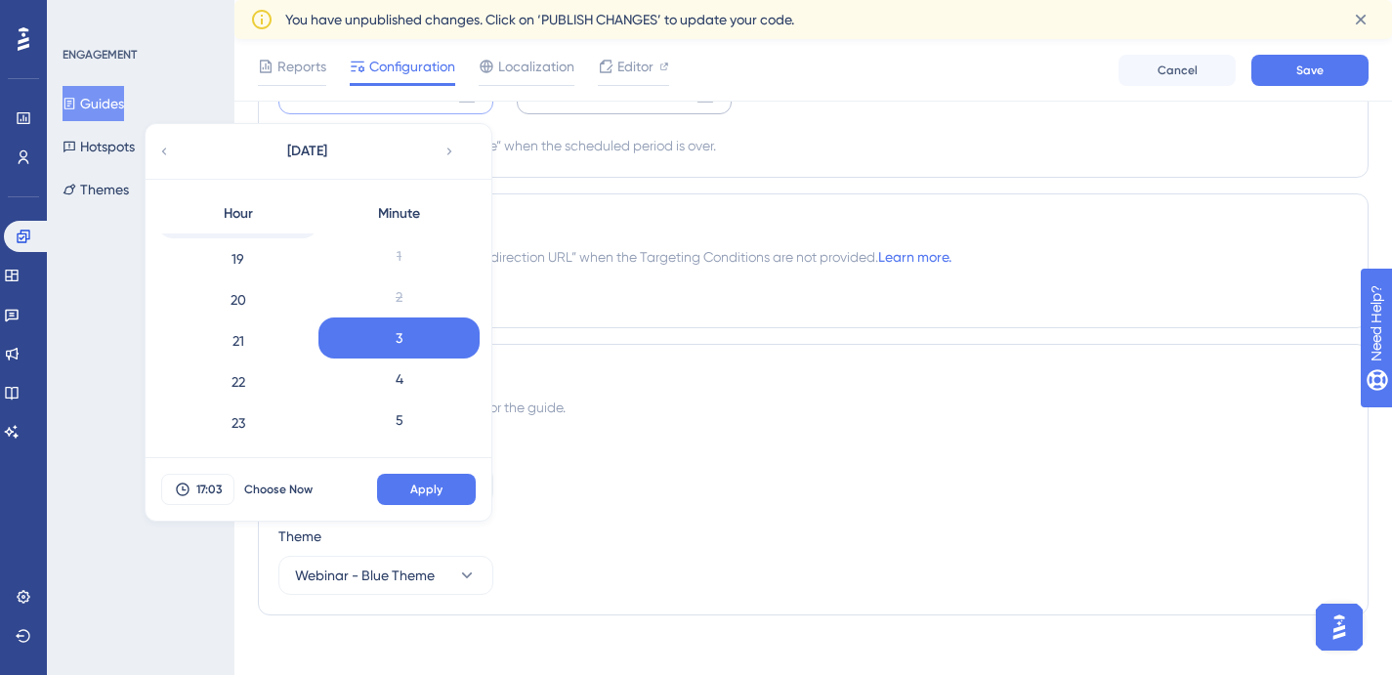
scroll to position [776, 0]
click at [265, 412] on div "23" at bounding box center [237, 422] width 161 height 41
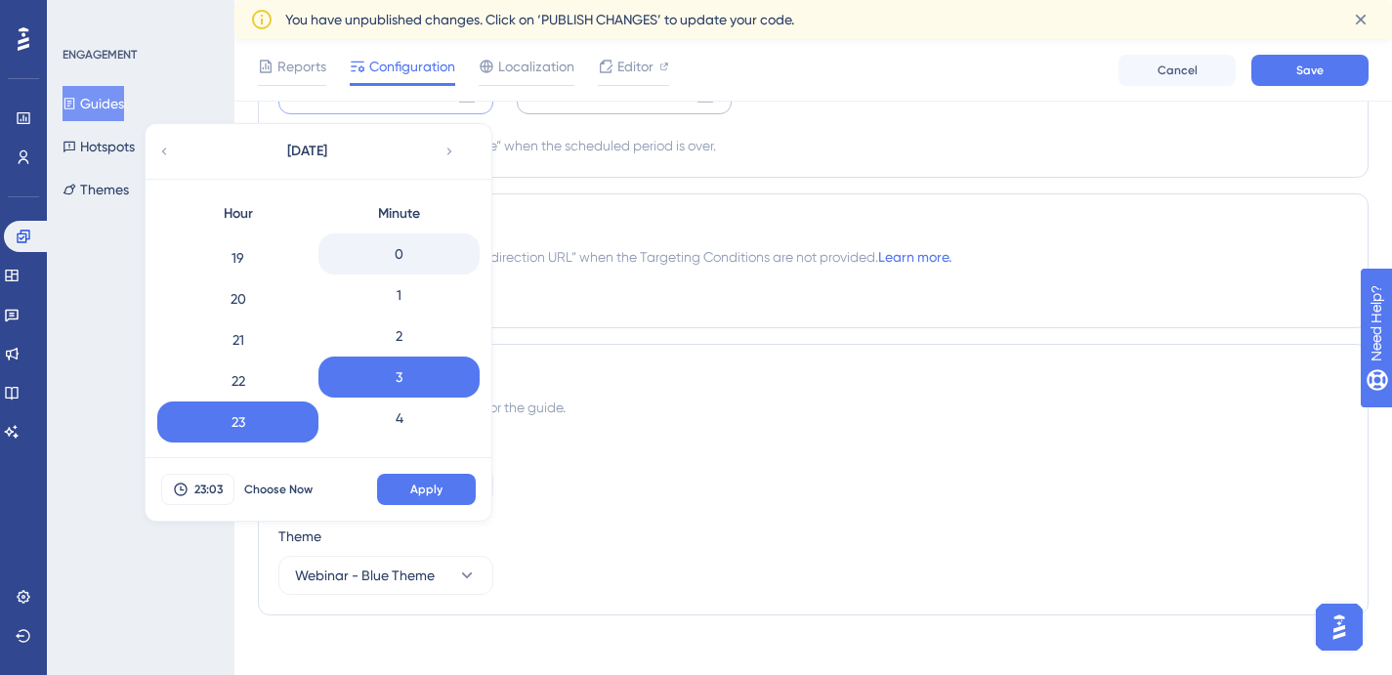
click at [391, 254] on div "0" at bounding box center [399, 254] width 161 height 41
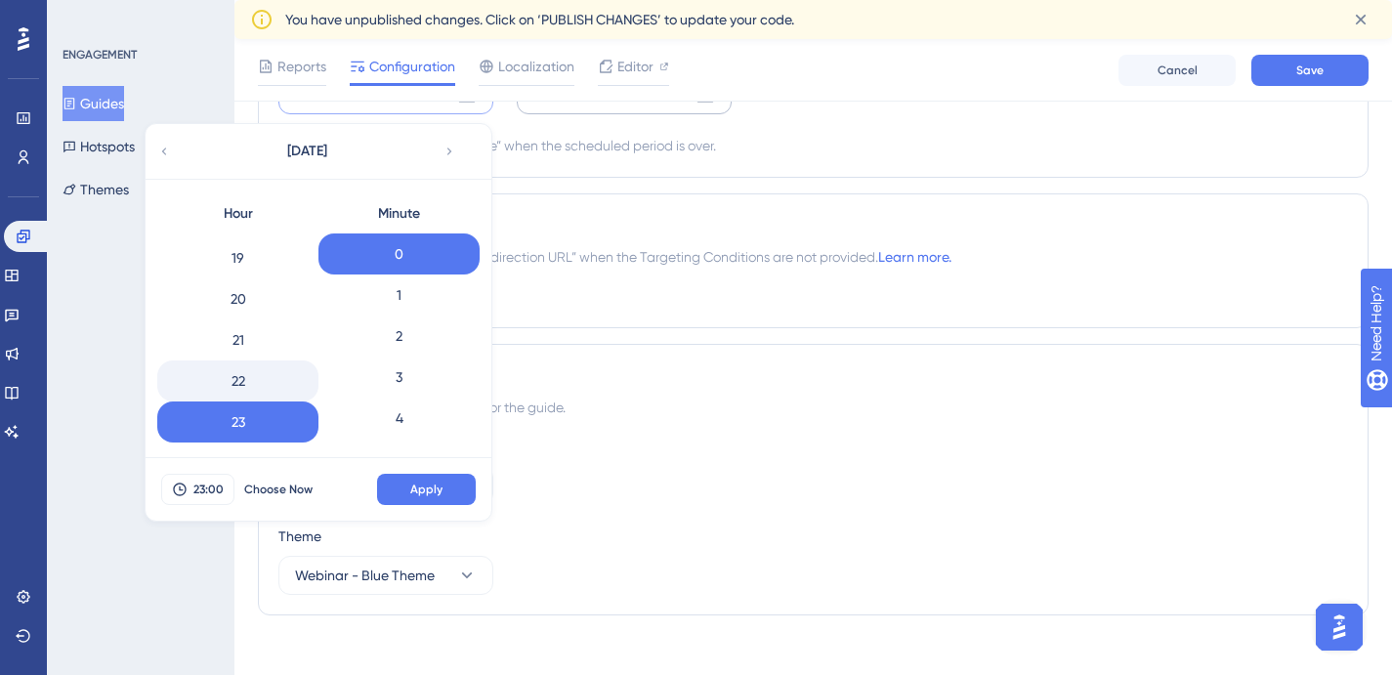
scroll to position [2348, 0]
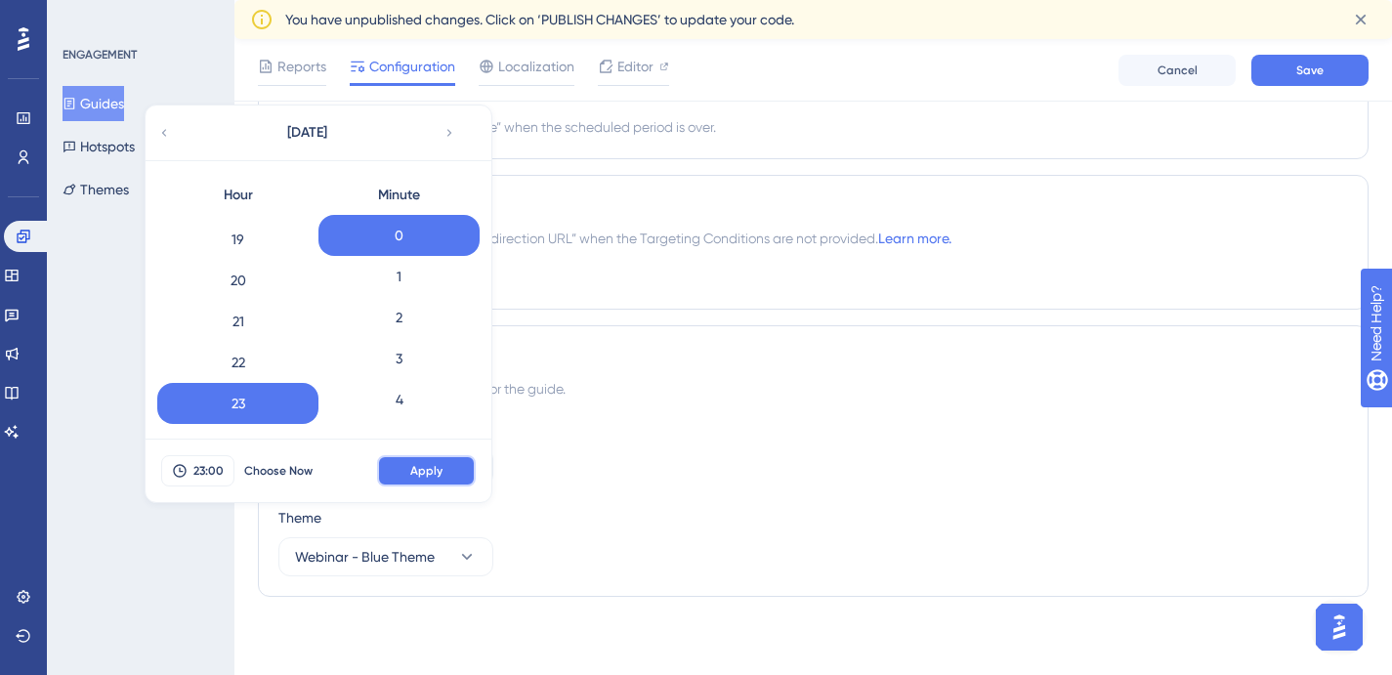
click at [427, 467] on span "Apply" at bounding box center [426, 471] width 32 height 16
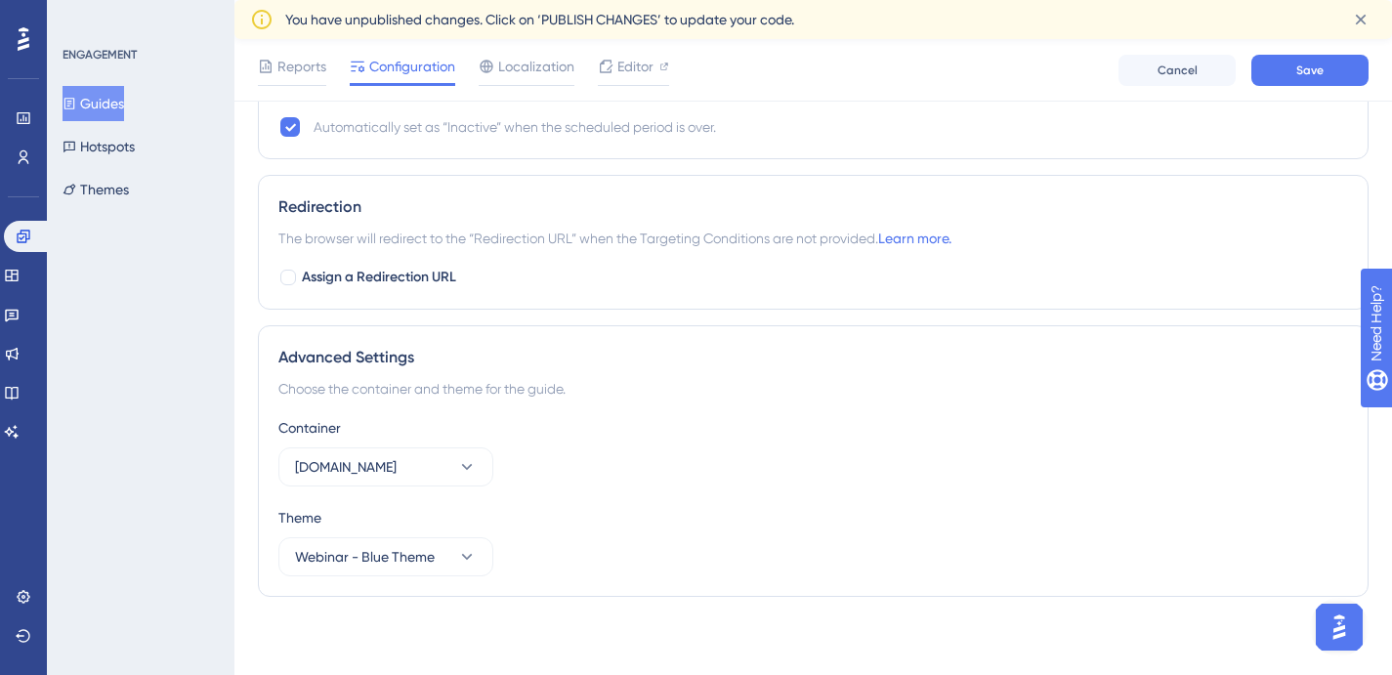
click at [623, 464] on div "Container panel.userguiding.com" at bounding box center [813, 451] width 1070 height 70
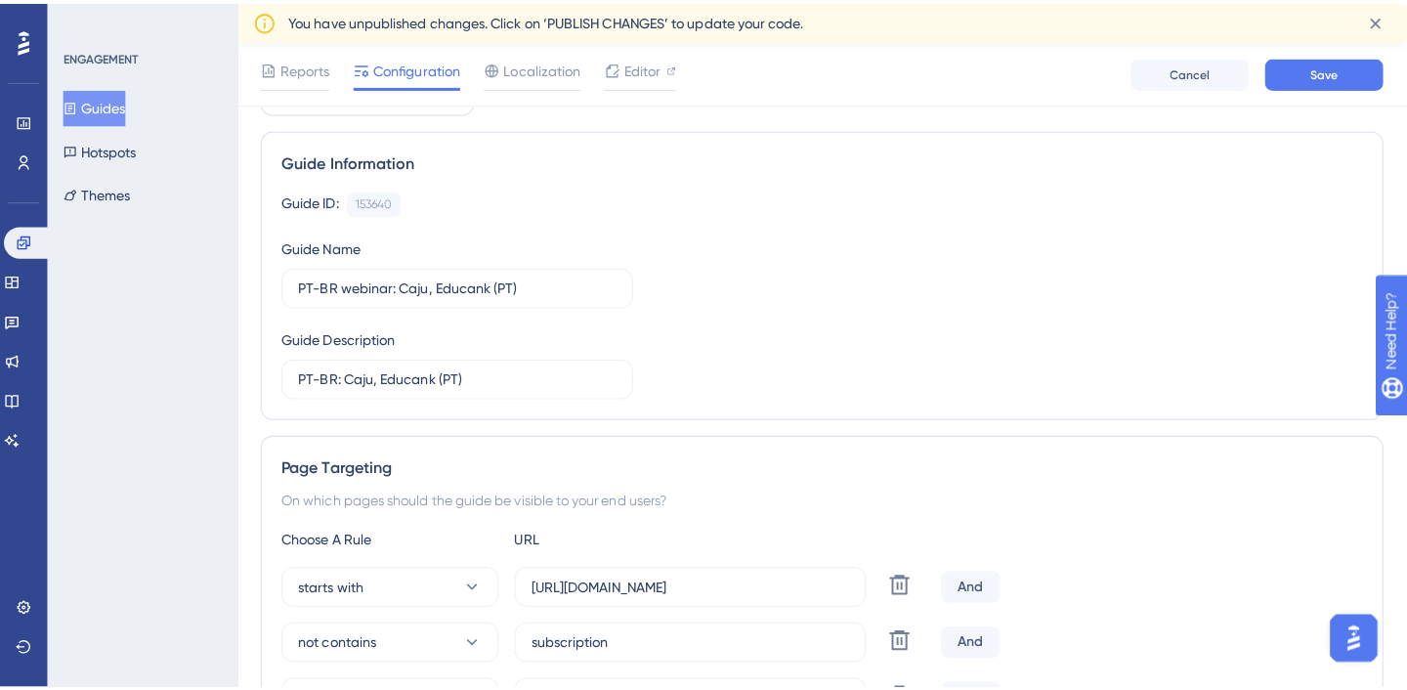
scroll to position [0, 0]
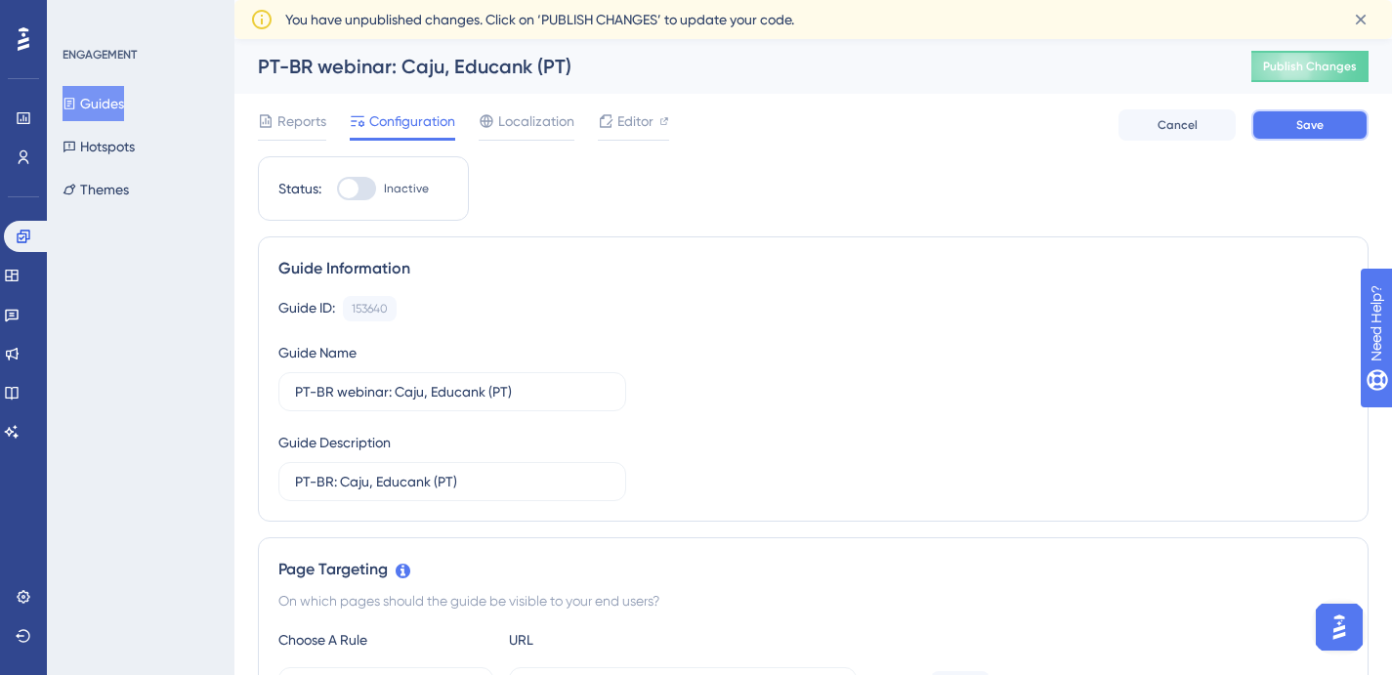
click at [1291, 116] on button "Save" at bounding box center [1310, 124] width 117 height 31
click at [667, 123] on icon at bounding box center [665, 121] width 10 height 10
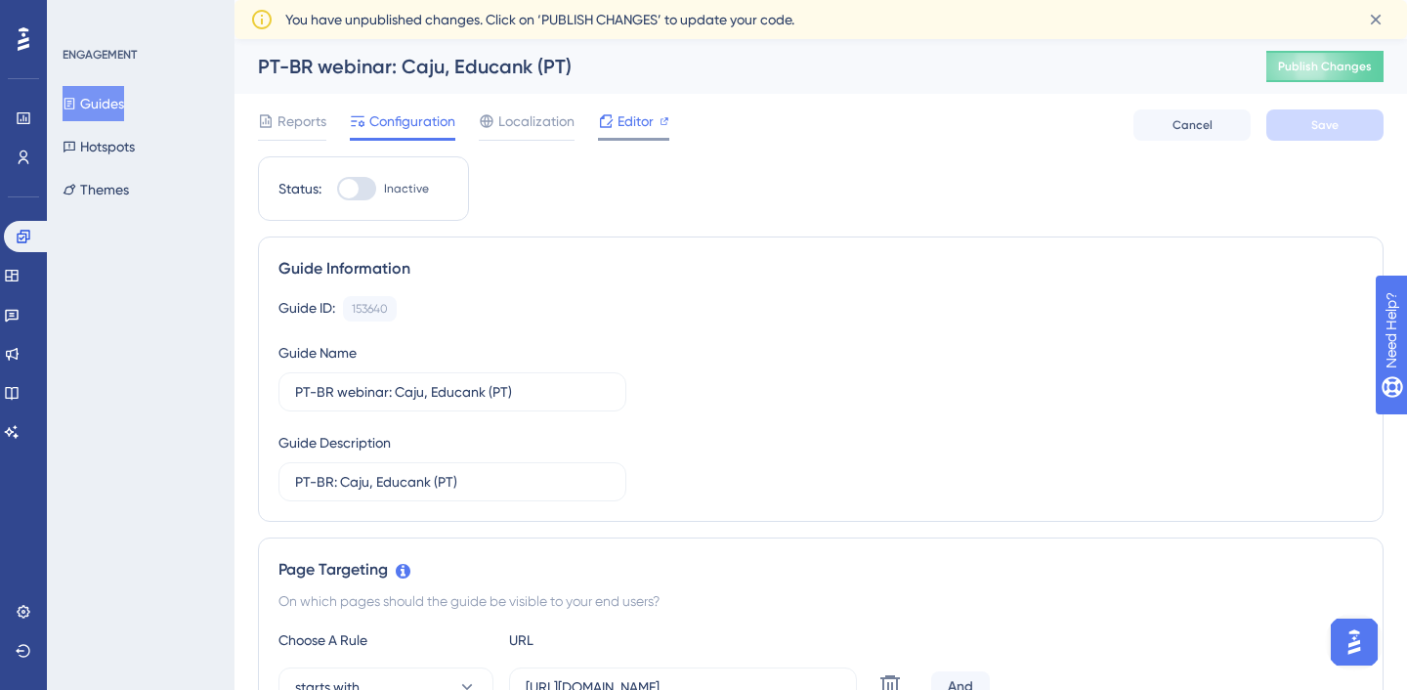
click at [645, 120] on span "Editor" at bounding box center [636, 120] width 36 height 23
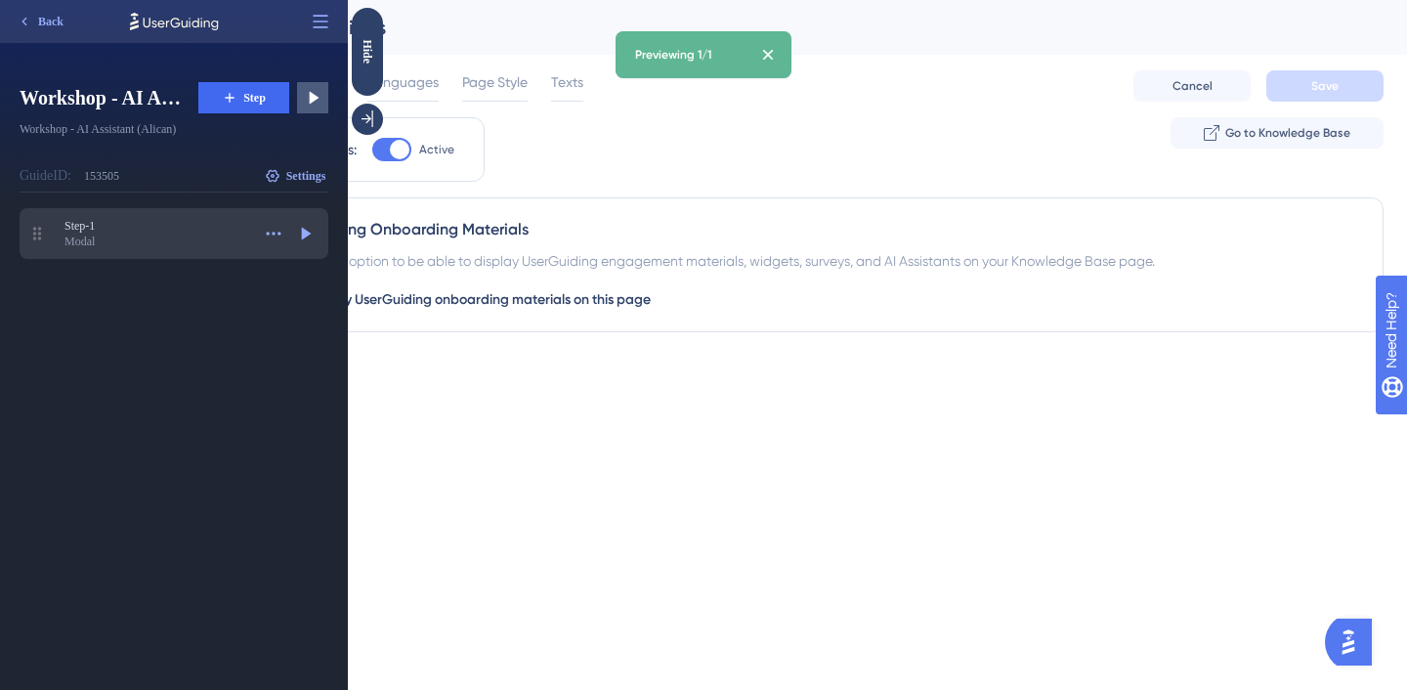
click at [108, 235] on div "Modal" at bounding box center [157, 242] width 186 height 16
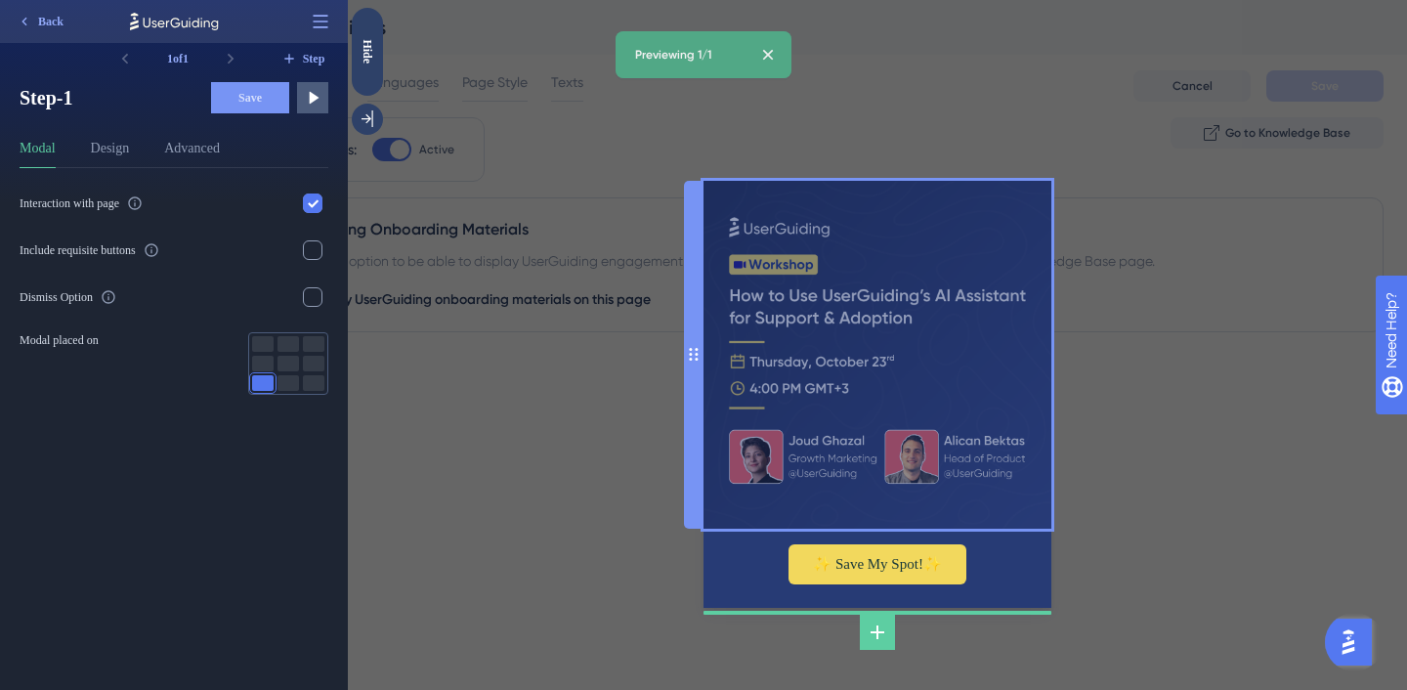
click at [842, 360] on img at bounding box center [878, 355] width 348 height 348
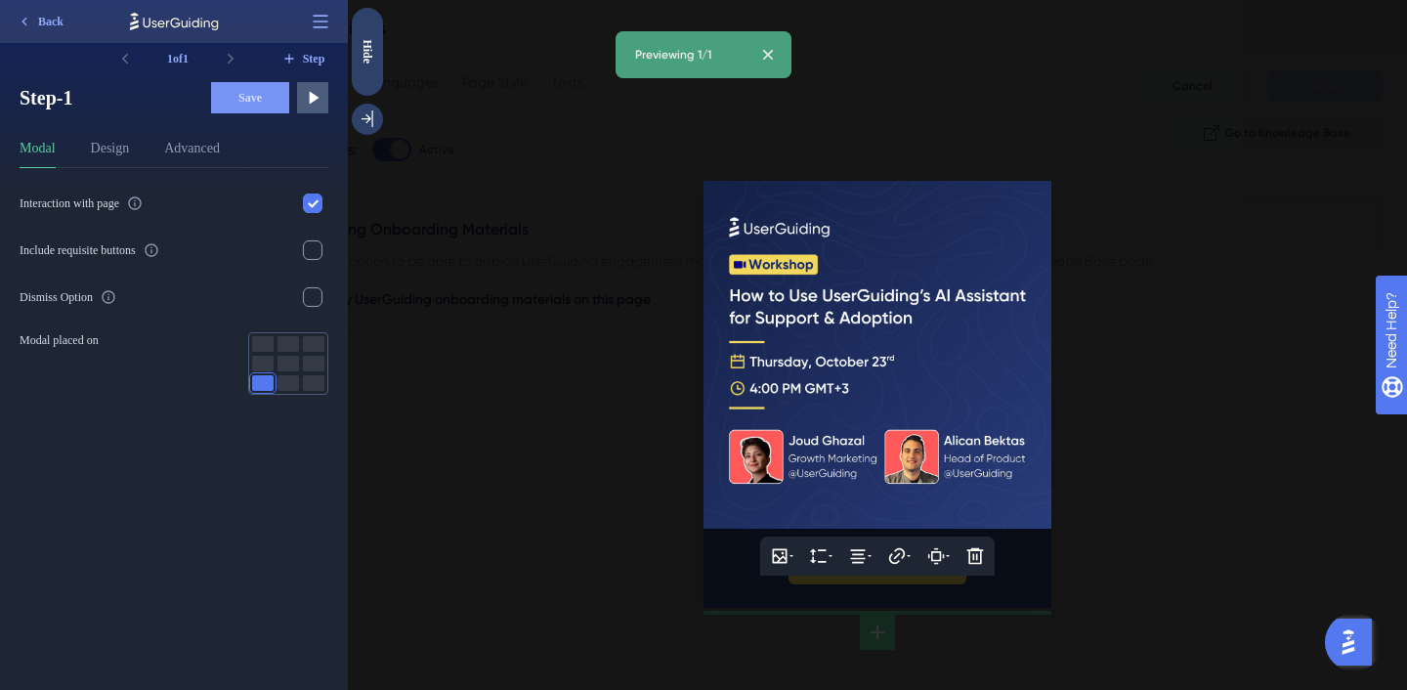
click at [556, 341] on div at bounding box center [877, 345] width 1059 height 690
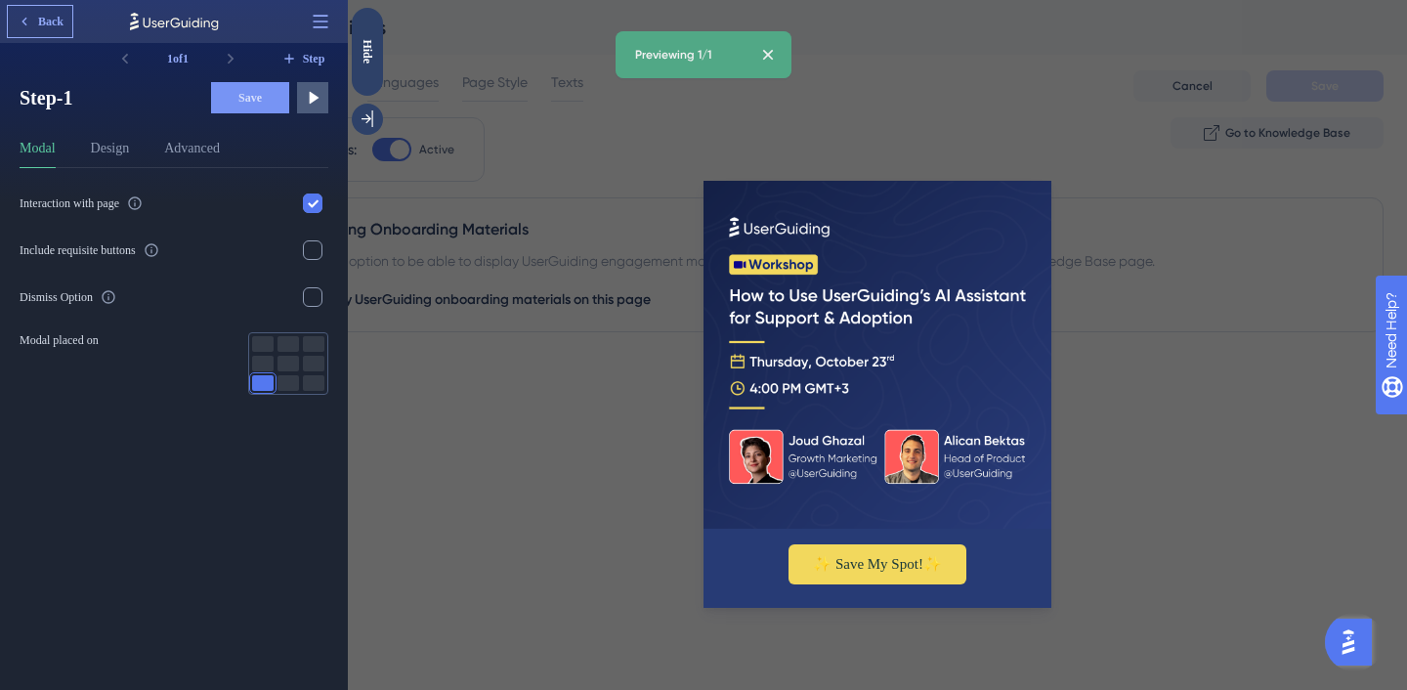
click at [53, 20] on span "Back" at bounding box center [50, 22] width 25 height 16
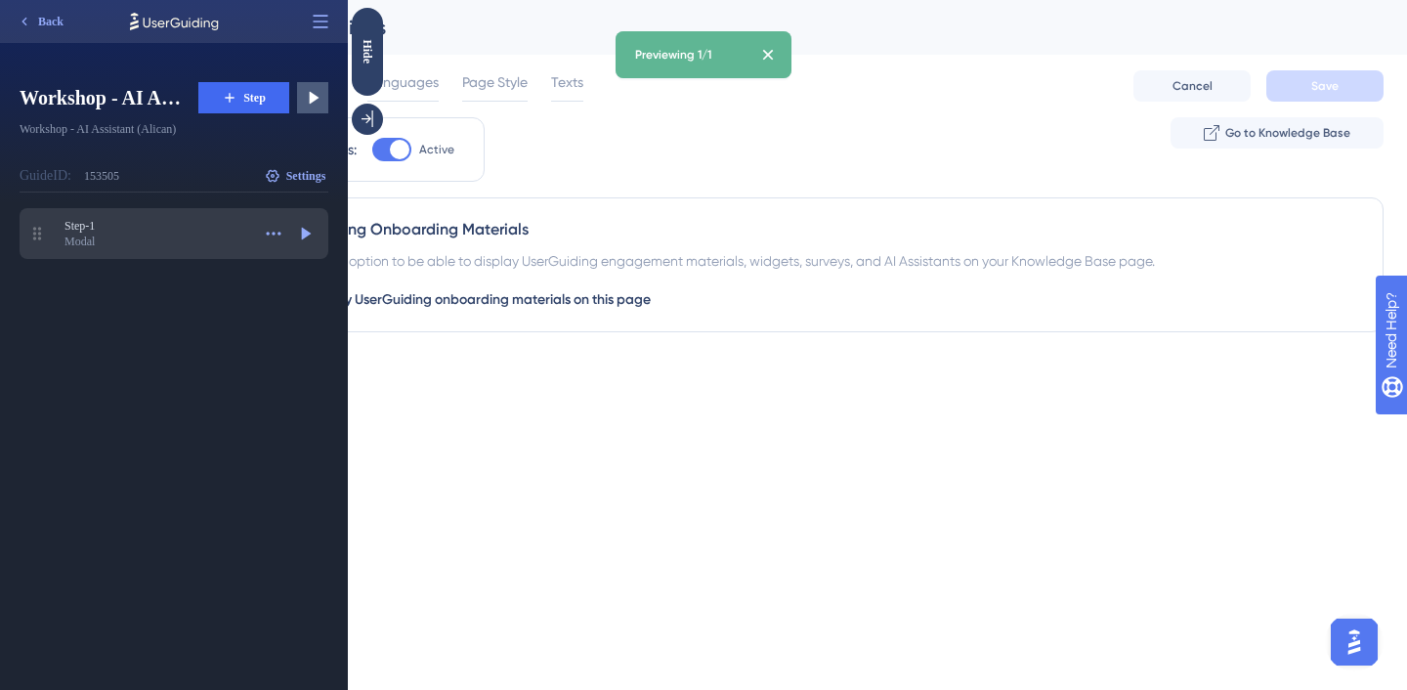
click at [95, 236] on div "Modal" at bounding box center [157, 242] width 186 height 16
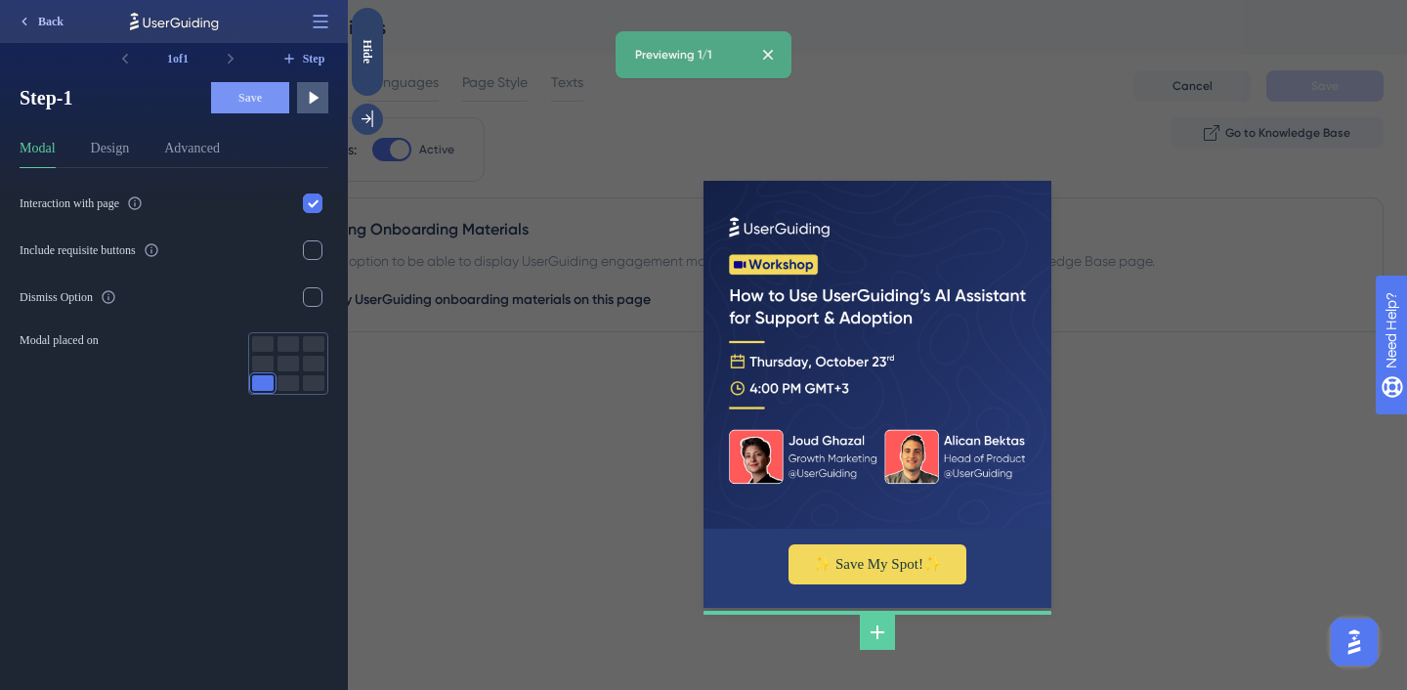
click at [58, 31] on button "Back" at bounding box center [40, 21] width 64 height 31
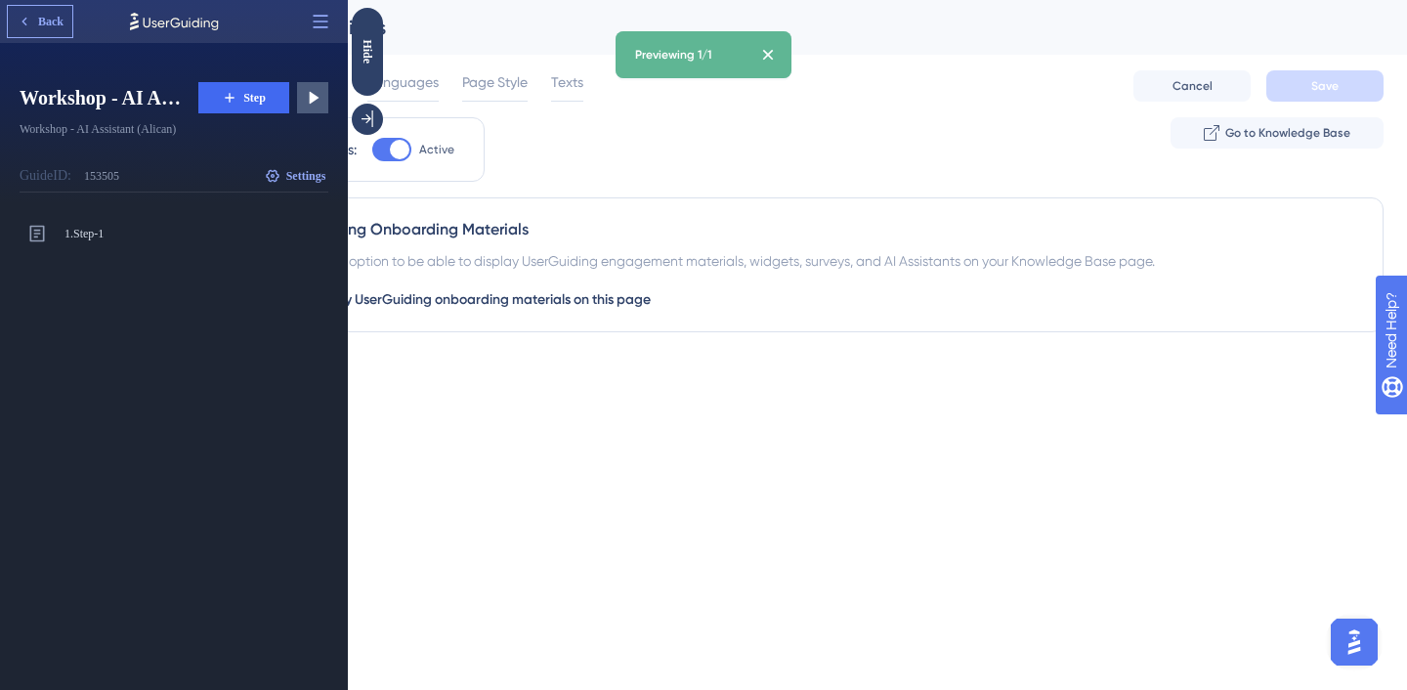
click at [58, 31] on button "Back" at bounding box center [40, 21] width 64 height 31
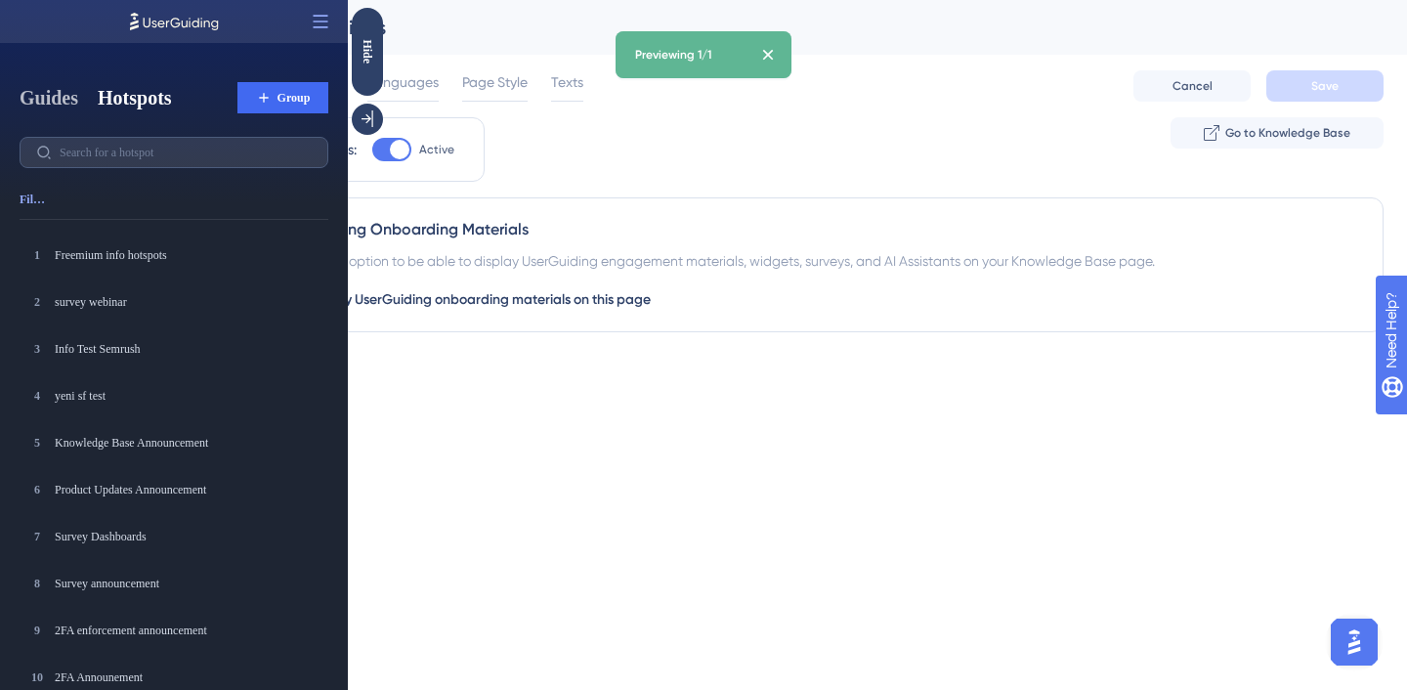
click at [68, 105] on button "Guides" at bounding box center [49, 97] width 59 height 27
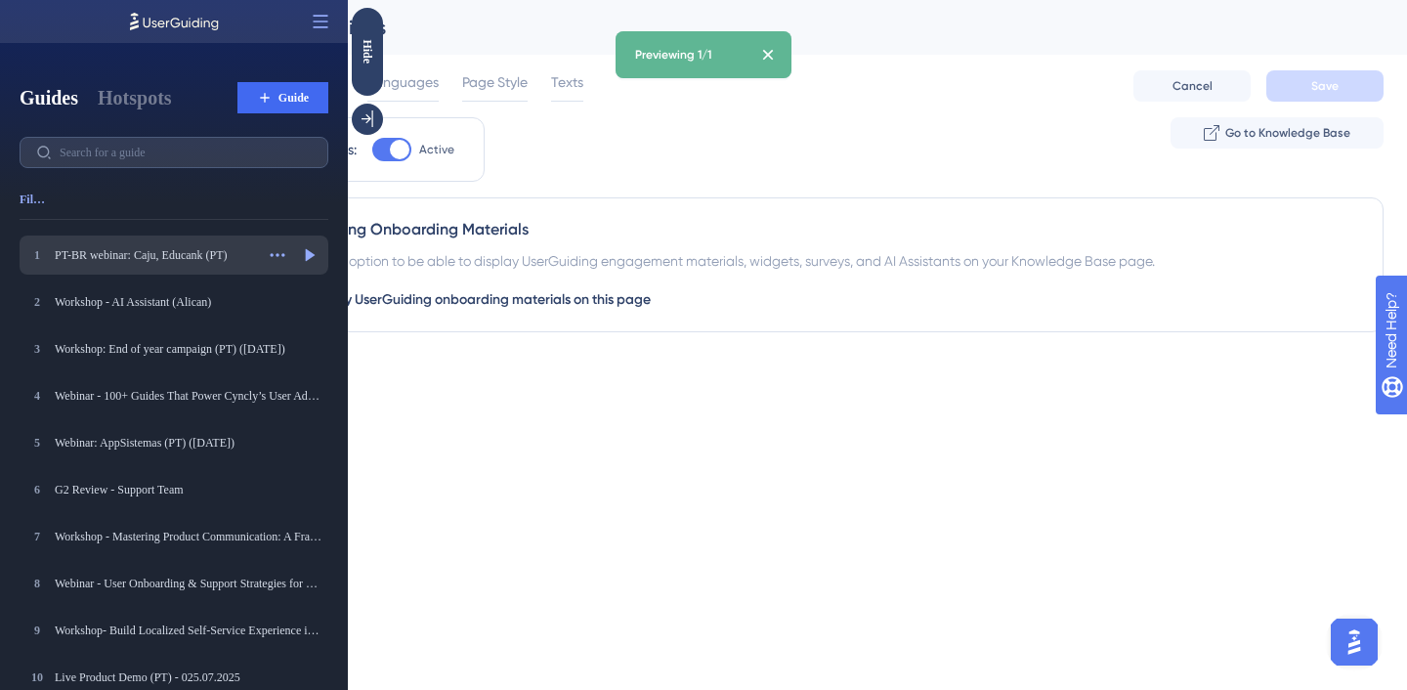
click at [151, 273] on div "1 PT-BR webinar: Caju, Educank (PT) PT-BR webinar: Caju, Educank (PT) Actions P…" at bounding box center [174, 255] width 309 height 39
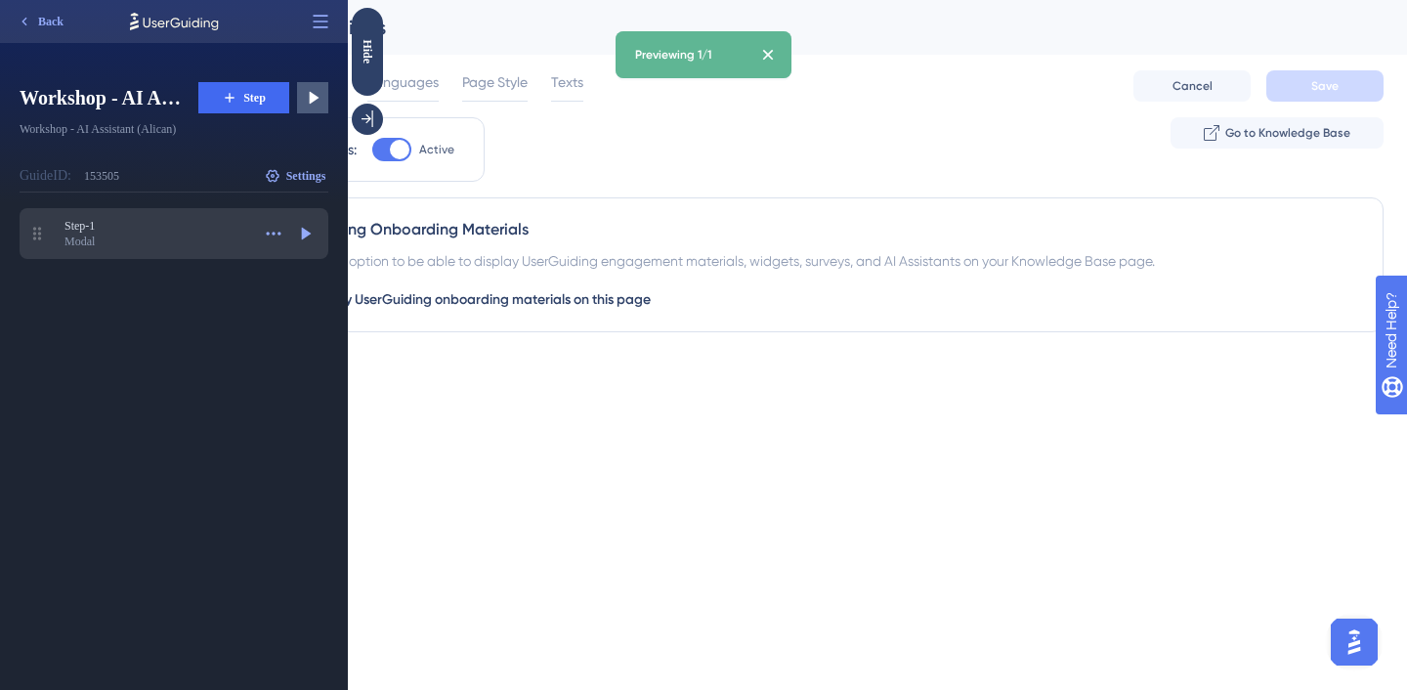
click at [152, 236] on div "Modal" at bounding box center [157, 242] width 186 height 16
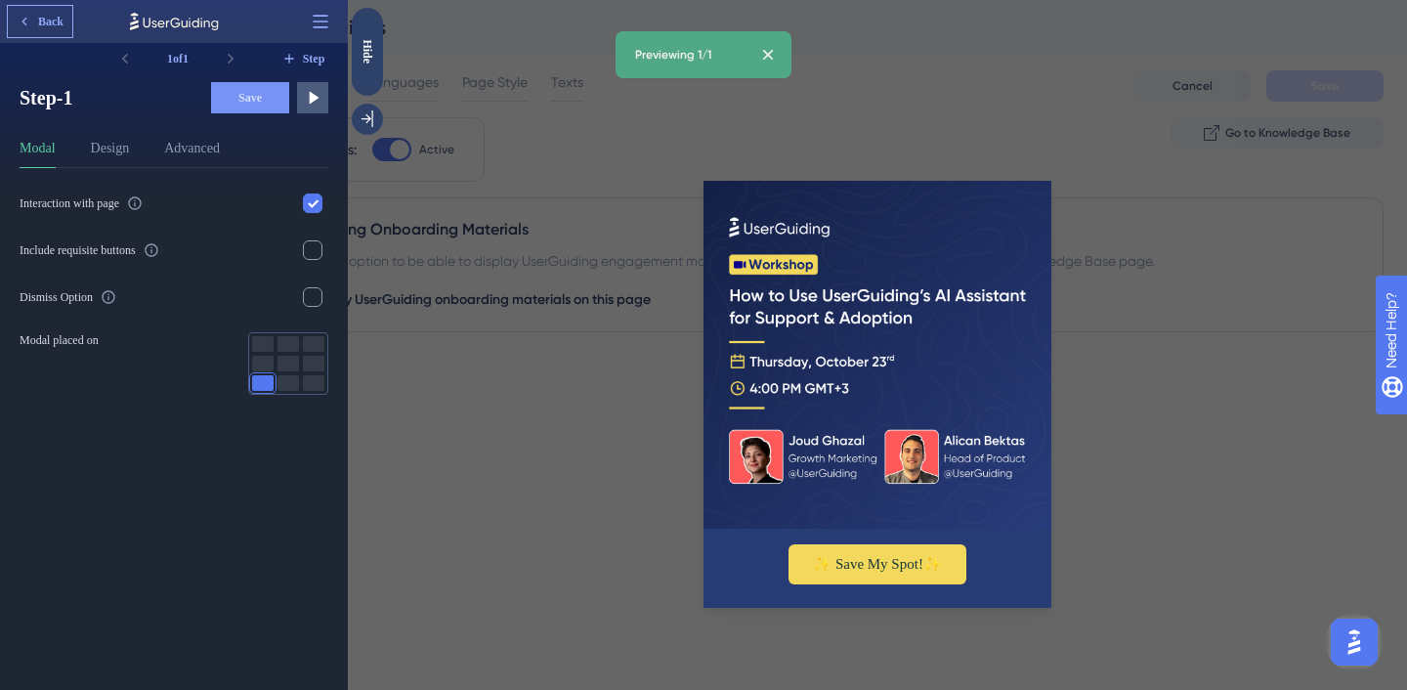
click at [38, 25] on span "Back" at bounding box center [50, 22] width 25 height 16
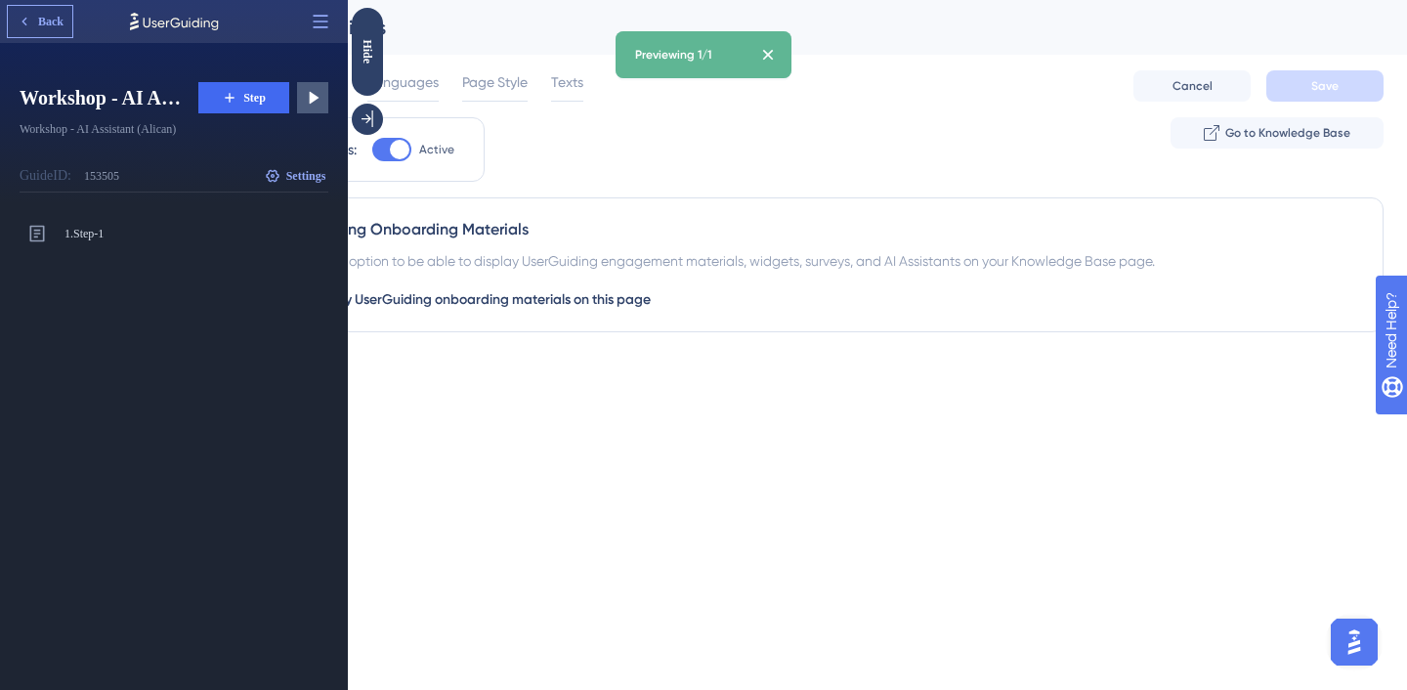
click at [40, 17] on span "Back" at bounding box center [50, 22] width 25 height 16
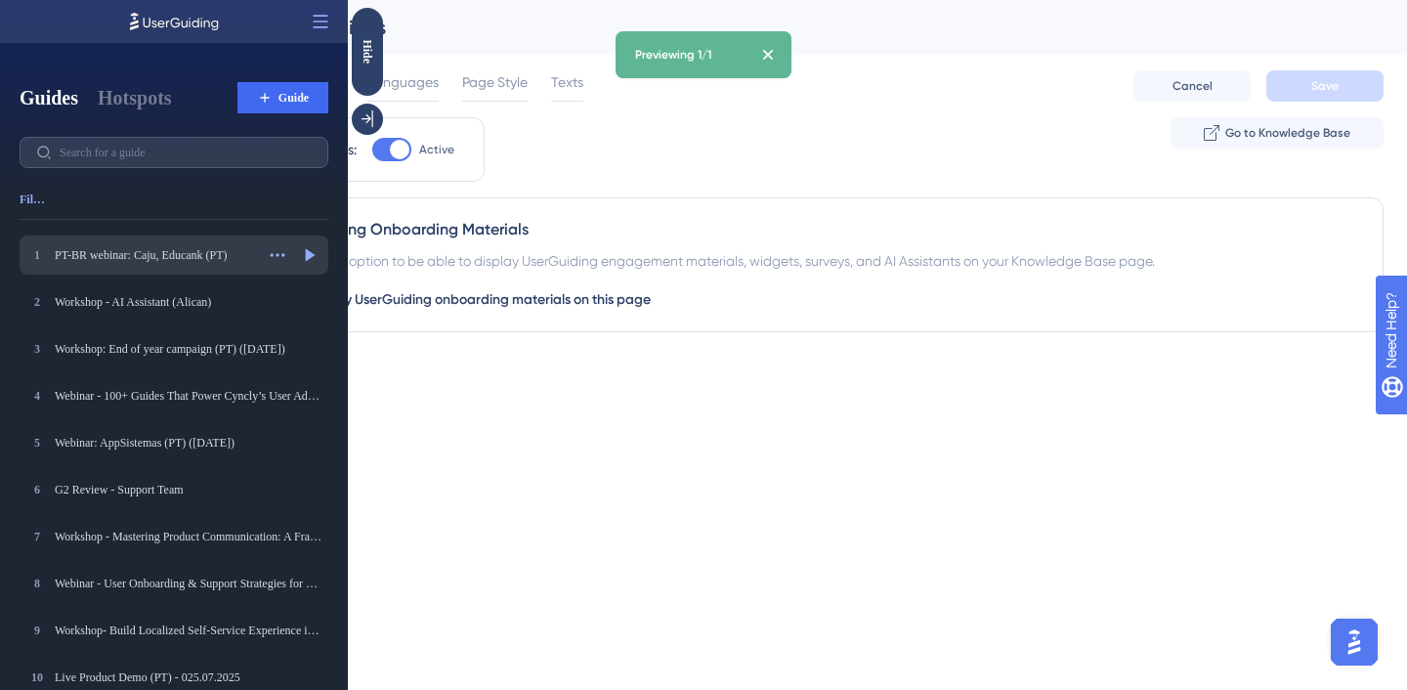
click at [166, 267] on div "1 PT-BR webinar: Caju, Educank (PT) PT-BR webinar: Caju, Educank (PT) Actions P…" at bounding box center [174, 255] width 309 height 39
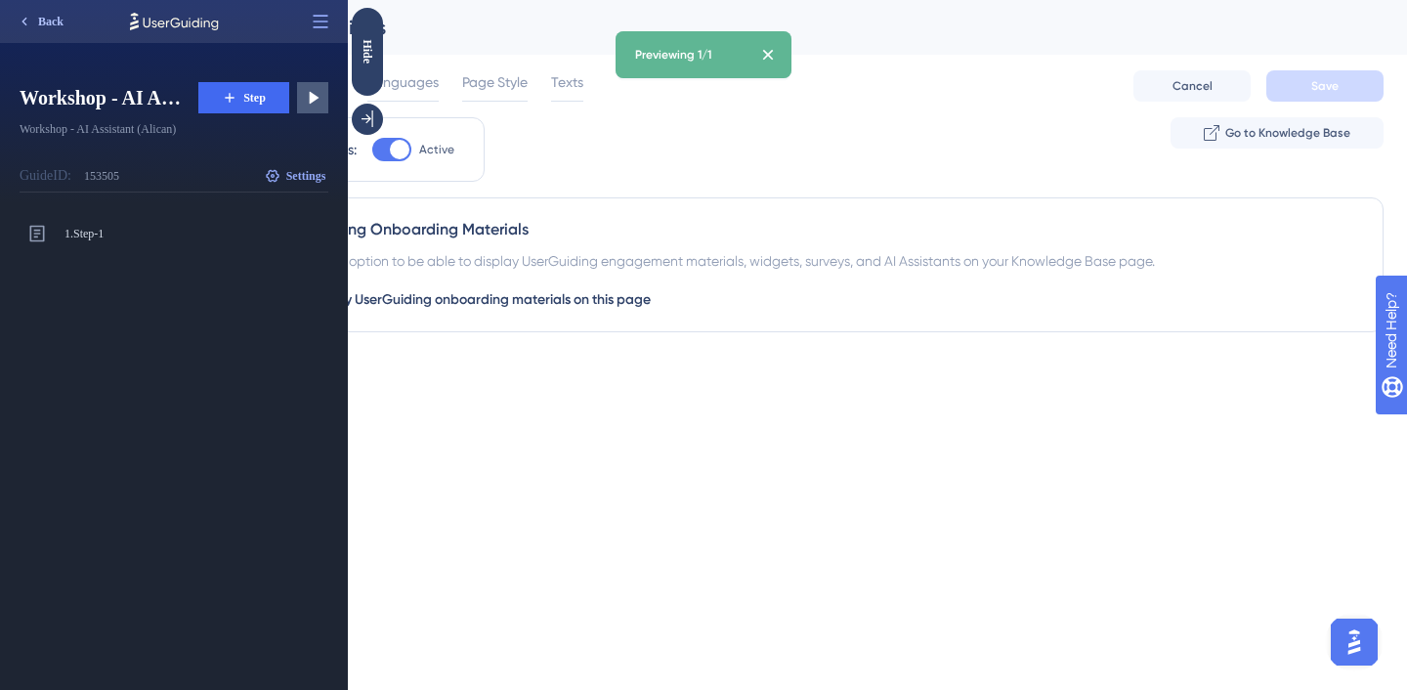
click at [48, 13] on button "Back" at bounding box center [40, 21] width 64 height 31
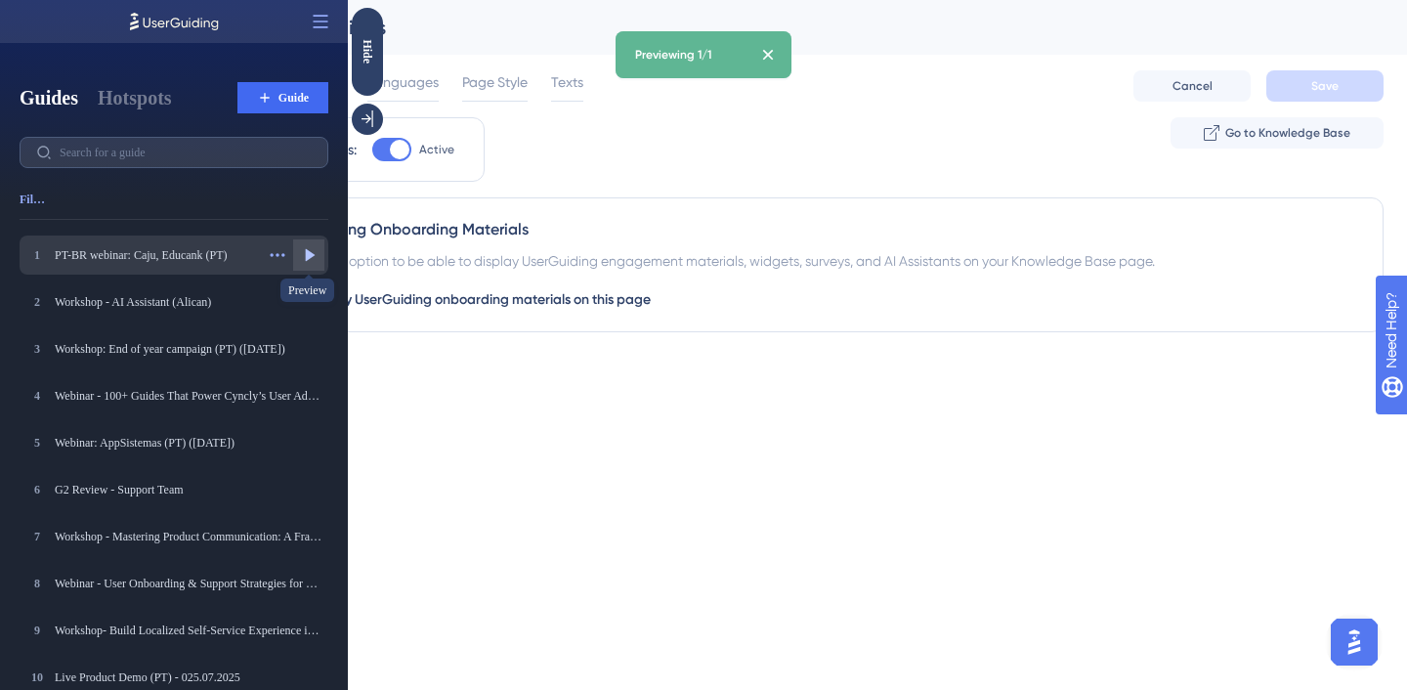
click at [310, 254] on icon at bounding box center [311, 255] width 10 height 13
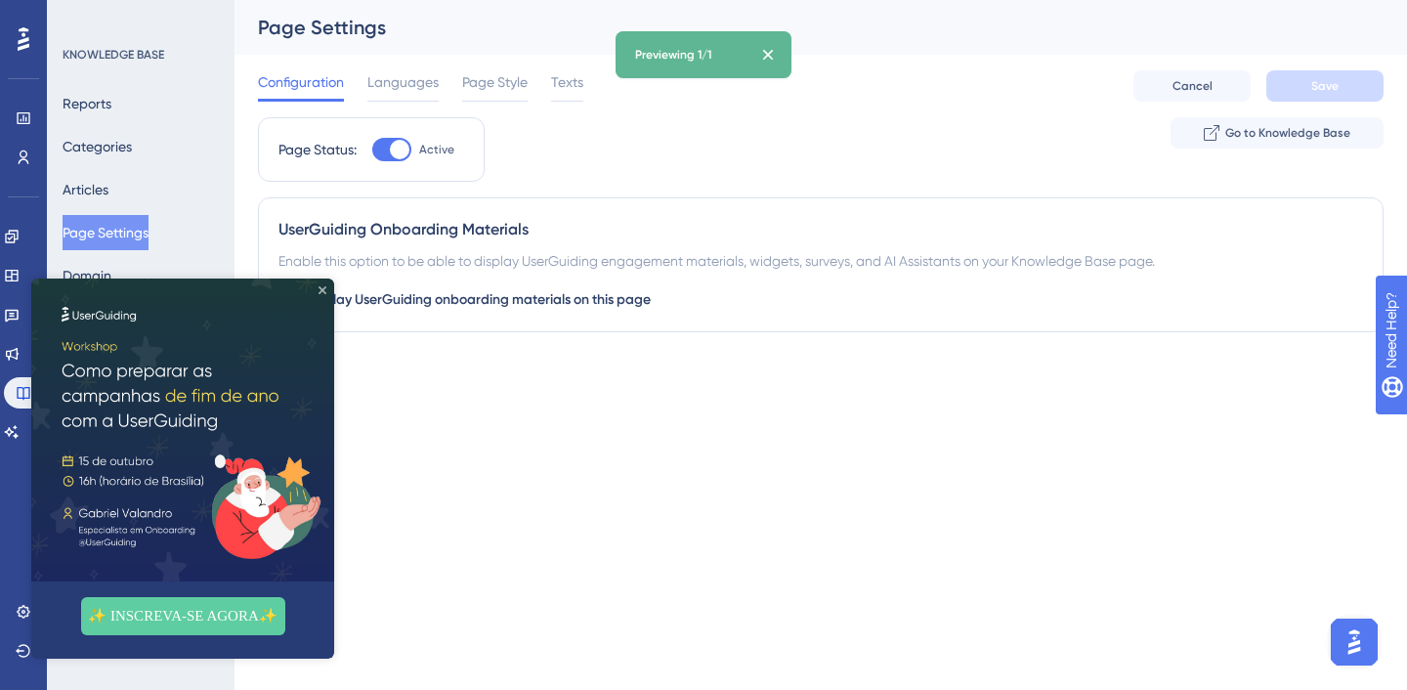
click at [324, 289] on icon "Close Preview" at bounding box center [323, 290] width 8 height 8
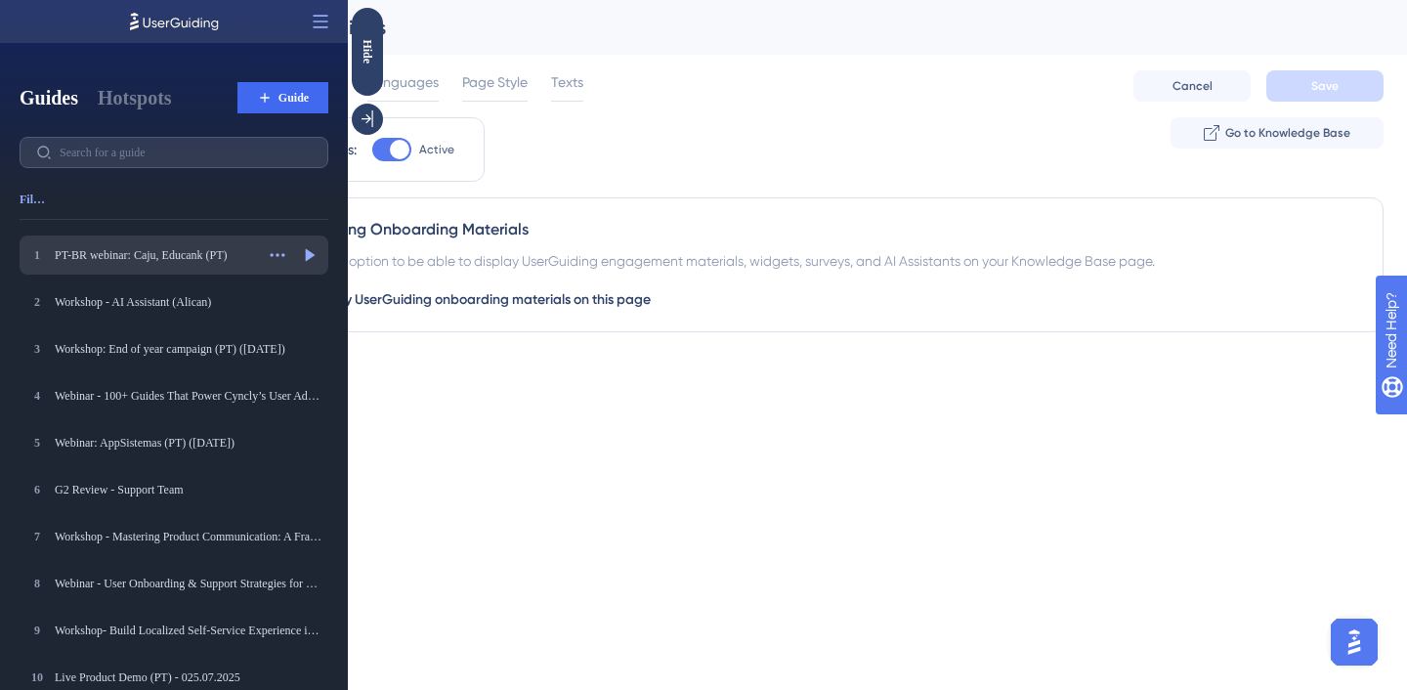
click at [179, 256] on div "PT-BR webinar: Caju, Educank (PT)" at bounding box center [154, 255] width 199 height 16
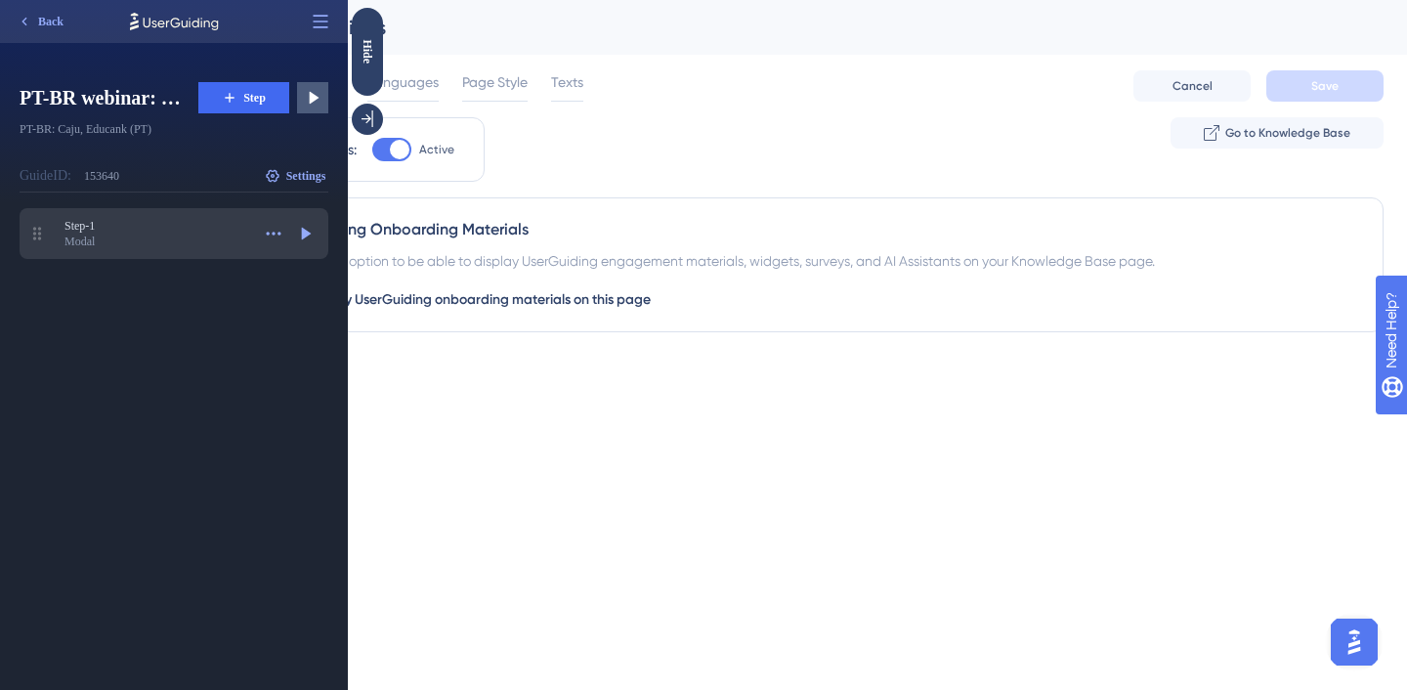
click at [142, 205] on div "PT-BR webinar: Caju, Educank (PT) PT-BR webinar: Caju, Educank (PT) PT-BR: Caju…" at bounding box center [174, 386] width 348 height 608
click at [160, 244] on div "Modal" at bounding box center [157, 242] width 186 height 16
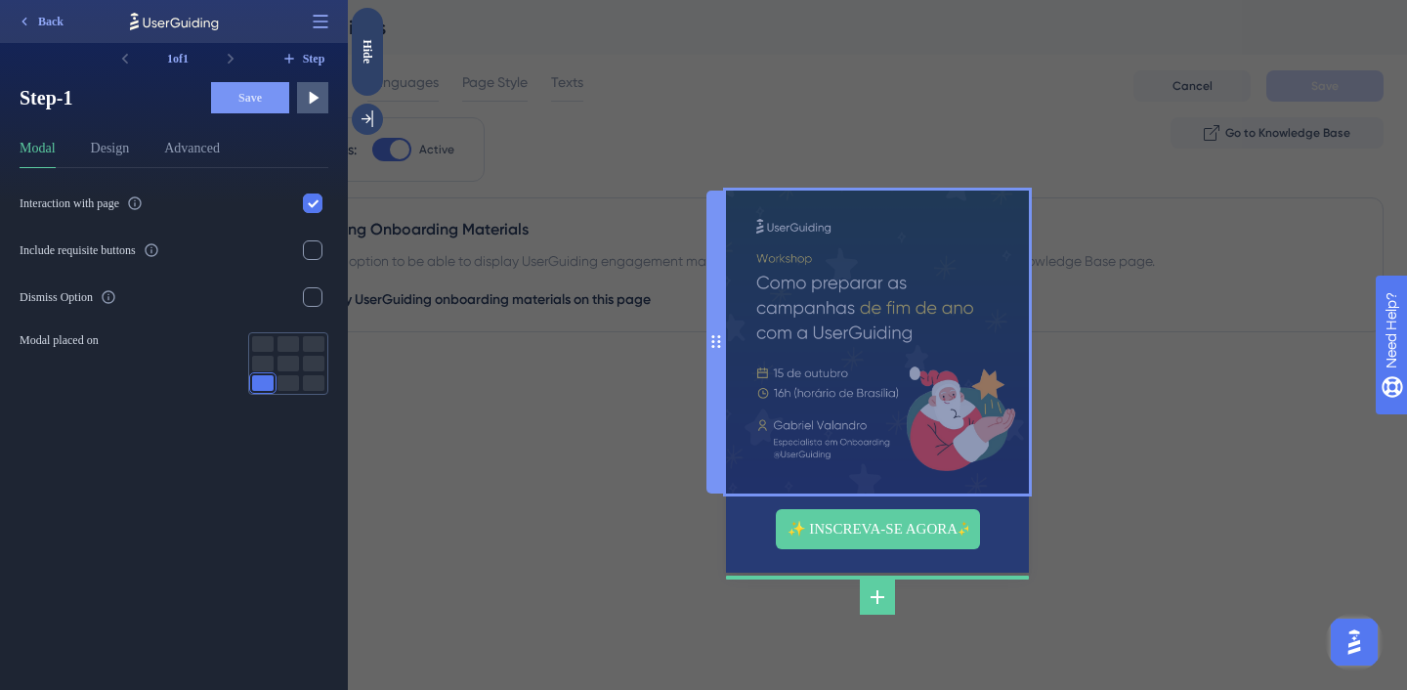
click at [861, 388] on img at bounding box center [877, 342] width 303 height 303
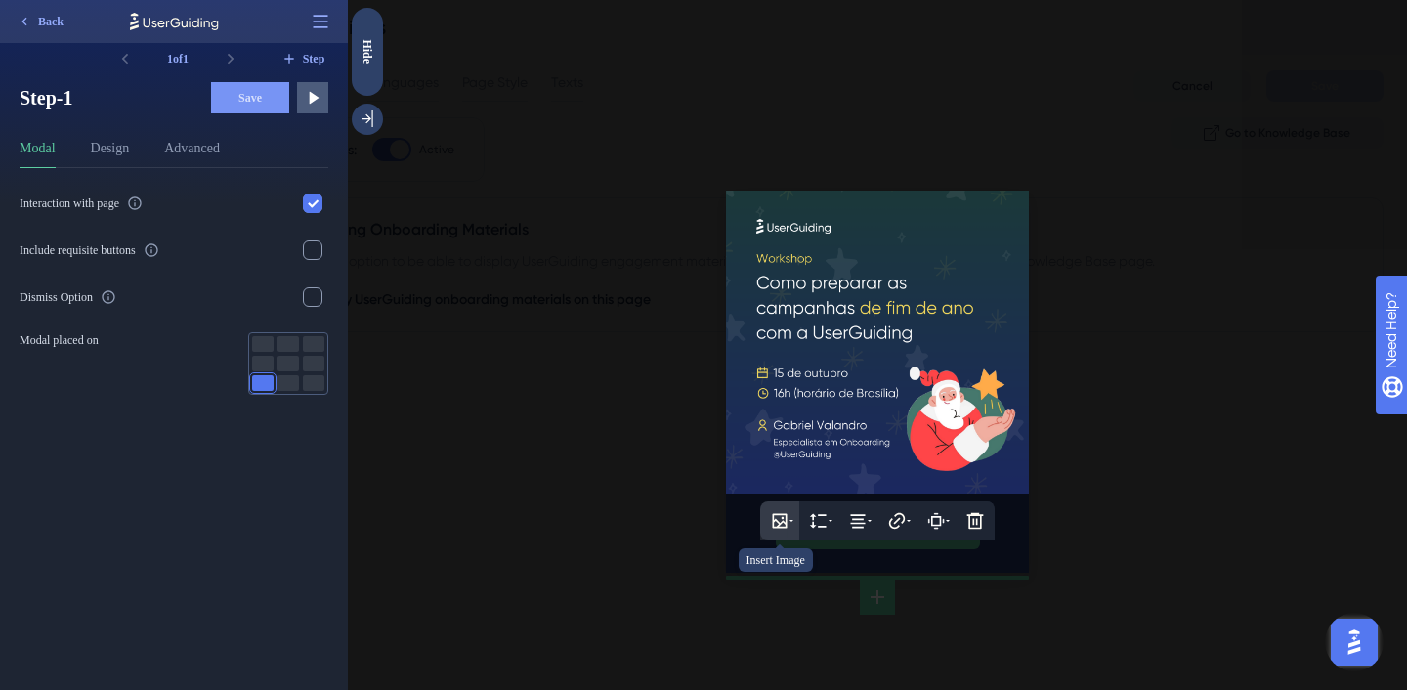
click at [773, 530] on button at bounding box center [779, 520] width 39 height 39
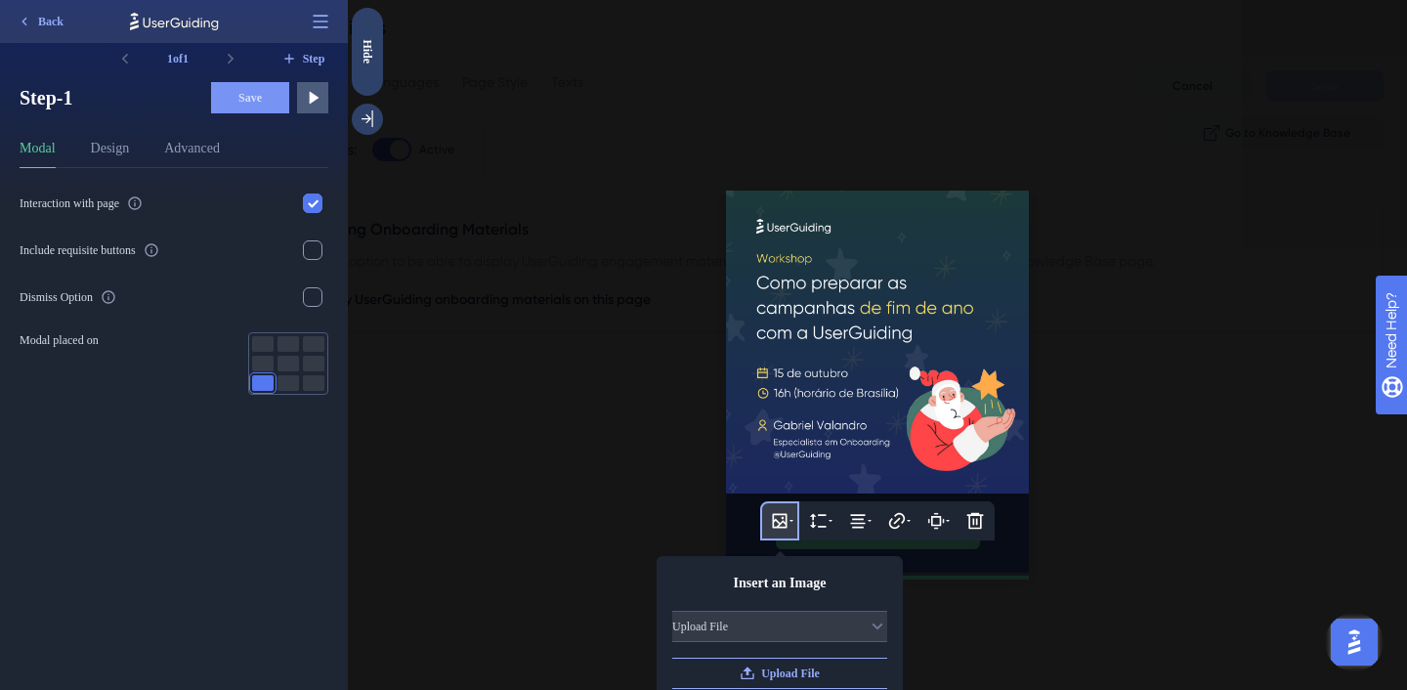
scroll to position [100, 0]
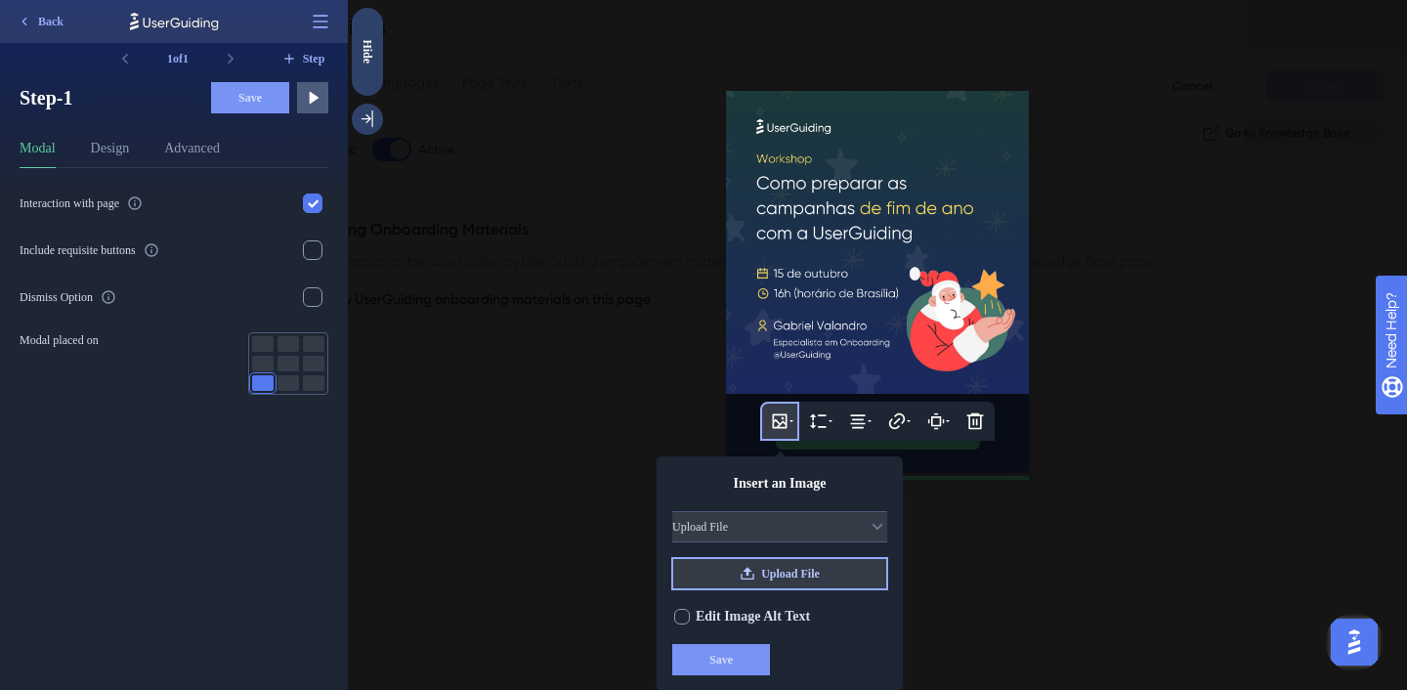
click at [776, 574] on span "Upload File" at bounding box center [790, 574] width 59 height 16
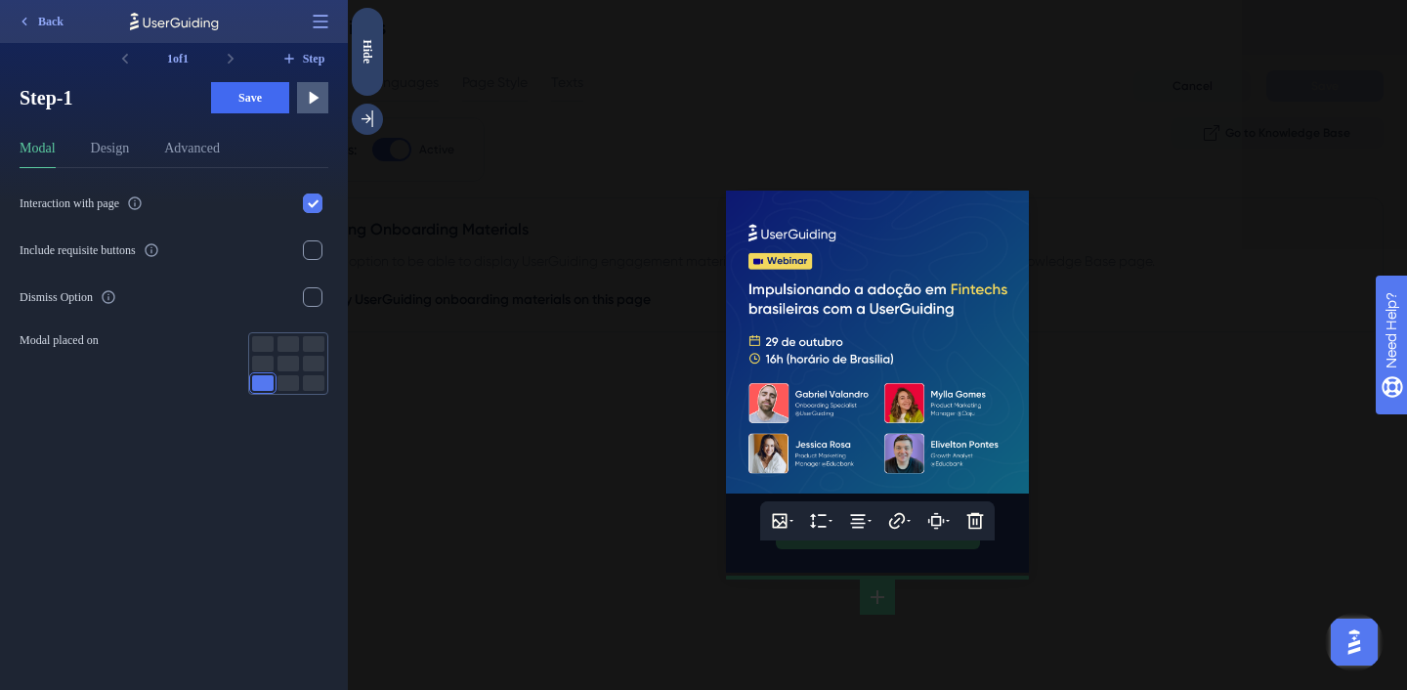
click at [634, 381] on div at bounding box center [877, 345] width 1059 height 690
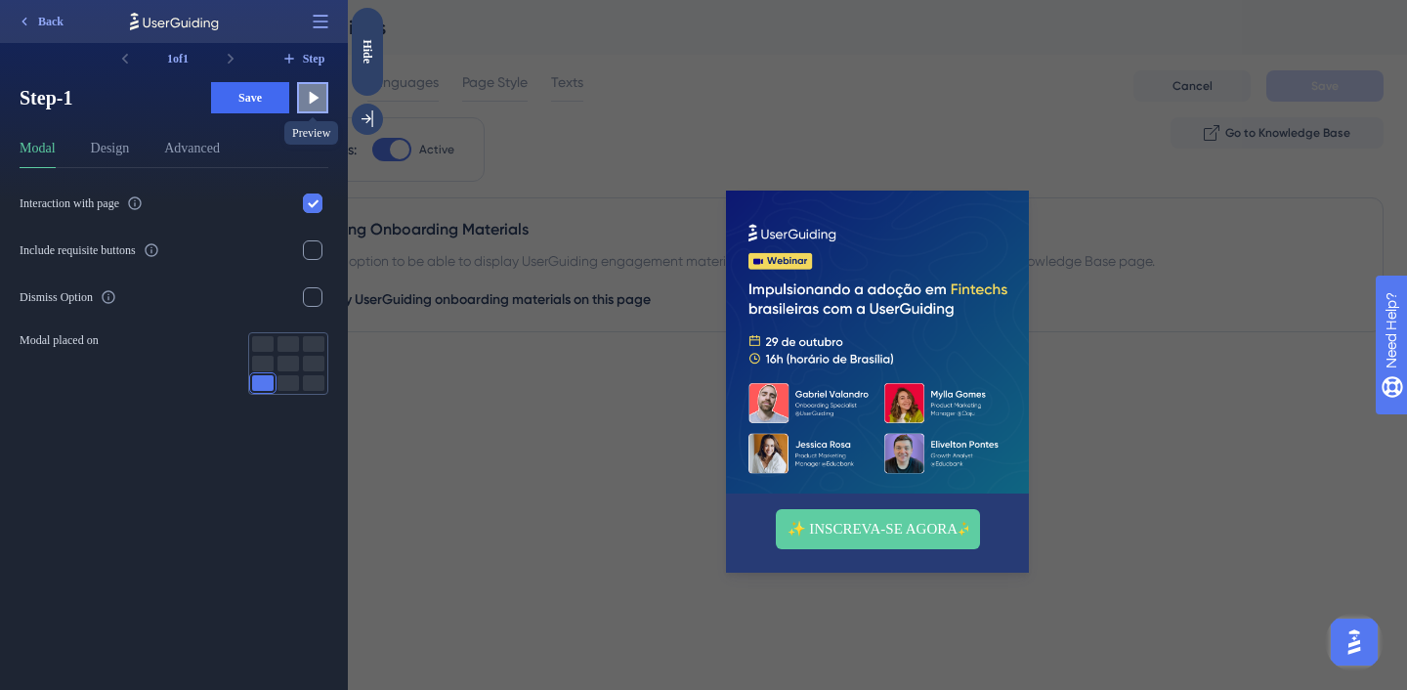
click at [313, 109] on button at bounding box center [312, 97] width 31 height 31
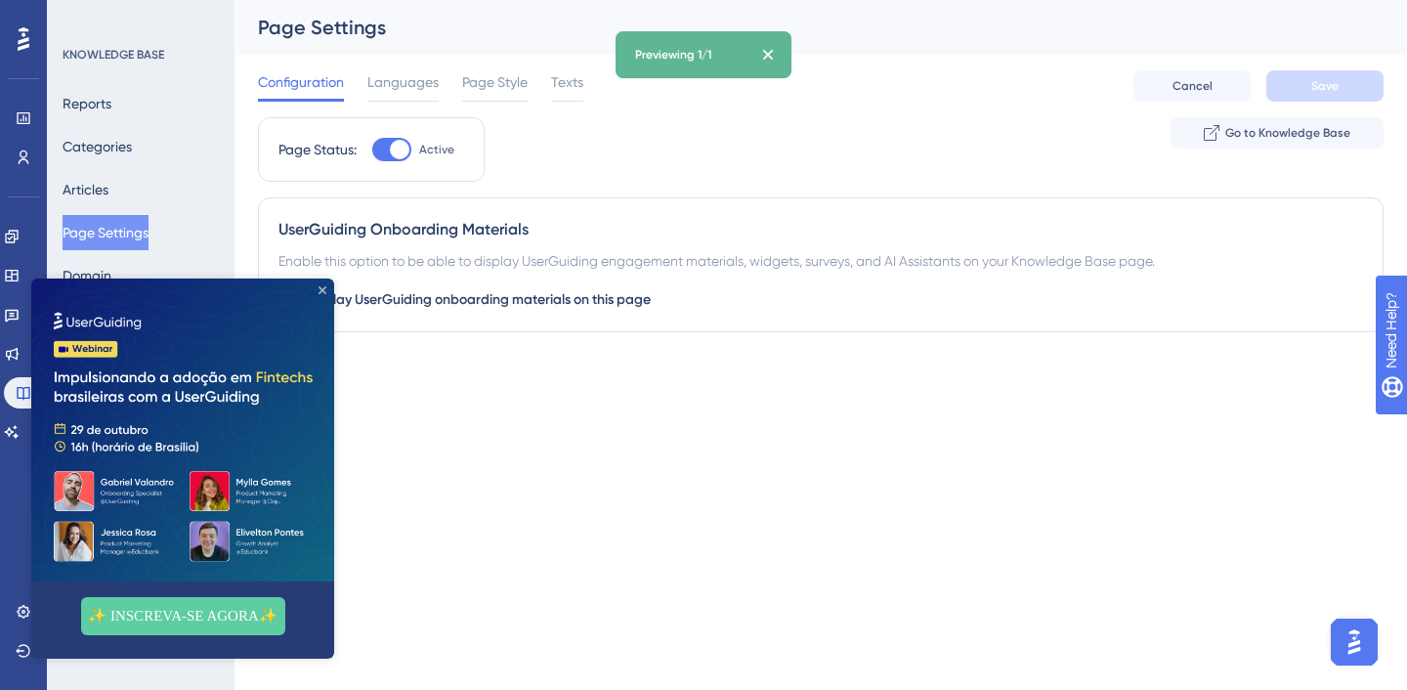
click at [323, 289] on icon "Close Preview" at bounding box center [323, 290] width 8 height 8
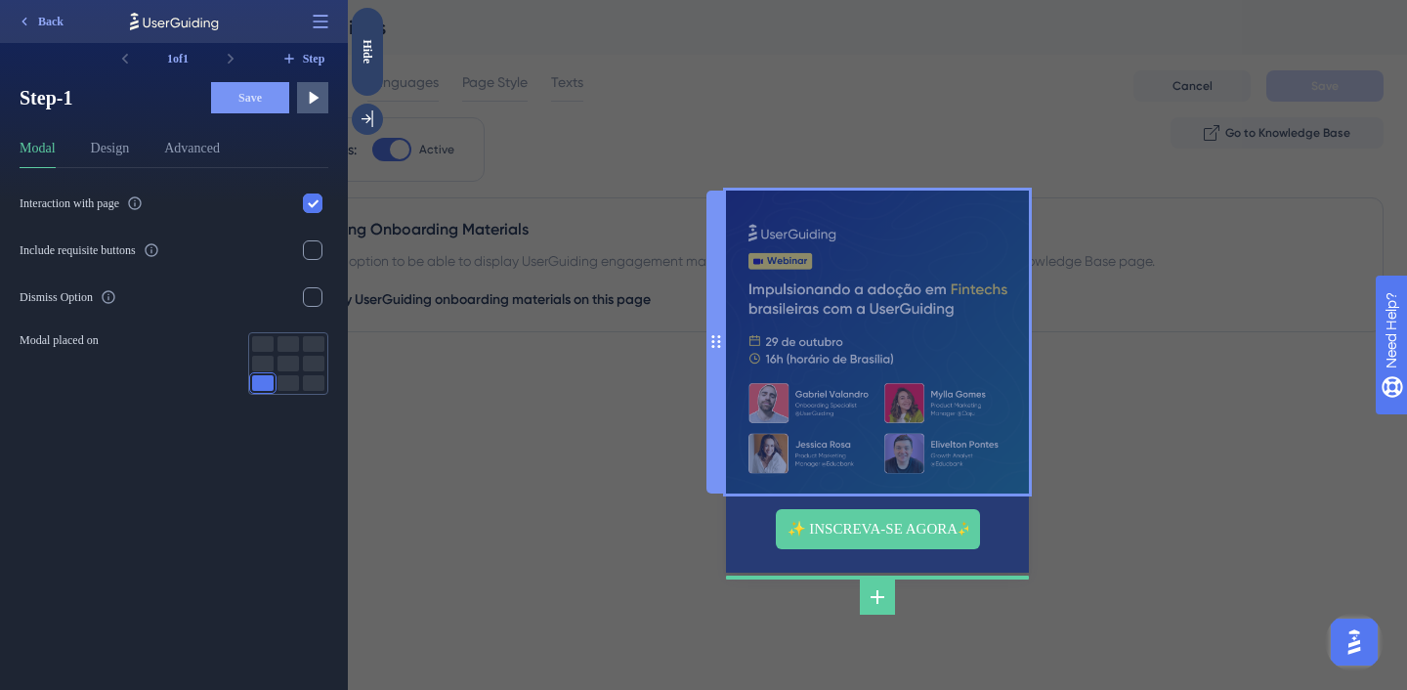
click at [874, 402] on img at bounding box center [877, 342] width 303 height 303
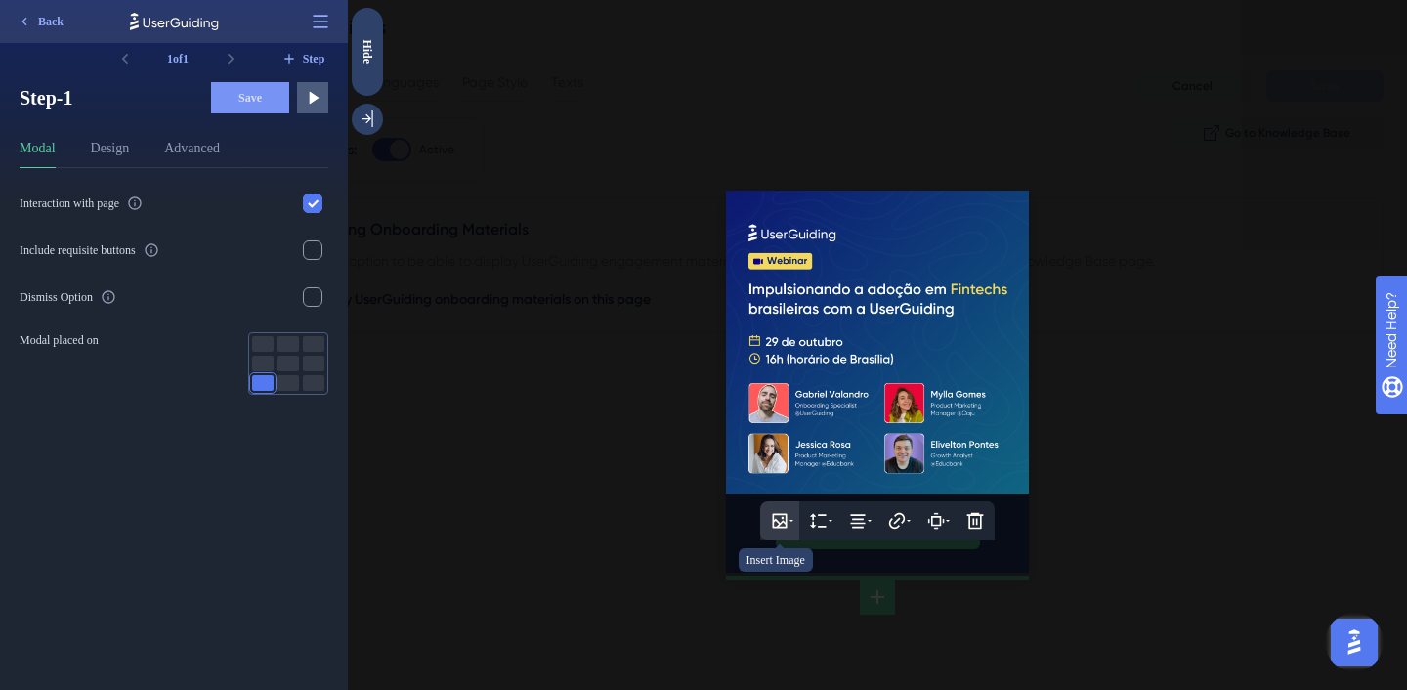
click at [779, 525] on icon at bounding box center [780, 520] width 15 height 15
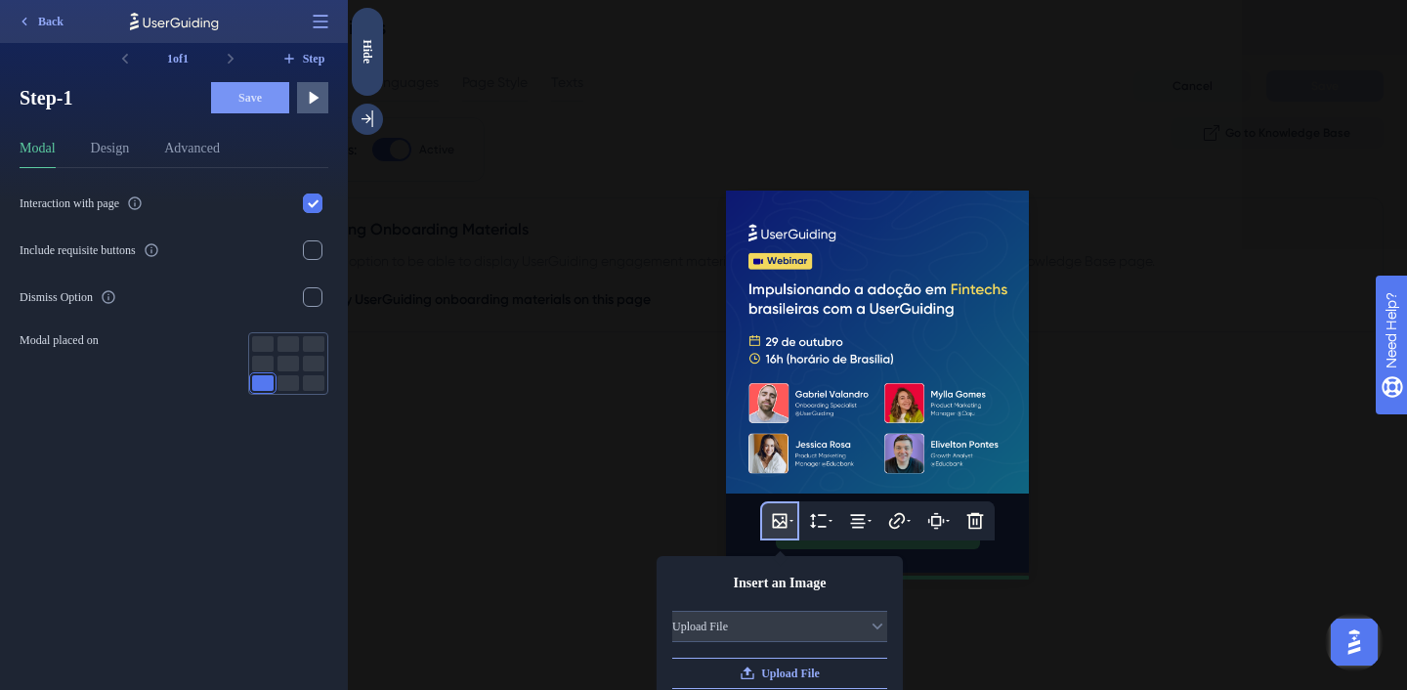
scroll to position [100, 0]
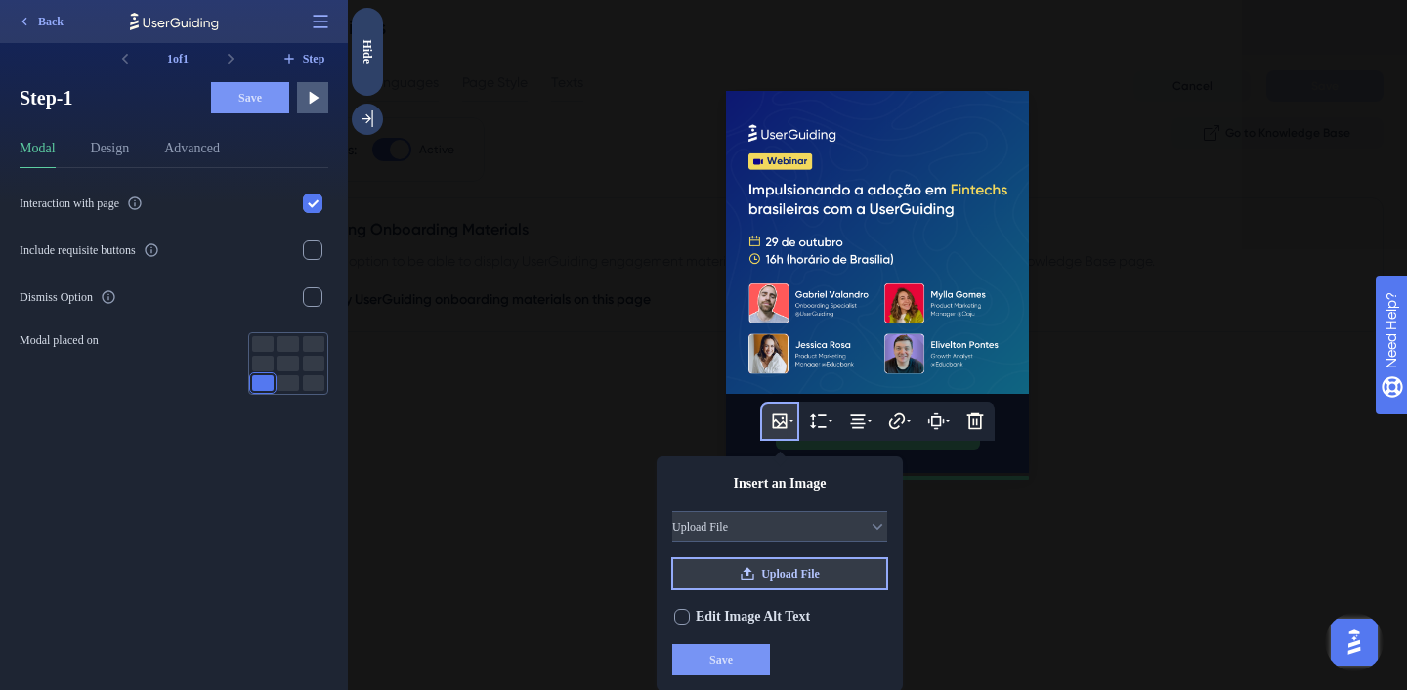
click at [762, 573] on span "Upload File" at bounding box center [790, 574] width 59 height 16
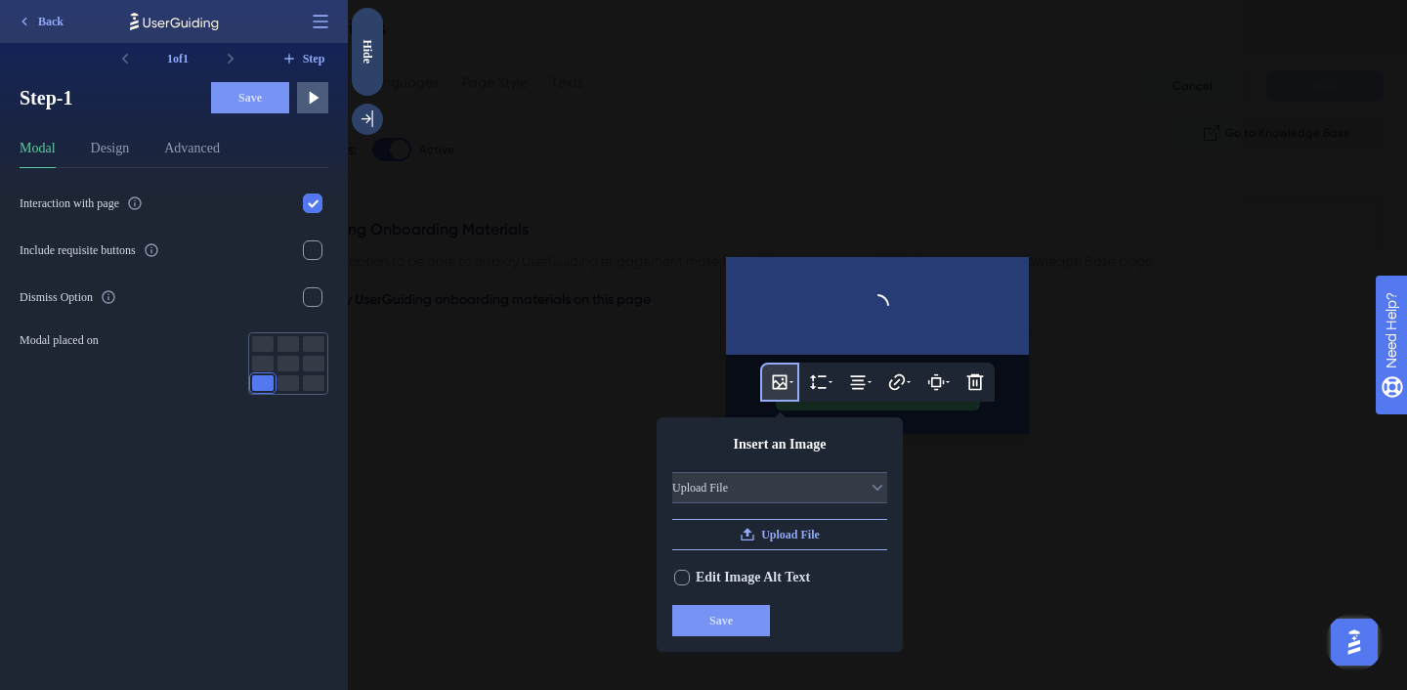
scroll to position [0, 0]
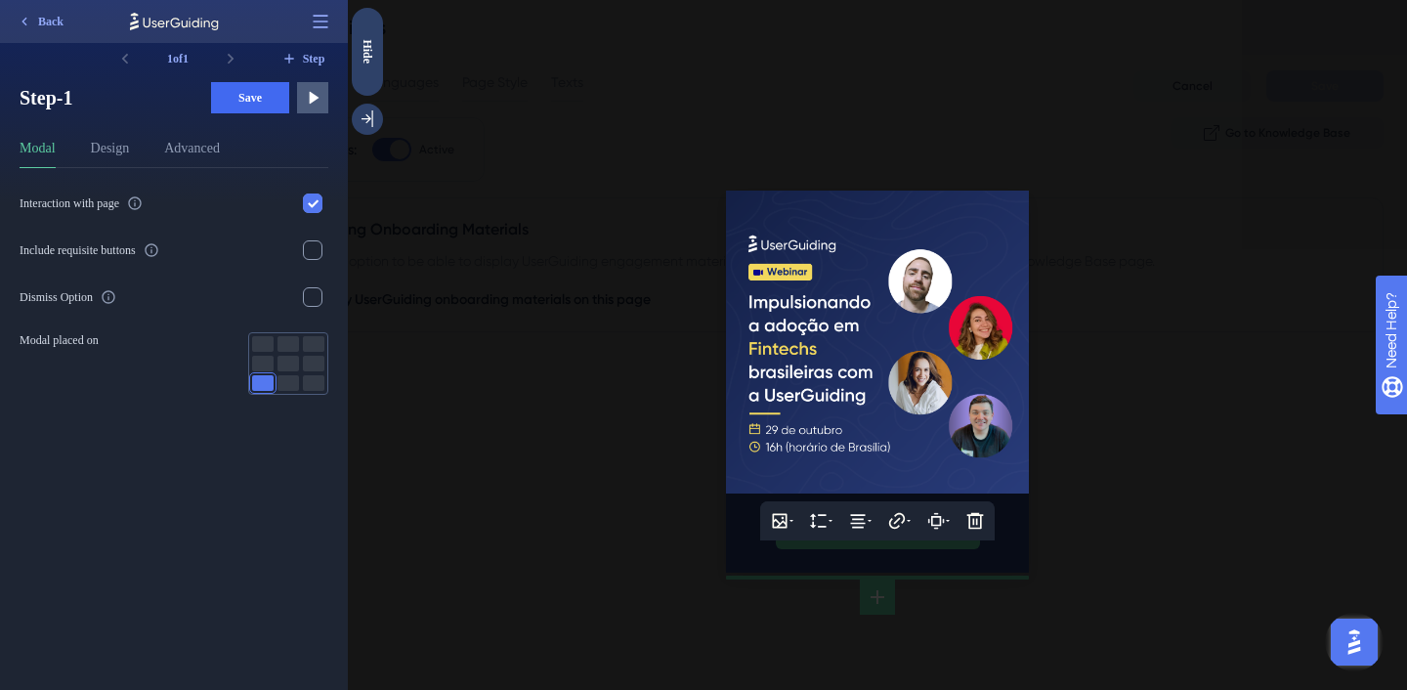
click at [1102, 410] on div at bounding box center [877, 345] width 1059 height 690
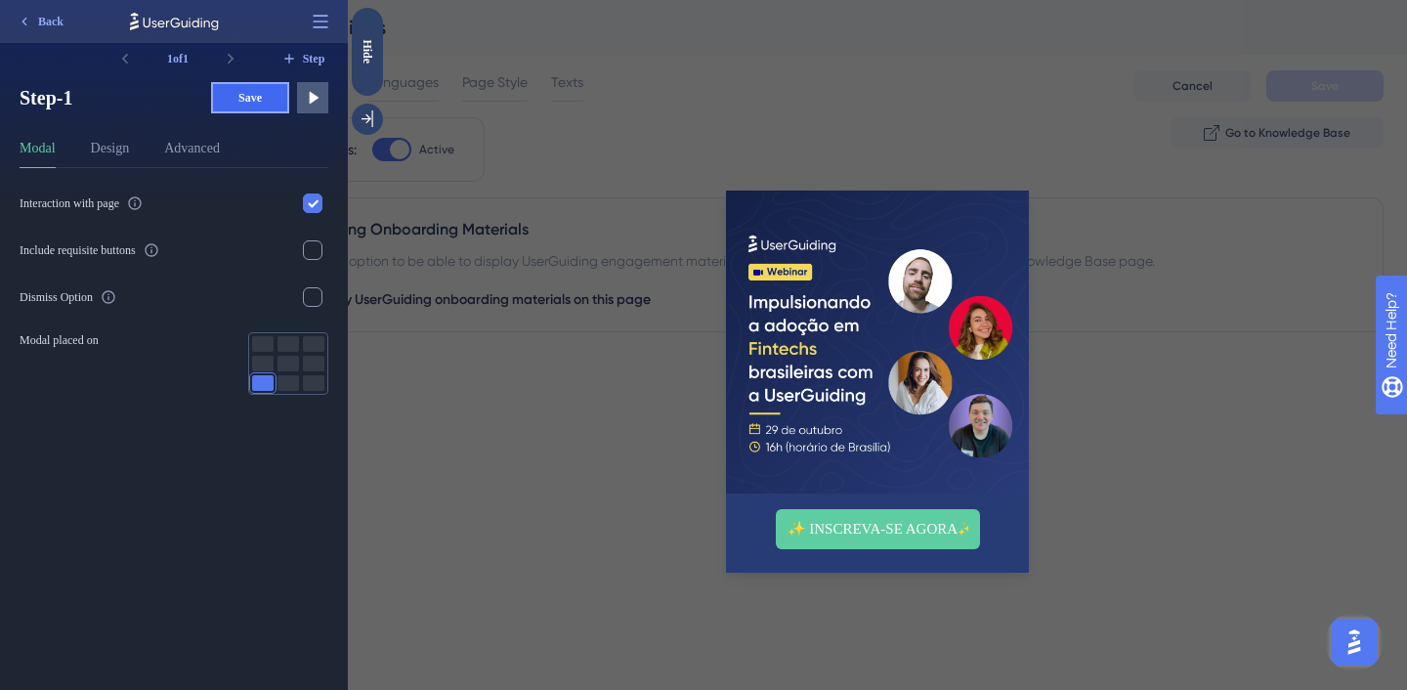
click at [252, 92] on span "Save" at bounding box center [249, 98] width 23 height 16
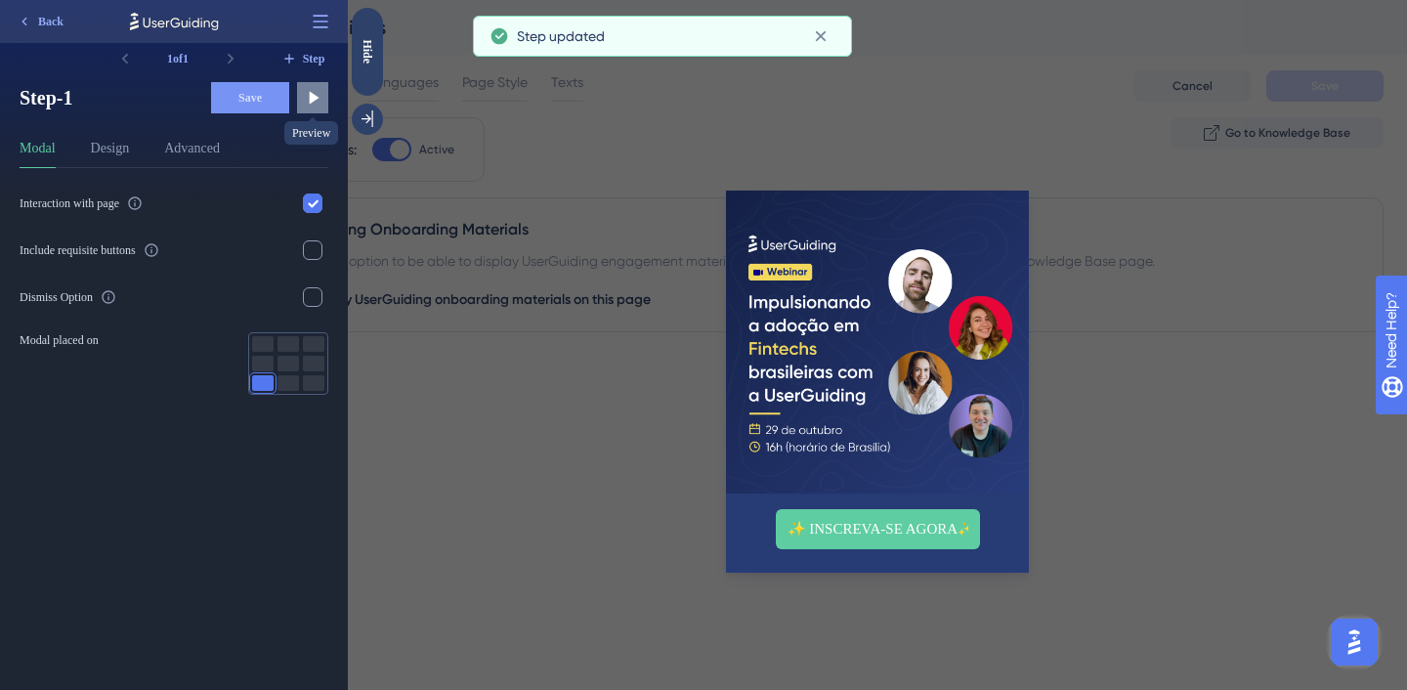
click at [312, 103] on icon at bounding box center [313, 98] width 20 height 20
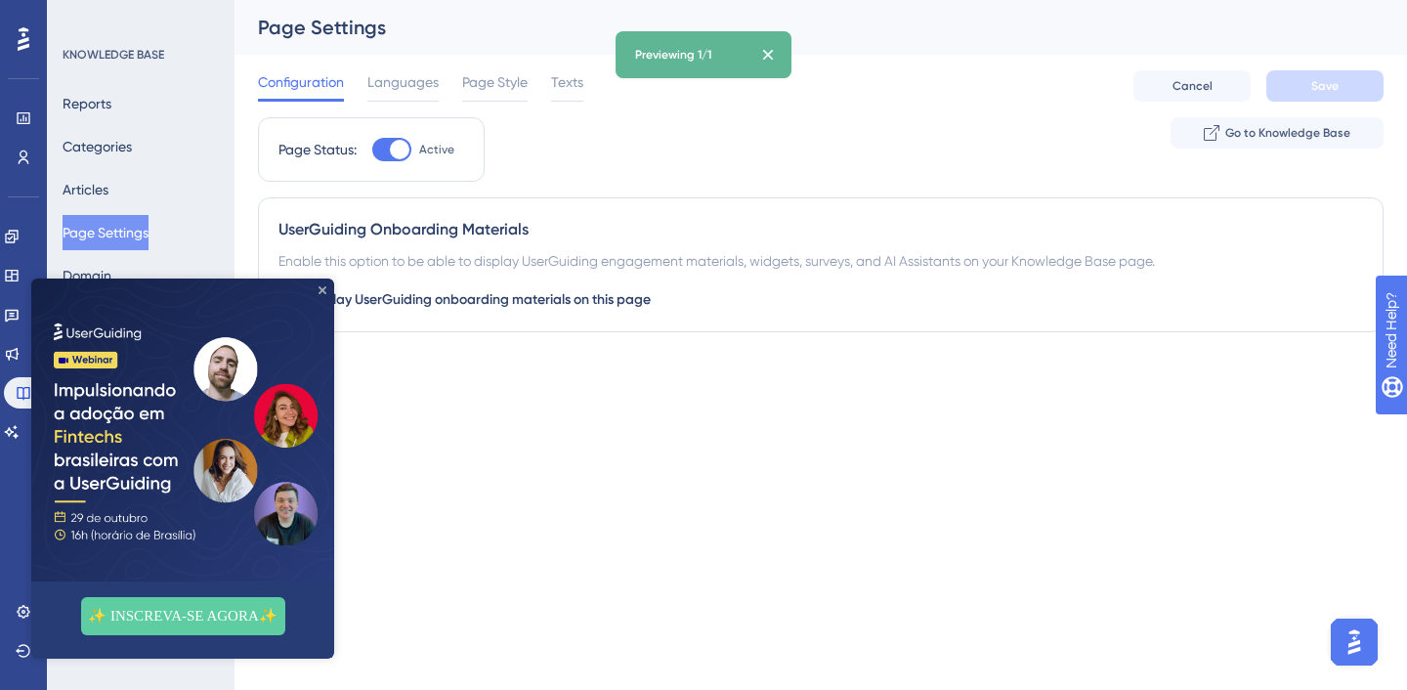
click at [321, 287] on icon "Close Preview" at bounding box center [323, 290] width 8 height 8
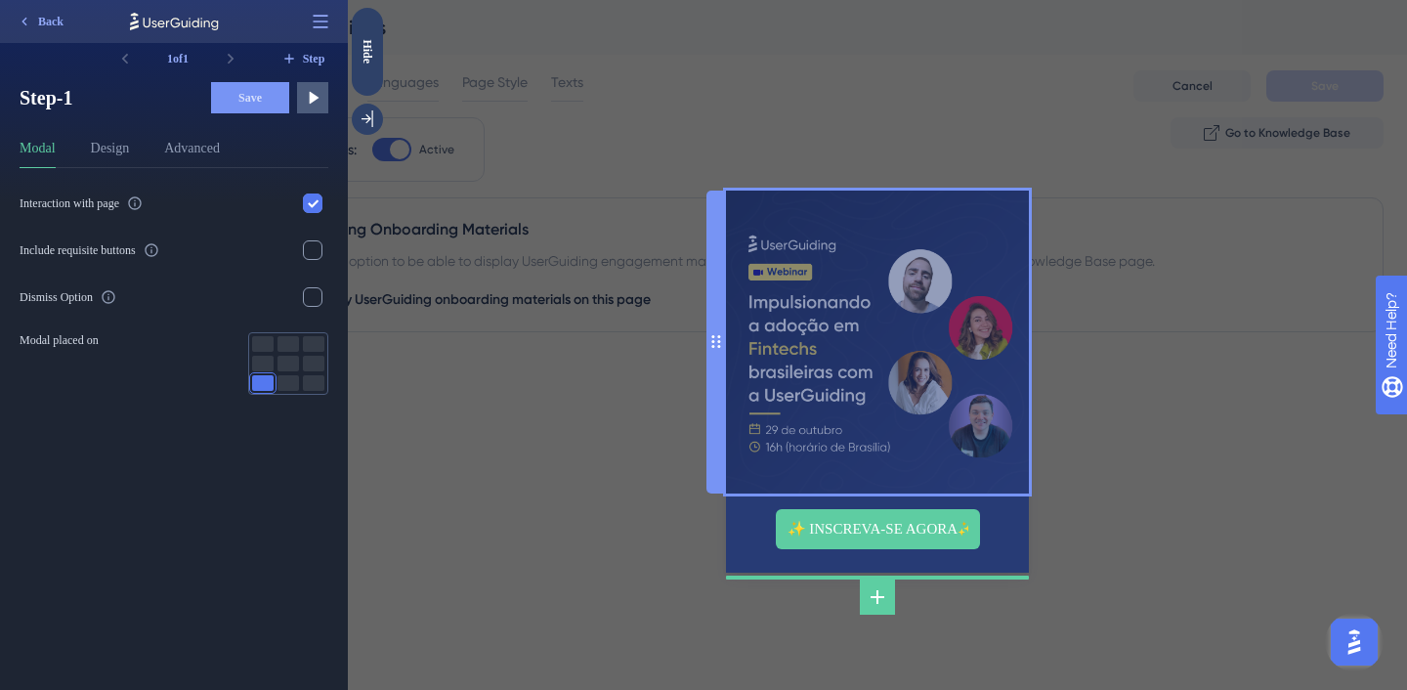
click at [932, 353] on img at bounding box center [877, 342] width 303 height 303
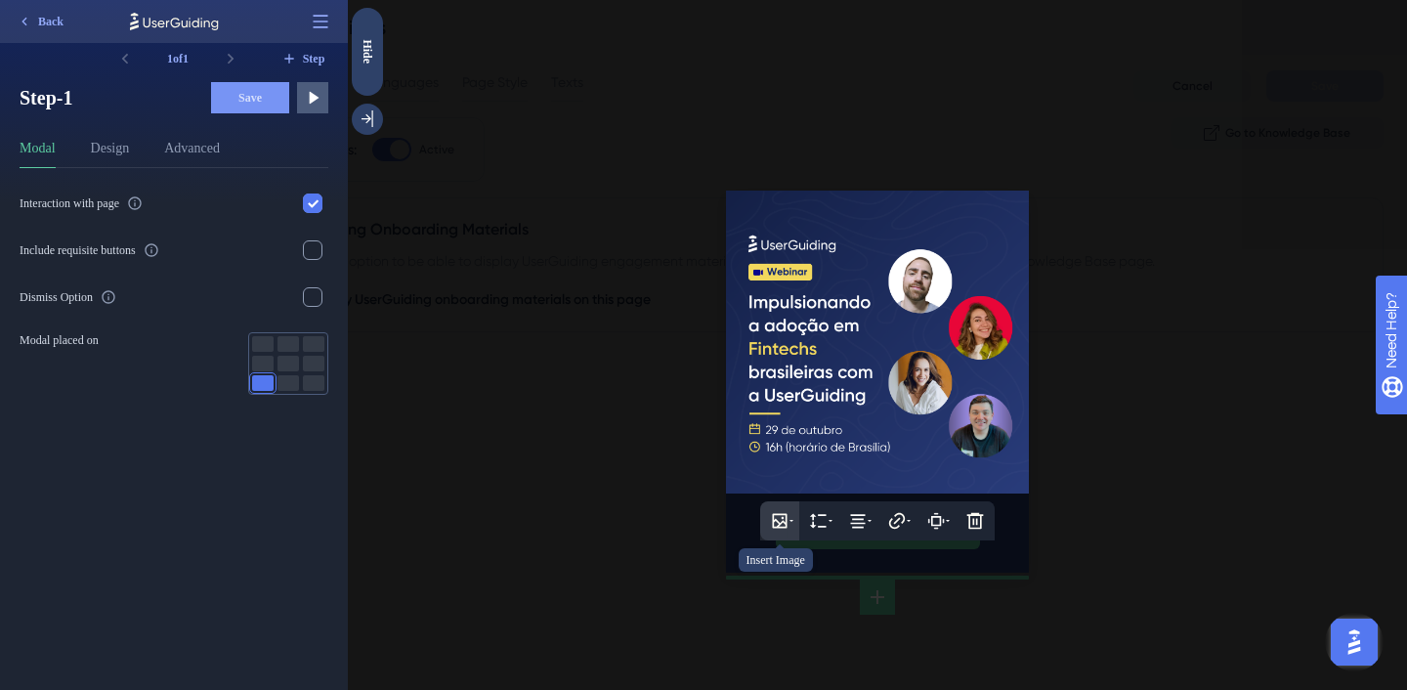
click at [784, 522] on icon at bounding box center [780, 520] width 15 height 15
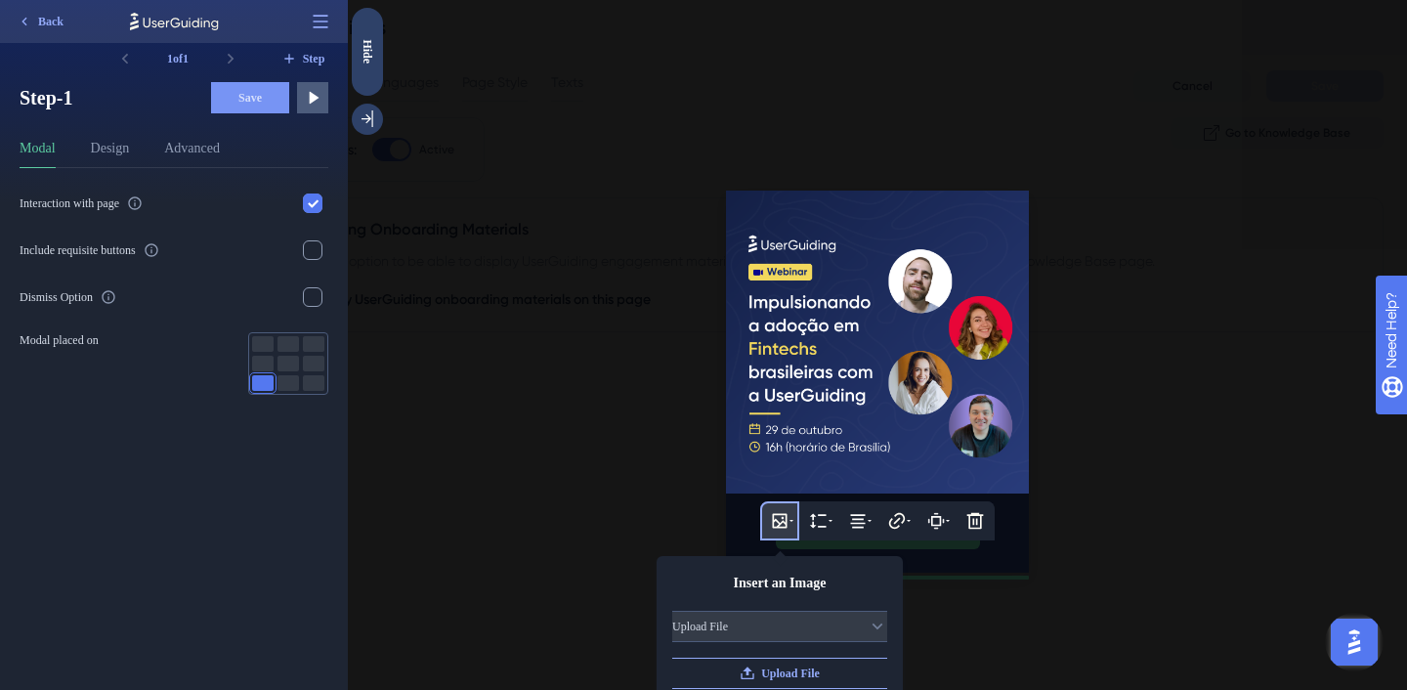
scroll to position [100, 0]
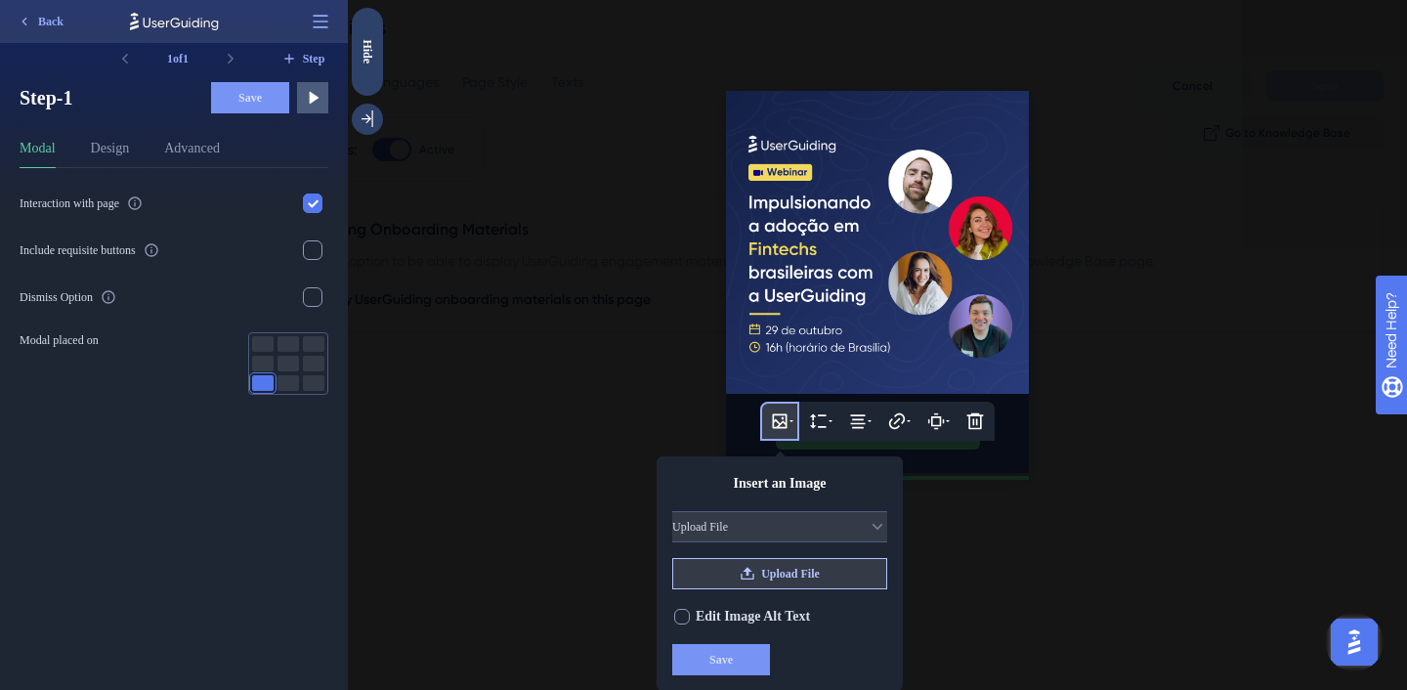
click at [787, 572] on span "Upload File" at bounding box center [790, 574] width 59 height 16
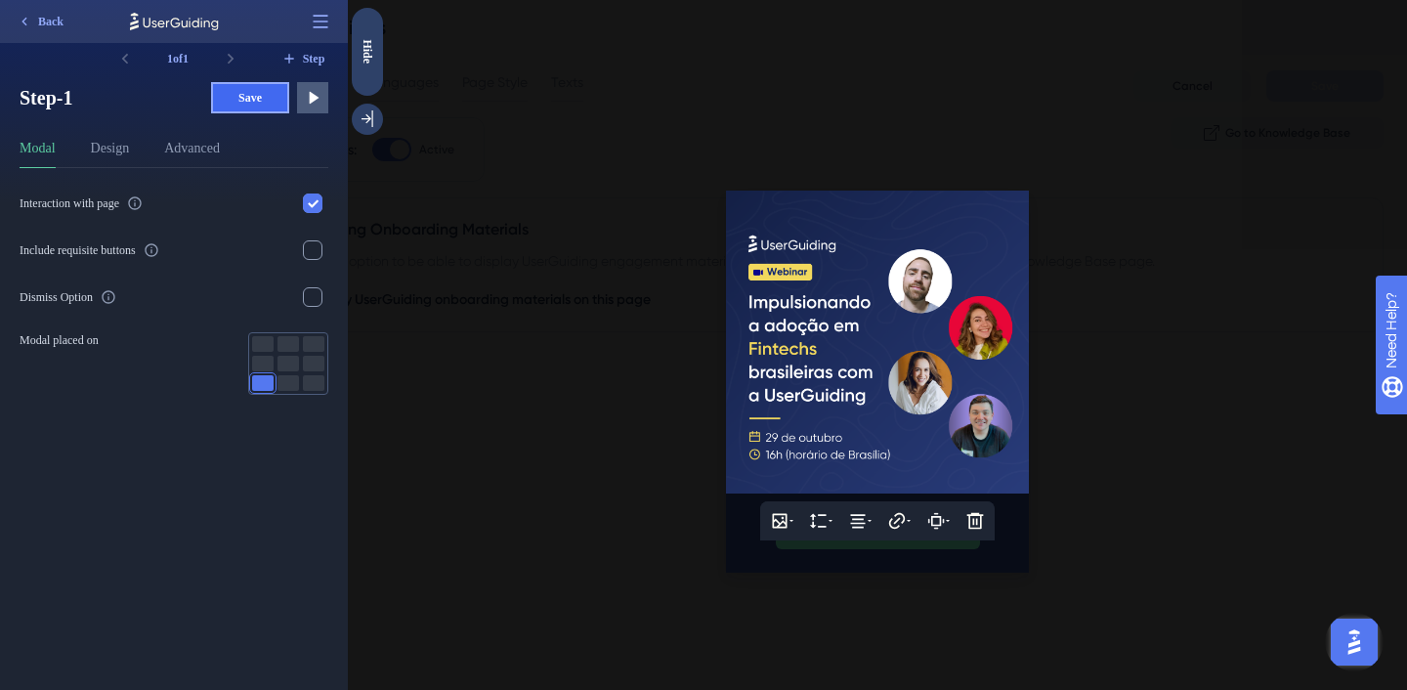
click at [266, 100] on button "Save" at bounding box center [250, 97] width 78 height 31
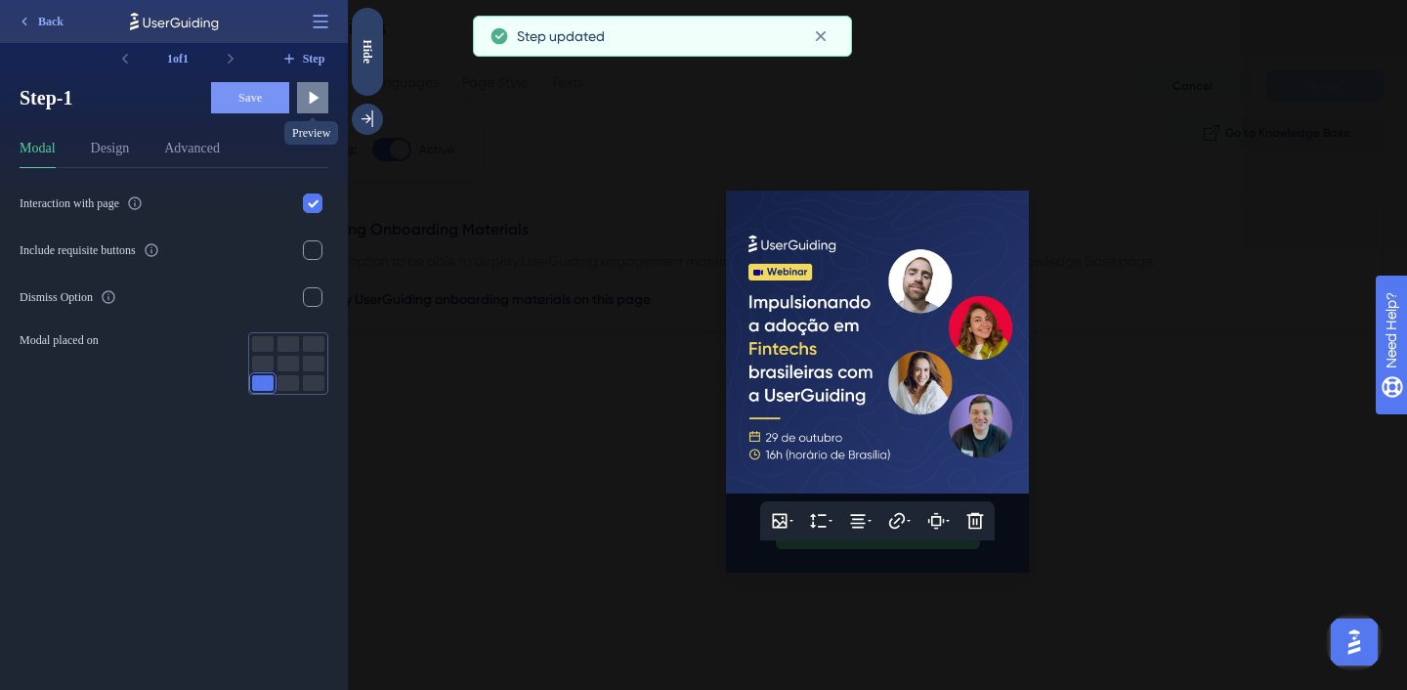
click at [315, 98] on icon at bounding box center [315, 98] width 10 height 13
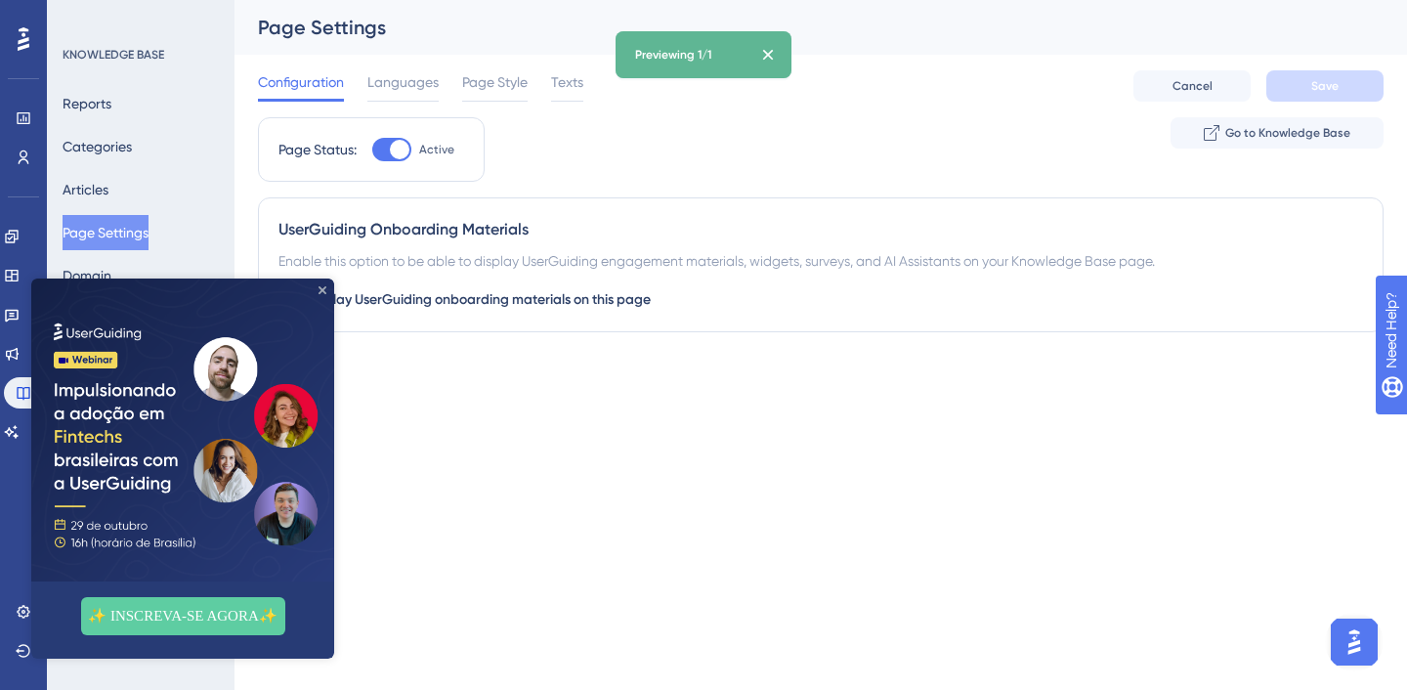
click at [325, 288] on icon "Close Preview" at bounding box center [323, 290] width 8 height 8
